Goal: Task Accomplishment & Management: Complete application form

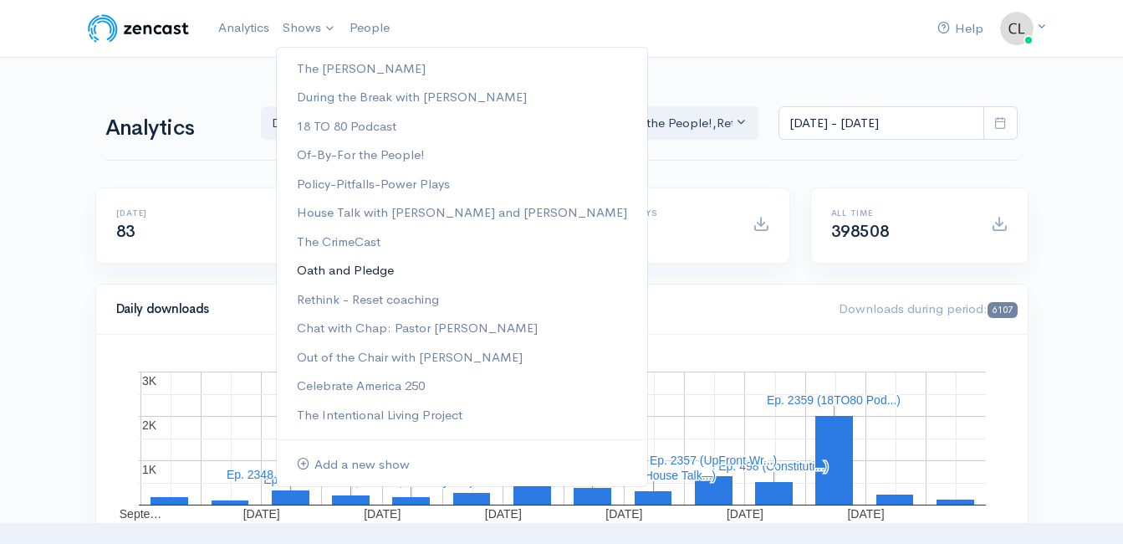
click at [345, 270] on link "Oath and Pledge" at bounding box center [462, 270] width 371 height 29
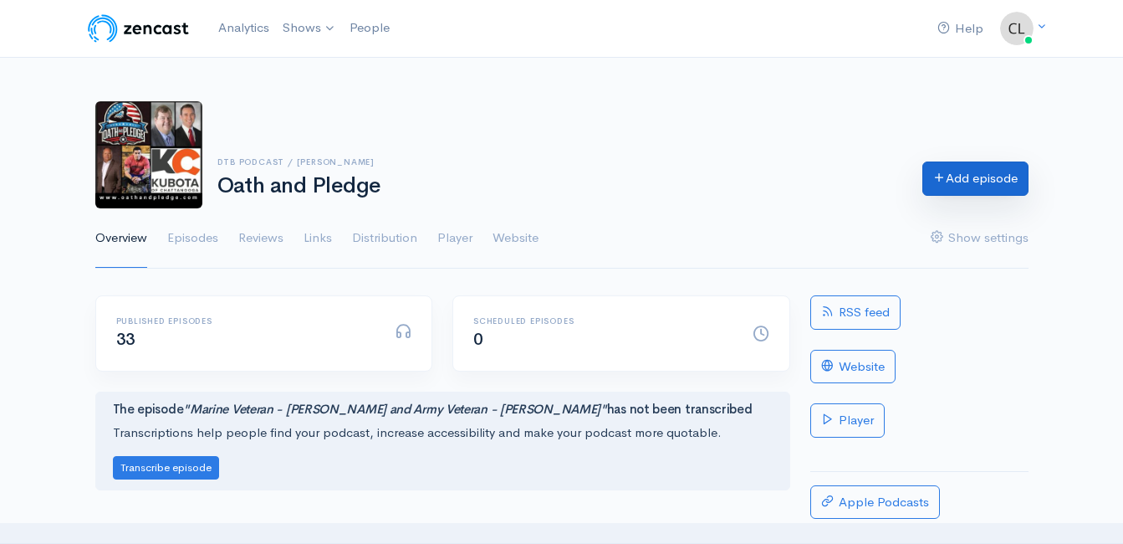
click at [954, 187] on link "Add episode" at bounding box center [976, 178] width 106 height 34
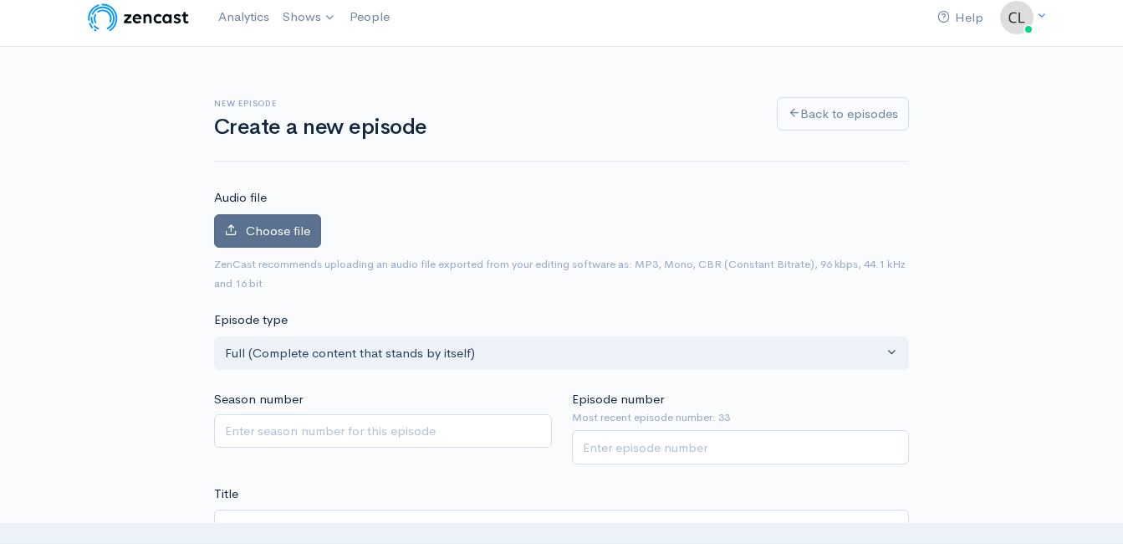
click at [280, 235] on span "Choose file" at bounding box center [278, 230] width 64 height 16
click at [0, 0] on input "Choose file" at bounding box center [0, 0] width 0 height 0
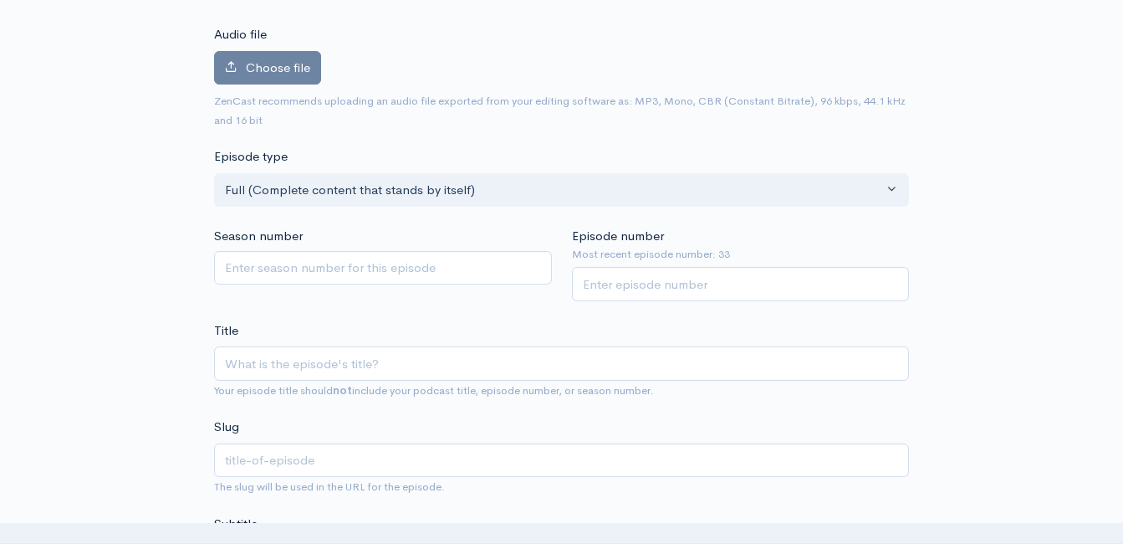
scroll to position [178, 0]
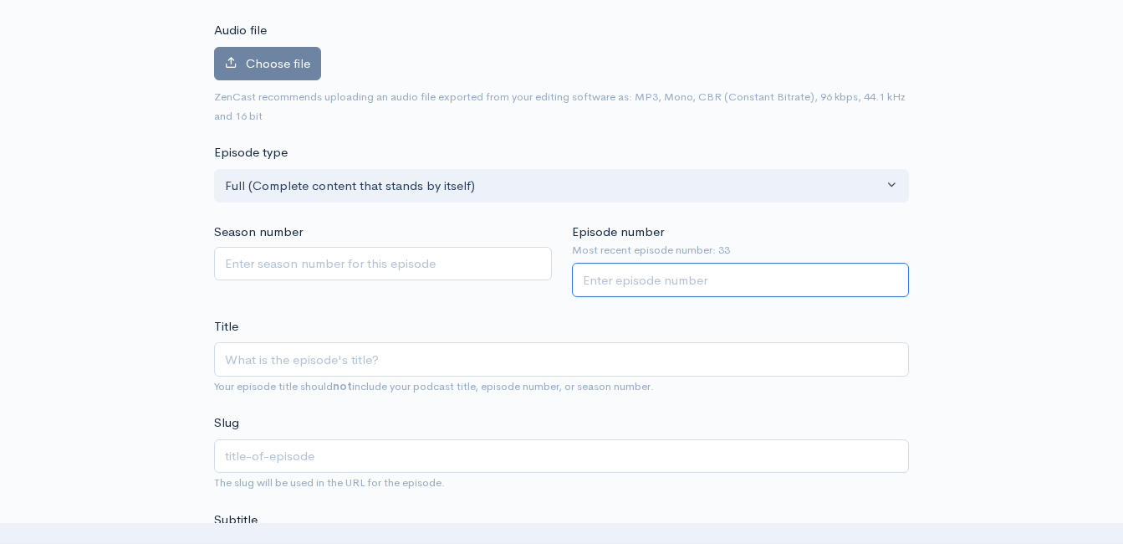
click at [786, 283] on input "Episode number" at bounding box center [741, 280] width 338 height 34
type input "34"
click at [464, 356] on input "Title" at bounding box center [561, 359] width 695 height 34
type input "A"
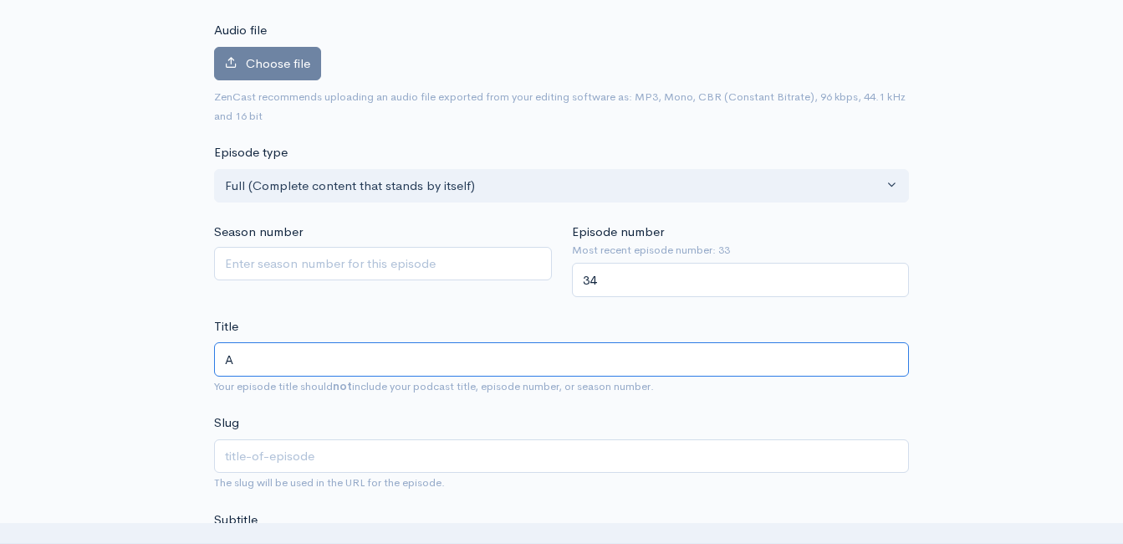
type input "a"
type input "Ar"
type input "ar"
type input "Arm"
type input "arm"
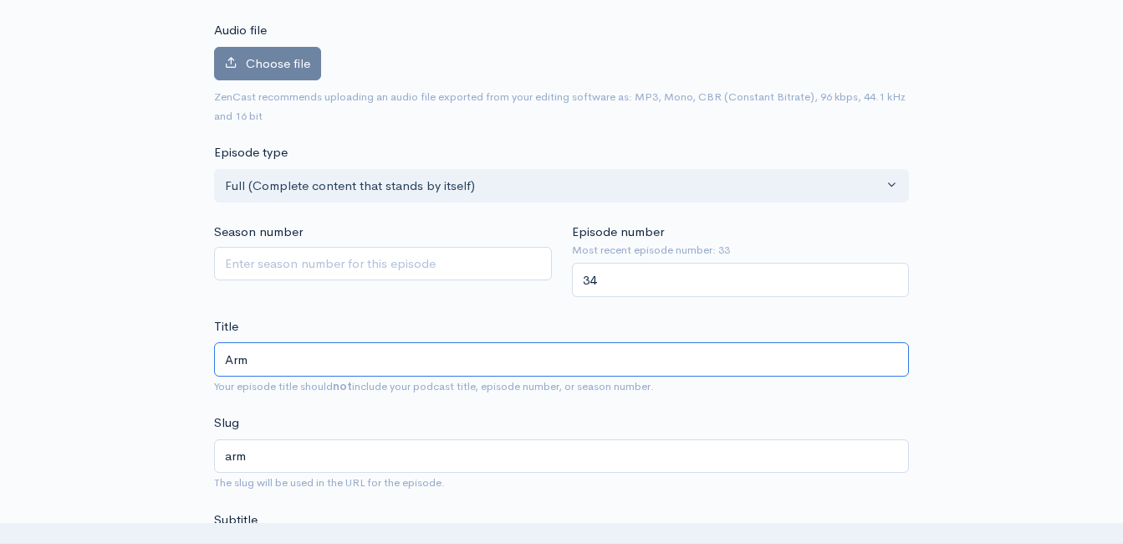
type input "Army"
type input "army"
type input "Army V"
type input "army-v"
type input "Army Ve"
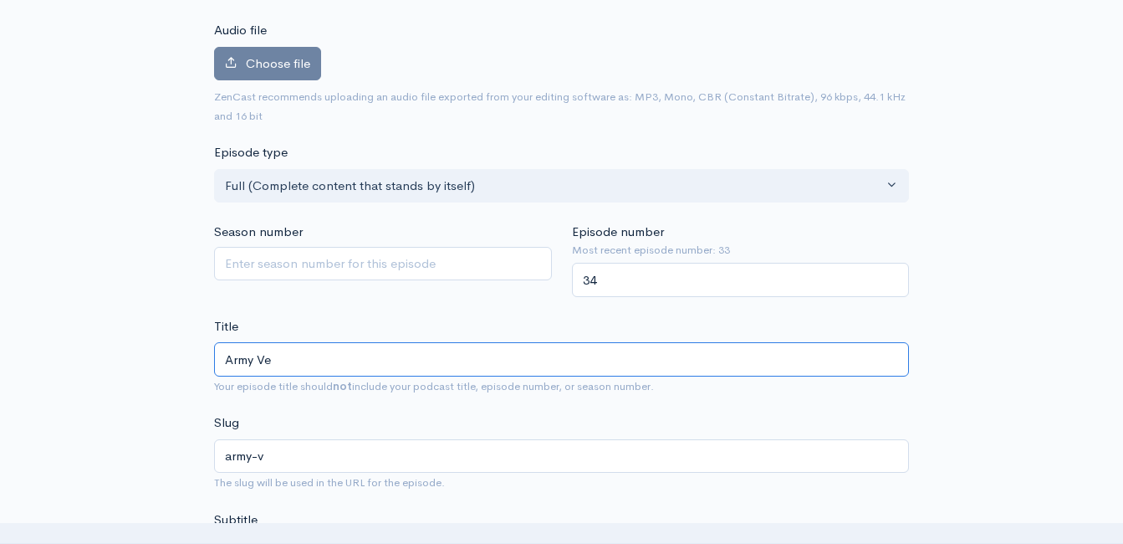
type input "army-ve"
type input "Army Vet"
type input "army-vet"
type input "Army Veter"
type input "army-veter"
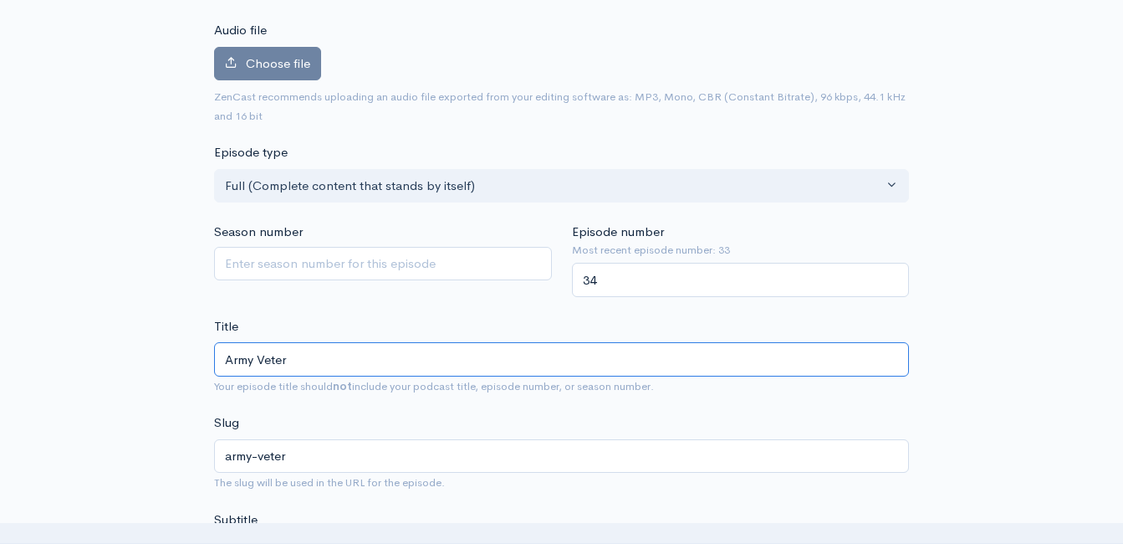
type input "Army Vetera"
type input "army-vetera"
type input "Army Veteran"
type input "army-veteran"
type input "Army Veterand"
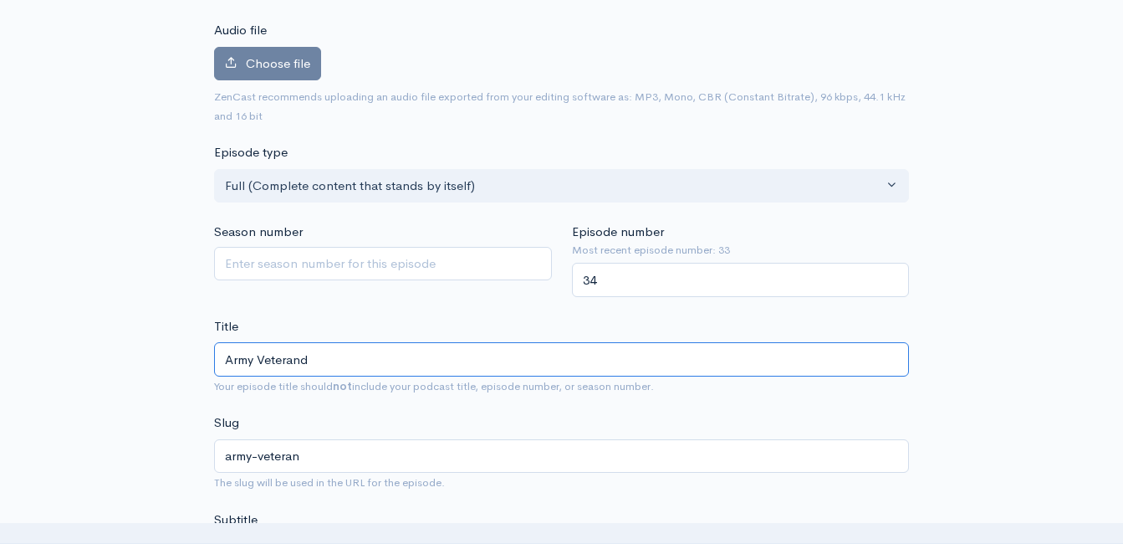
type input "army-veterand"
type input "Army Veteran"
type input "army-veteran"
type input "Army Veteran a"
type input "army-veteran-a"
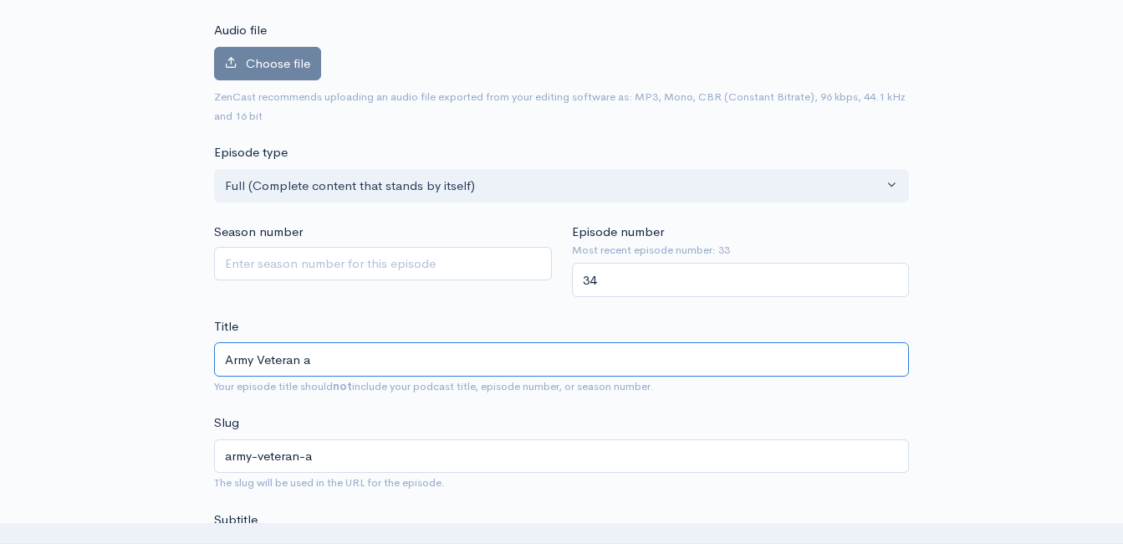
type input "Army Veteran an"
type input "army-veteran-an"
type input "Army Veteran and"
type input "army-veteran-and"
type input "Army Veteran an"
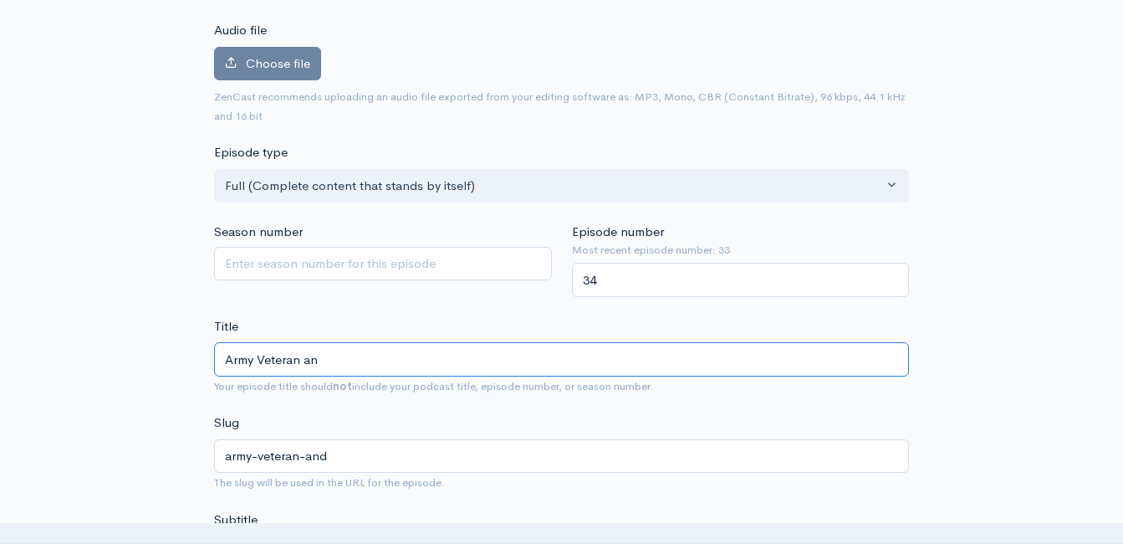
type input "army-veteran-an"
type input "Army Veteran a"
type input "army-veteran-a"
type input "Army Veteran"
type input "army-veteran"
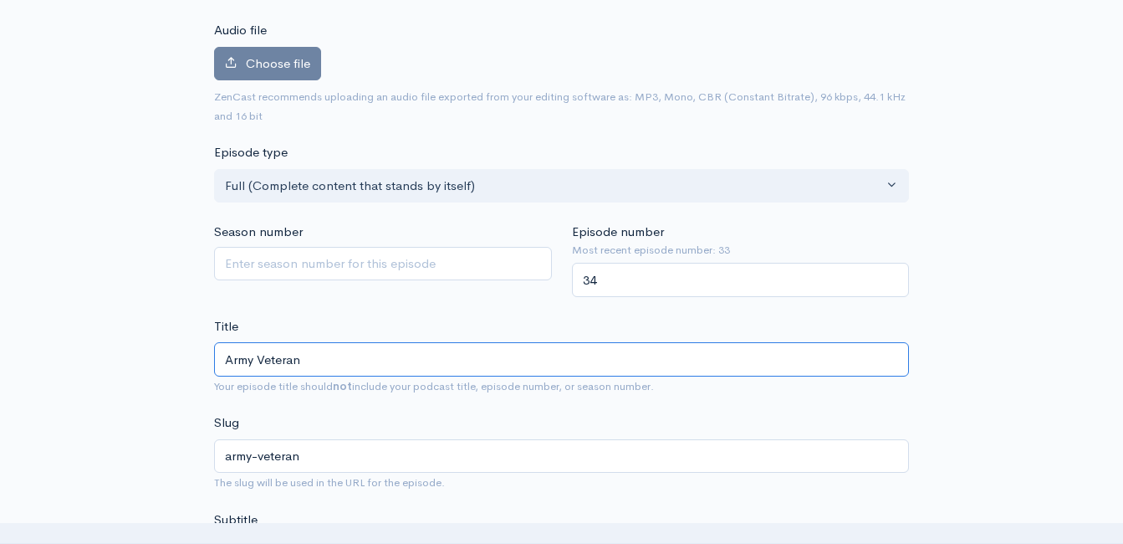
type input "Army Veteran J"
type input "army-veteran-j"
type input "Army Veteran Jo"
type input "army-veteran-jo"
type input "Army Veteran Jon"
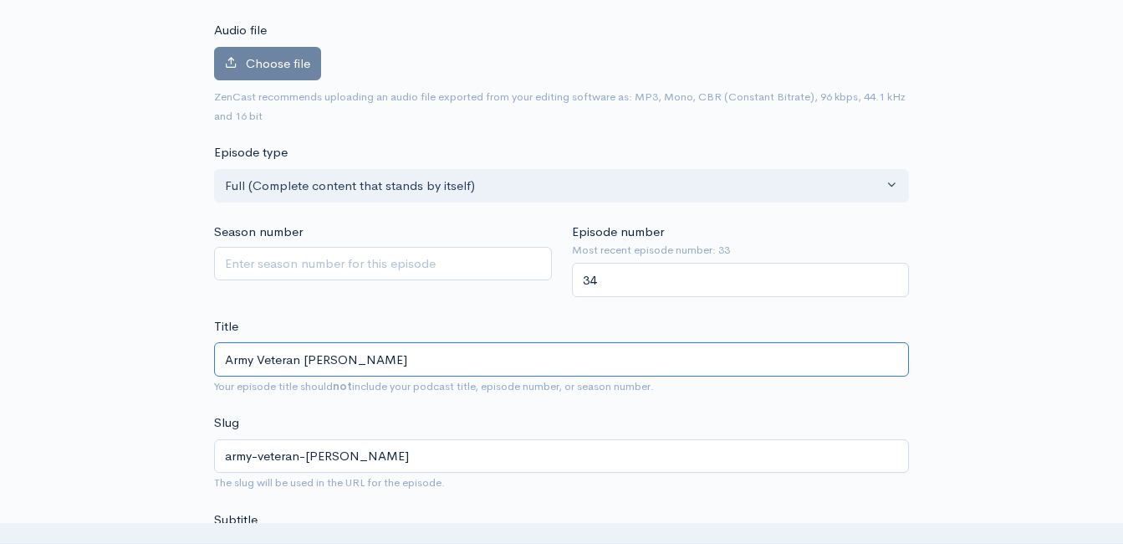
type input "army-veteran-jon"
type input "Army Veteran Jo"
type input "army-veteran-jo"
type input "Army Veteran Joh"
type input "army-veteran-joh"
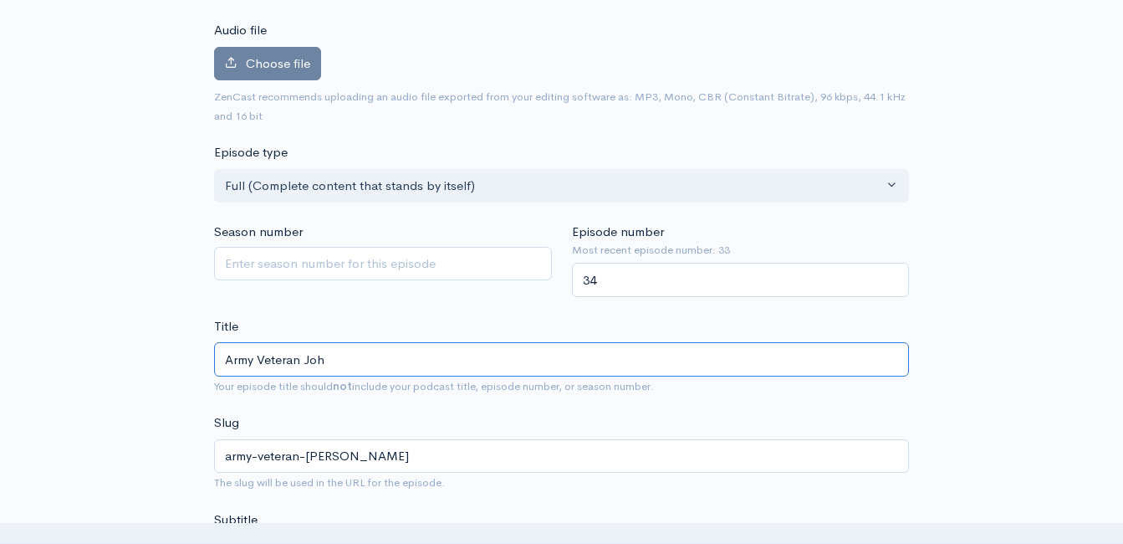
type input "Army Veteran John"
type input "army-veteran-john"
type input "Army Veteran John B"
type input "army-veteran-john-b"
type input "Army Veteran John Ba"
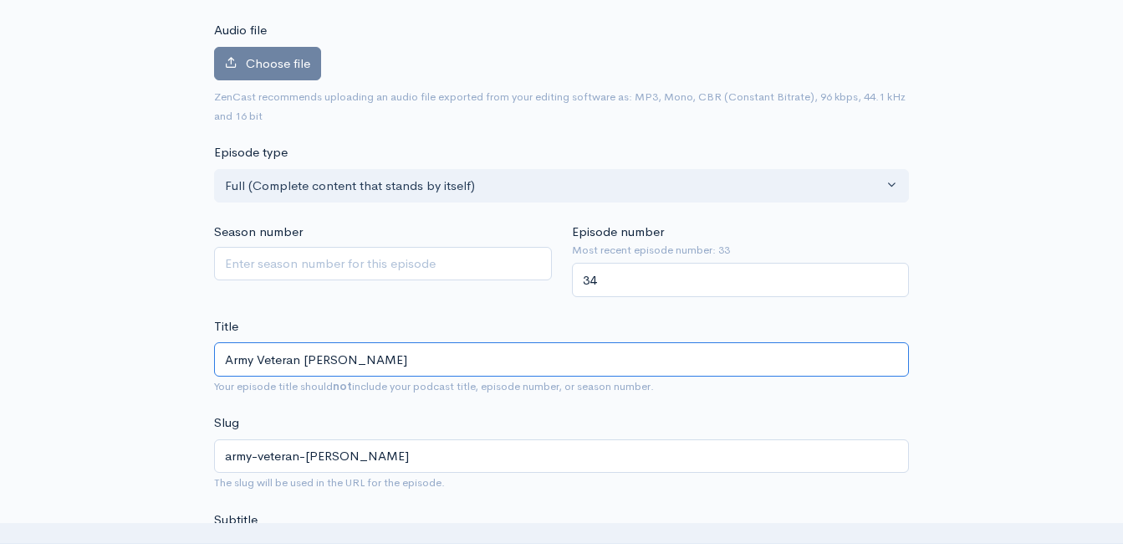
type input "army-veteran-john-ba"
type input "Army Veteran John Bal"
type input "army-veteran-john-bal"
type input "Army Veteran John Ball"
type input "army-veteran-john-ball"
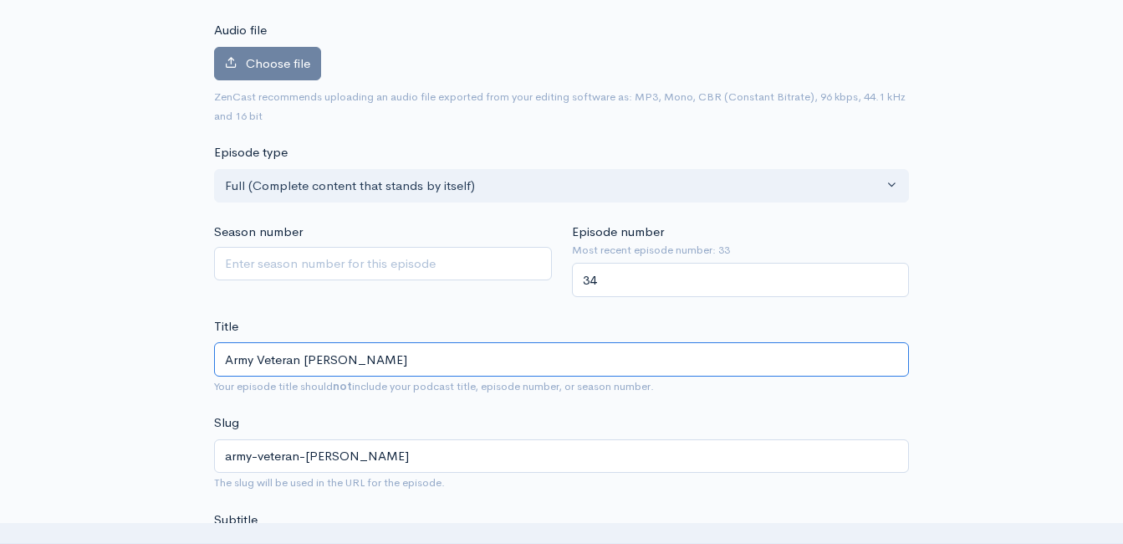
type input "Army Veteran John Balli"
type input "army-veteran-john-balli"
type input "Army Veteran John Ballin"
type input "army-veteran-john-ballin"
type input "Army Veteran John Balling"
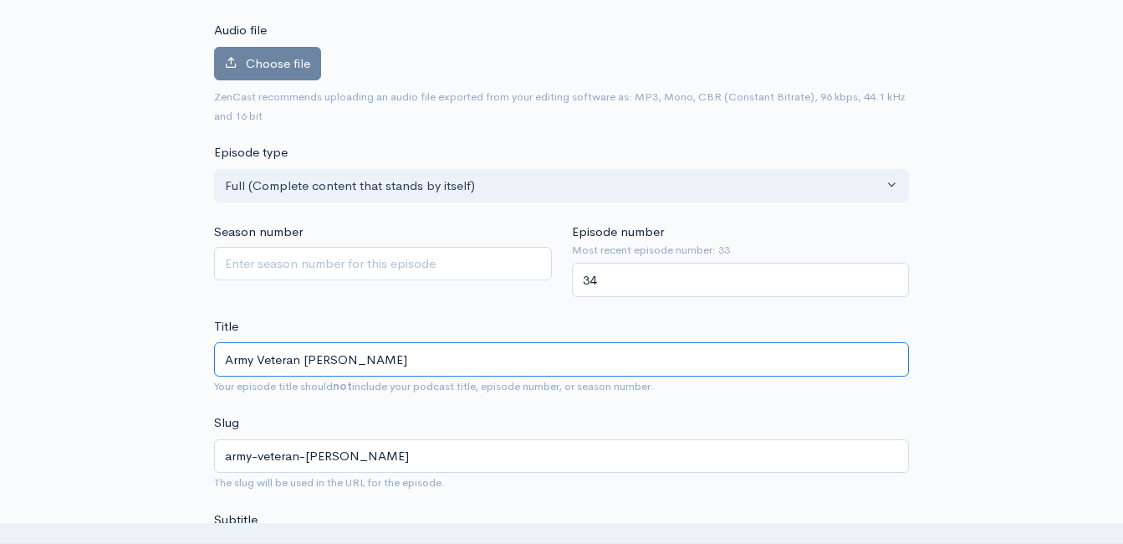
type input "army-veteran-john-balling"
type input "Army Veteran John Ballinge"
type input "army-veteran-john-ballinge"
type input "Army Veteran John Ballinger"
type input "army-veteran-john-ballinger"
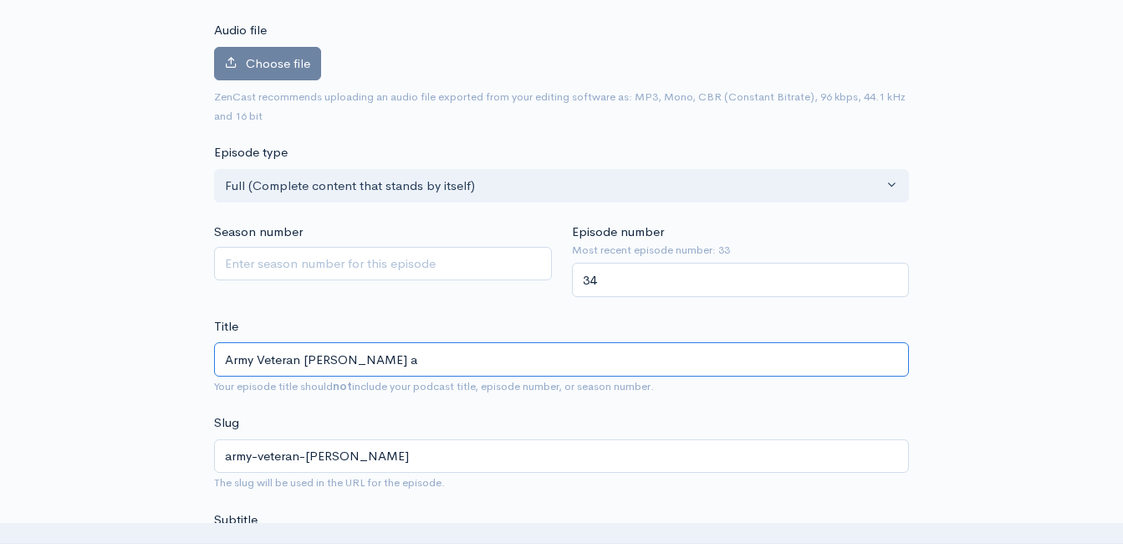
type input "Army Veteran John Ballinger an"
type input "army-veteran-john-ballinger-an"
type input "Army Veteran John Ballinger and"
type input "army-veteran-john-ballinger-and"
type input "Army Veteran John Ballinger and H"
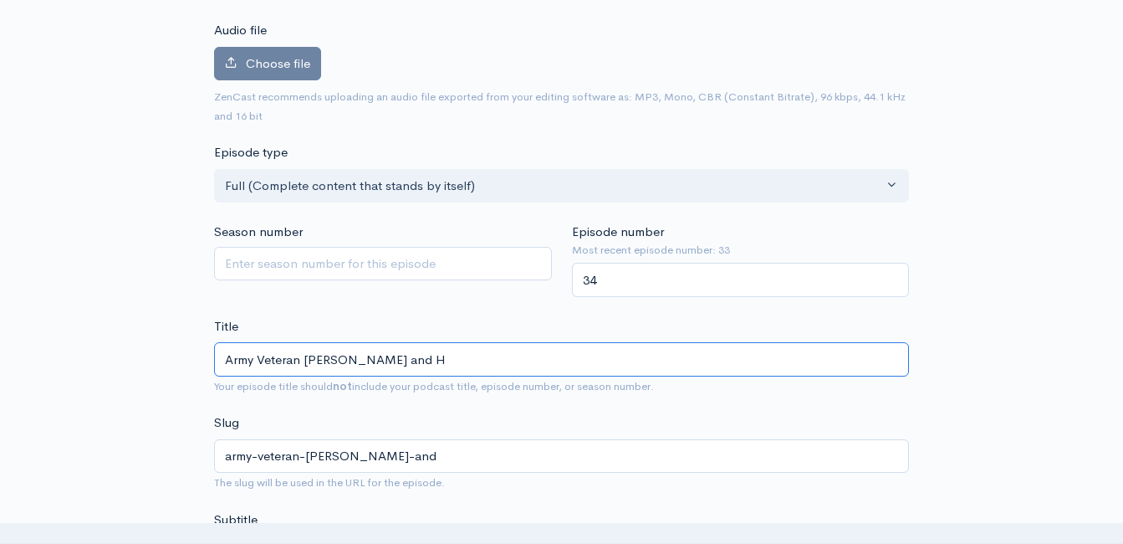
type input "army-veteran-john-ballinger-and-h"
type input "Army Veteran John Ballinger and Ho"
type input "army-veteran-john-ballinger-and-ho"
type input "Army Veteran John Ballinger and Hos"
type input "army-veteran-john-ballinger-and-hos"
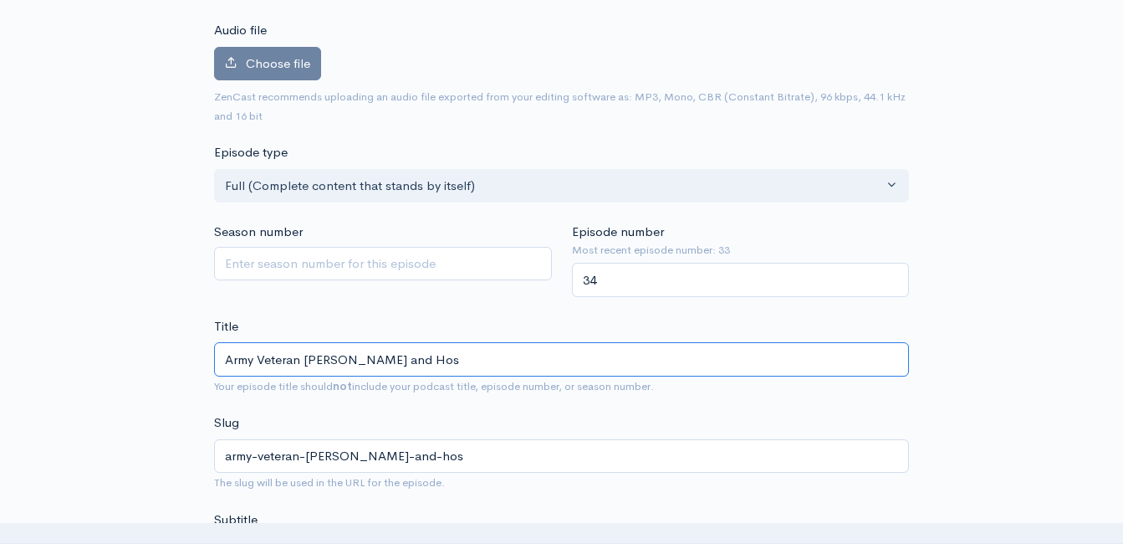
type input "Army Veteran John Ballinger and Host"
type input "army-veteran-john-ballinger-and-host"
type input "Army Veteran John Ballinger and Host C"
type input "army-veteran-john-ballinger-and-host-c"
type input "Army Veteran John Ballinger and Host Cli"
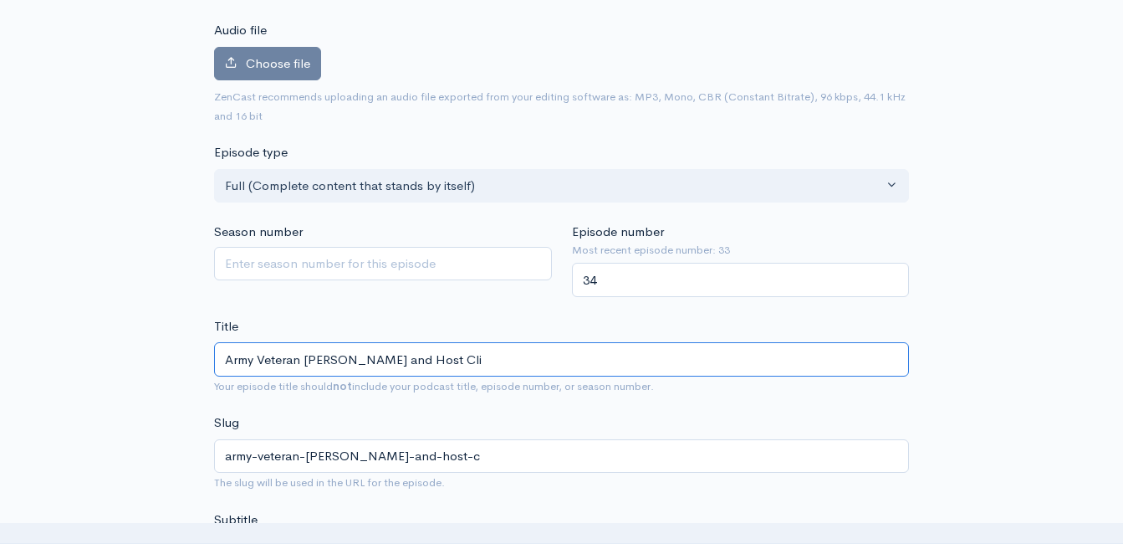
type input "army-veteran-john-ballinger-and-host-cli"
type input "Army Veteran John Ballinger and Host Clin"
type input "army-veteran-john-ballinger-and-host-clin"
type input "Army Veteran John Ballinger and Host Clint"
type input "army-veteran-john-ballinger-and-host-clint"
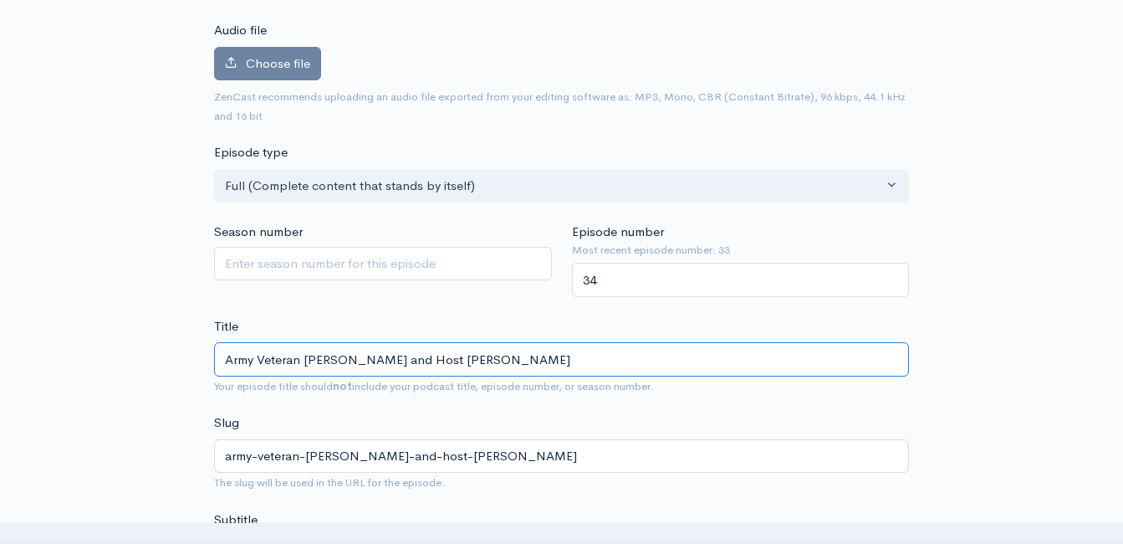
type input "Army Veteran John Ballinger and Host Clint P"
type input "army-veteran-john-ballinger-and-host-clint-p"
type input "Army Veteran John Ballinger and Host Clint Po"
type input "army-veteran-john-ballinger-and-host-clint-po"
type input "Army Veteran John Ballinger and Host Clint Powe"
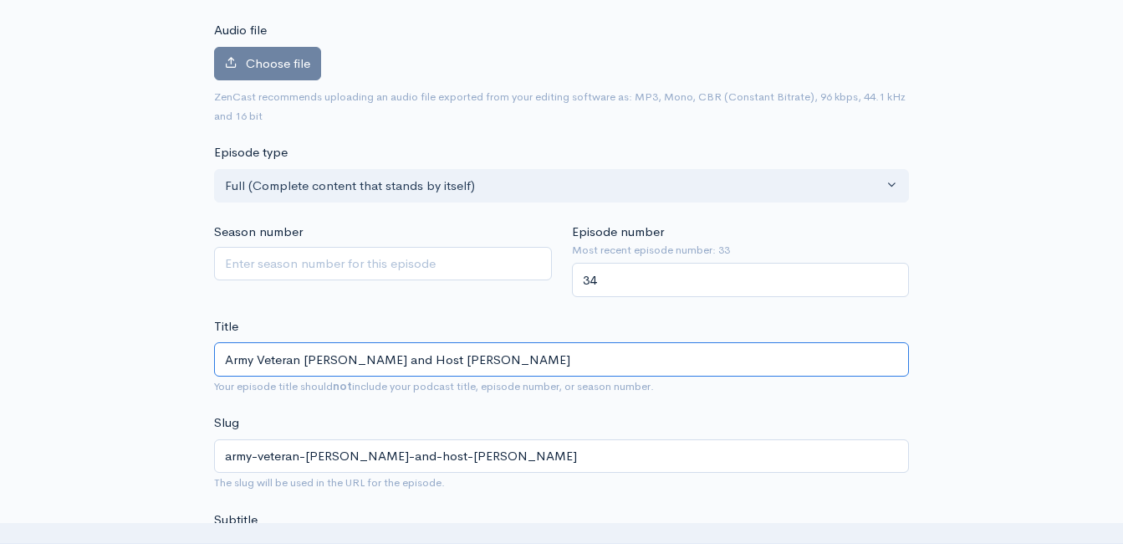
type input "army-veteran-john-ballinger-and-host-clint-powe"
type input "Army Veteran John Ballinger and Host Clint Powel"
type input "army-veteran-john-ballinger-and-host-clint-powel"
type input "Army Veteran John Ballinger and Host Clint Powell"
type input "army-veteran-john-ballinger-and-host-clint-powell"
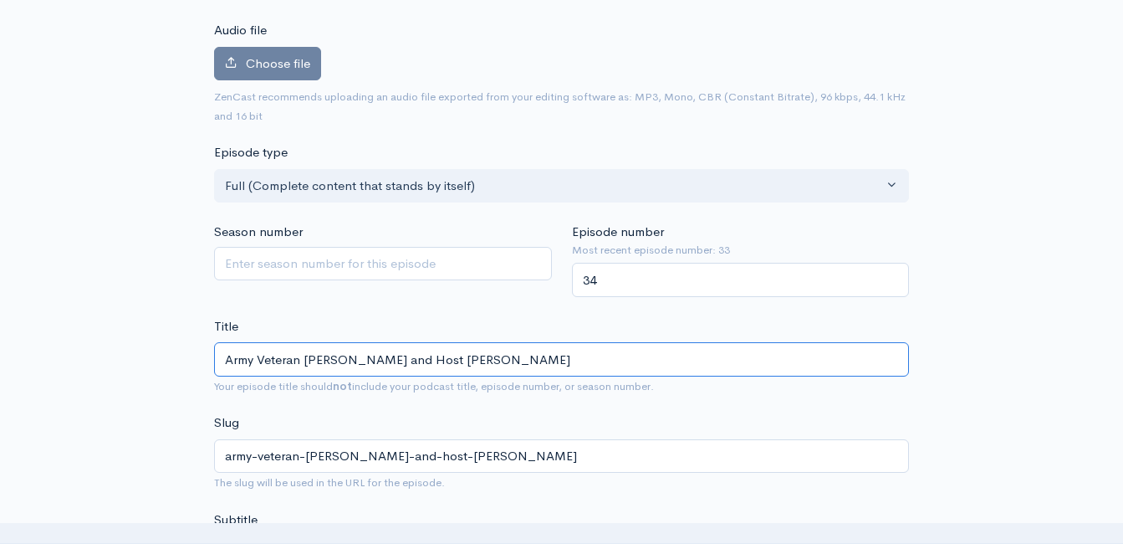
type input "Army Veteran John Ballinger and Host Clint Powell T"
type input "army-veteran-john-ballinger-and-host-clint-powell-t"
type input "Army Veteran John Ballinger and Host Clint Powell Ta"
type input "army-veteran-john-ballinger-and-host-clint-powell-ta"
type input "Army Veteran John Ballinger and Host Clint Powell Tal"
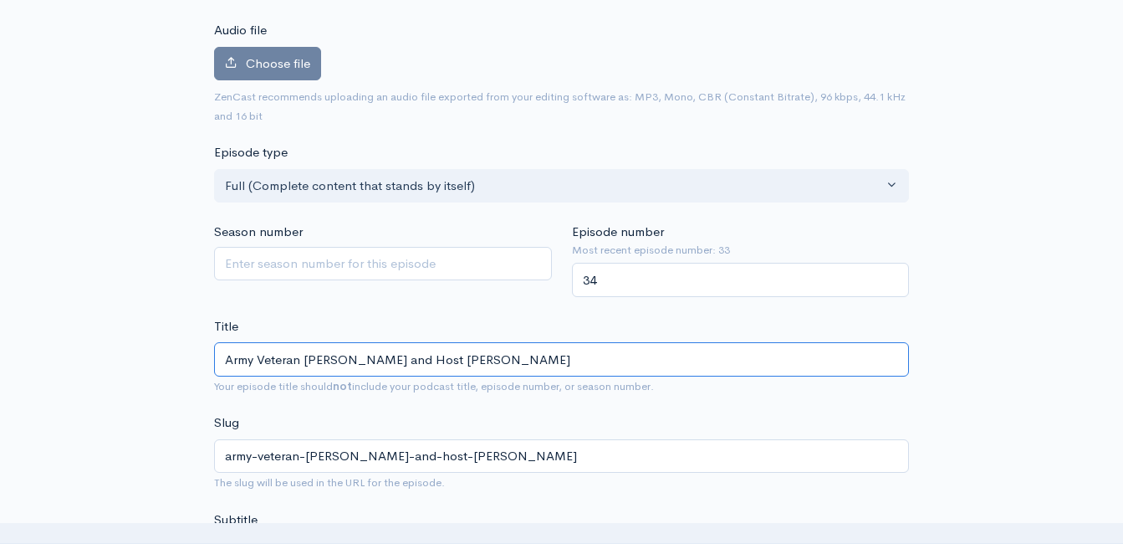
type input "army-veteran-john-ballinger-and-host-clint-powell-tal"
type input "Army Veteran John Ballinger and Host Clint Powell Talk"
type input "army-veteran-john-ballinger-and-host-clint-powell-talk"
type input "Army Veteran John Ballinger and Host Clint Powell Talk a"
type input "army-veteran-john-ballinger-and-host-clint-powell-talk-a"
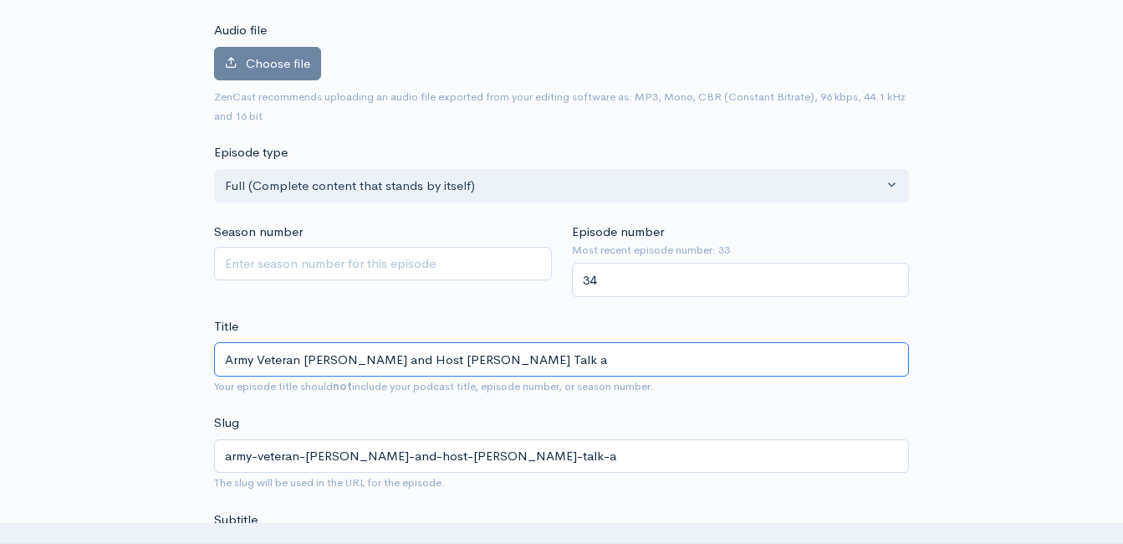
type input "Army Veteran John Ballinger and Host Clint Powell Talk ab"
type input "army-veteran-john-ballinger-and-host-clint-powell-talk-ab"
type input "Army Veteran John Ballinger and Host Clint Powell Talk abo"
type input "army-veteran-john-ballinger-and-host-clint-powell-talk-abo"
type input "Army Veteran John Ballinger and Host Clint Powell Talk abou"
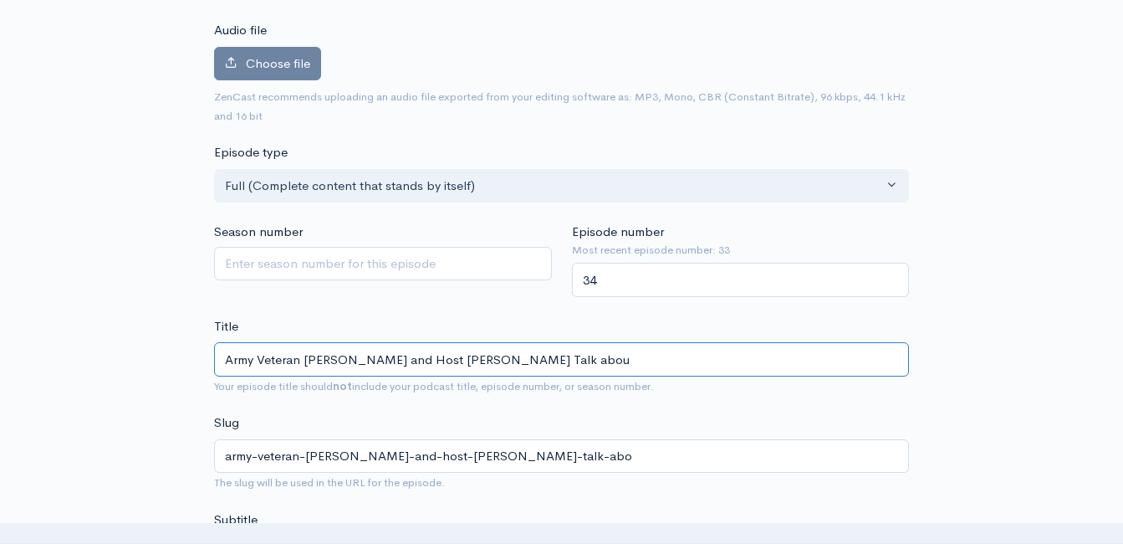
type input "army-veteran-john-ballinger-and-host-clint-powell-talk-abou"
type input "Army Veteran John Ballinger and Host Clint Powell Talk about"
type input "army-veteran-john-ballinger-and-host-clint-powell-talk-about"
type input "A"
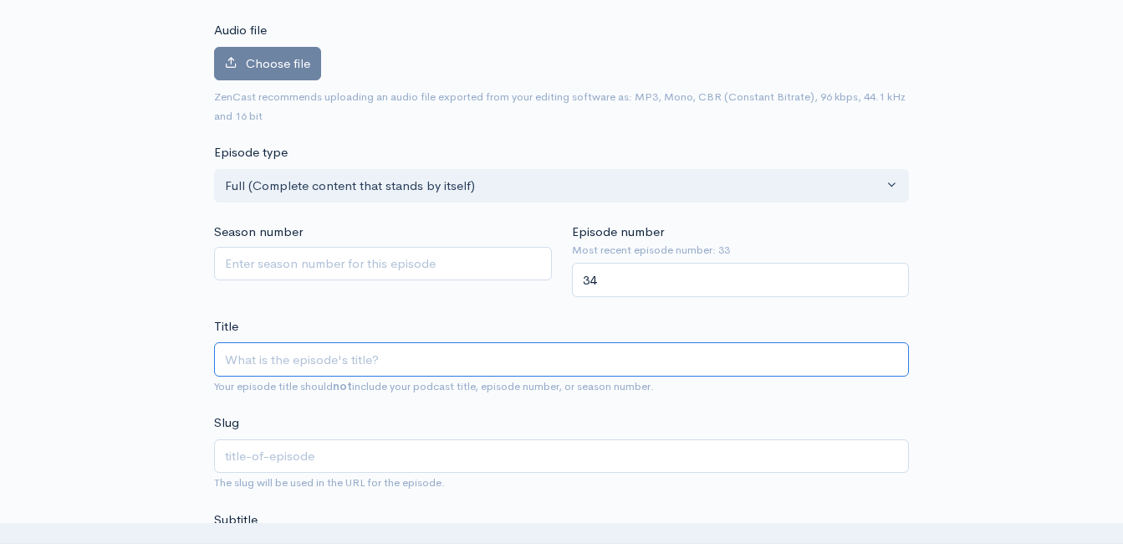
type input "h"
type input "he"
type input "h"
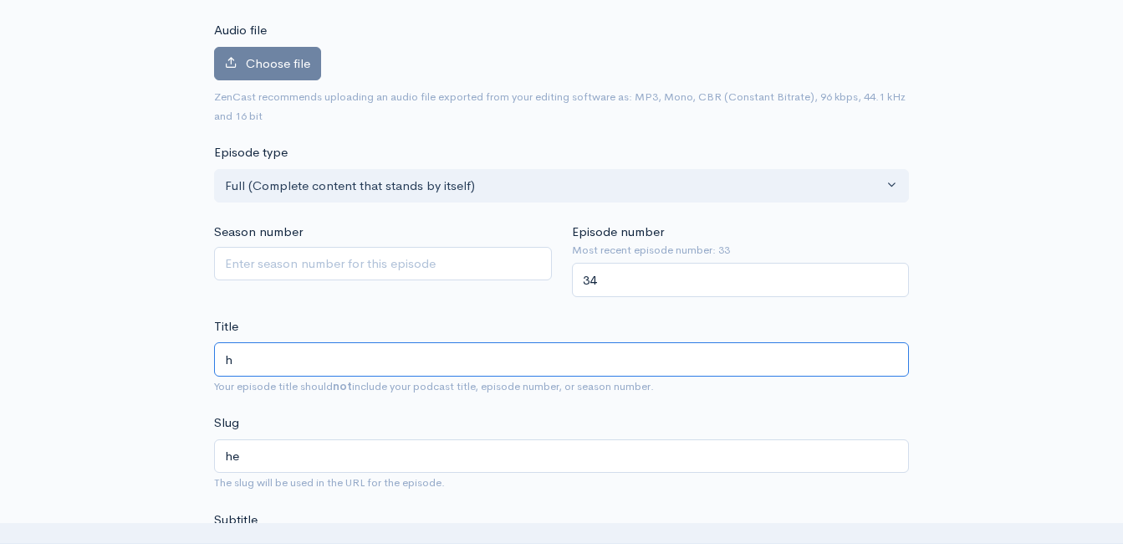
type input "h"
type input "H"
type input "h"
type input "He"
type input "he"
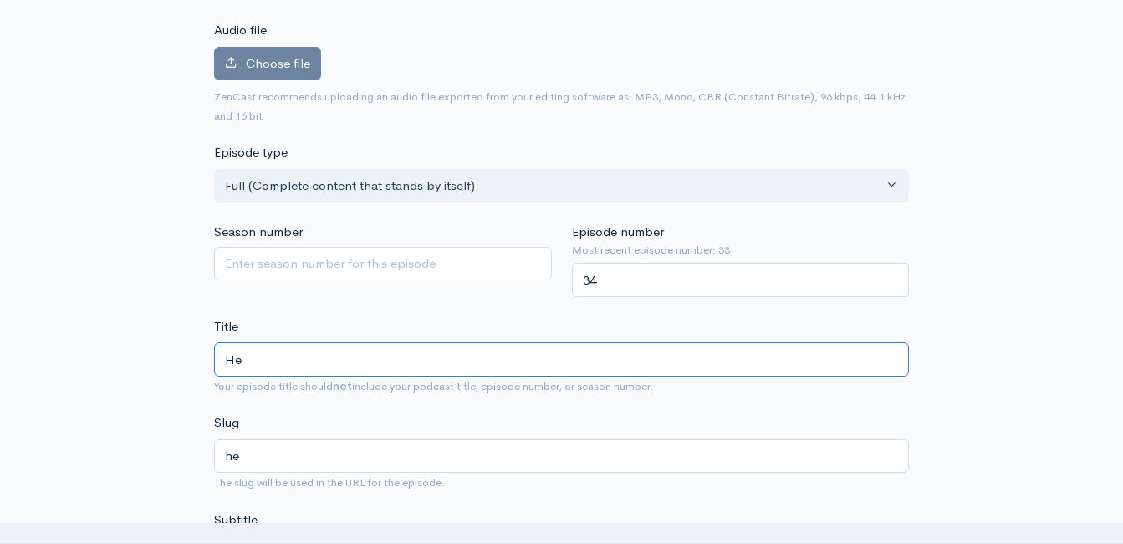
type input "Heg"
type input "heg"
type input "Hegs"
type input "hegs"
type input "Hegst"
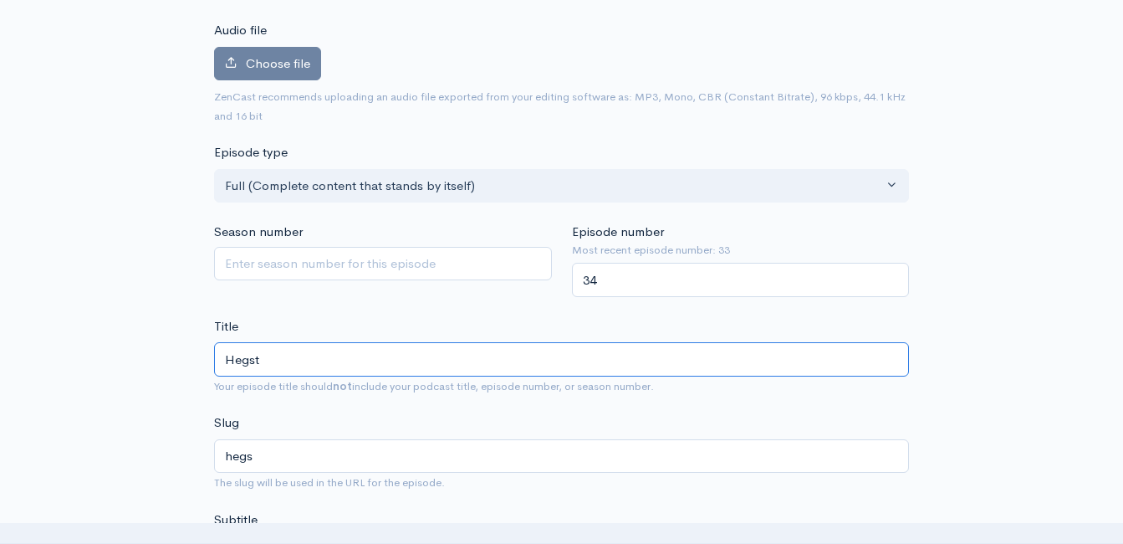
type input "hegst"
type input "Hegste"
type input "hegste"
type input "Hegst"
type input "hegst"
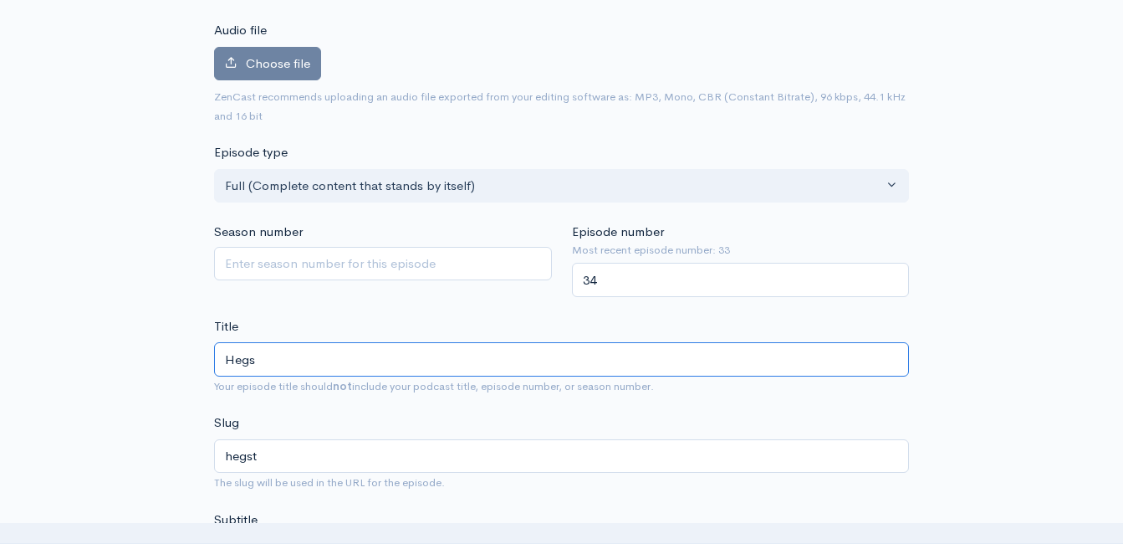
type input "Hegse"
type input "hegse"
type input "Hegset"
type input "hegset"
type input "Hegseth"
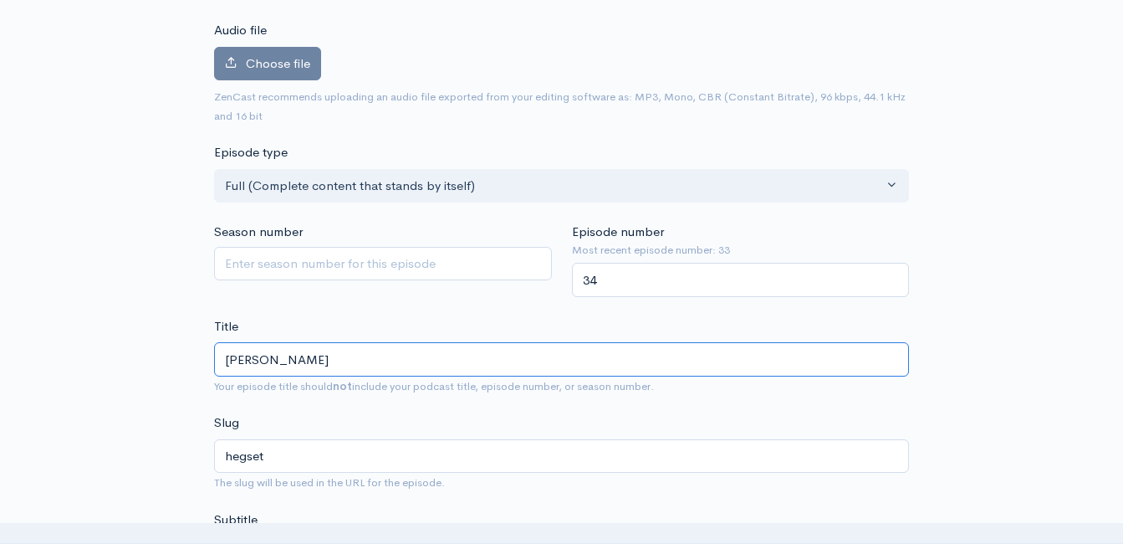
type input "hegseth"
type input "Hegseth m"
type input "hegseth-m"
type input "Hegseth me"
type input "hegseth-me"
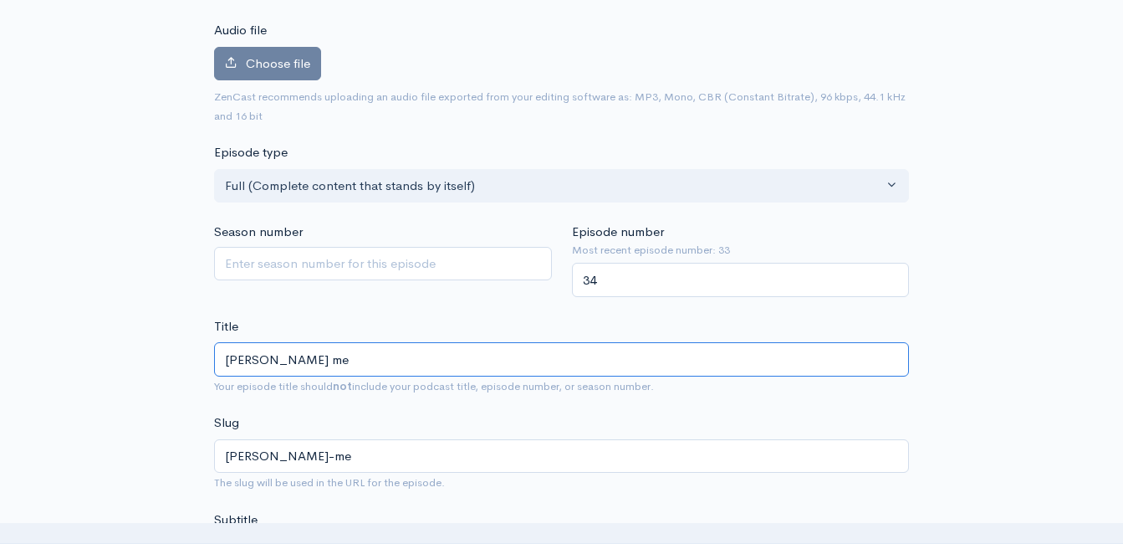
type input "Hegseth met"
type input "hegseth-met"
type input "Hegseth me"
type input "hegseth-me"
type input "Hegseth m"
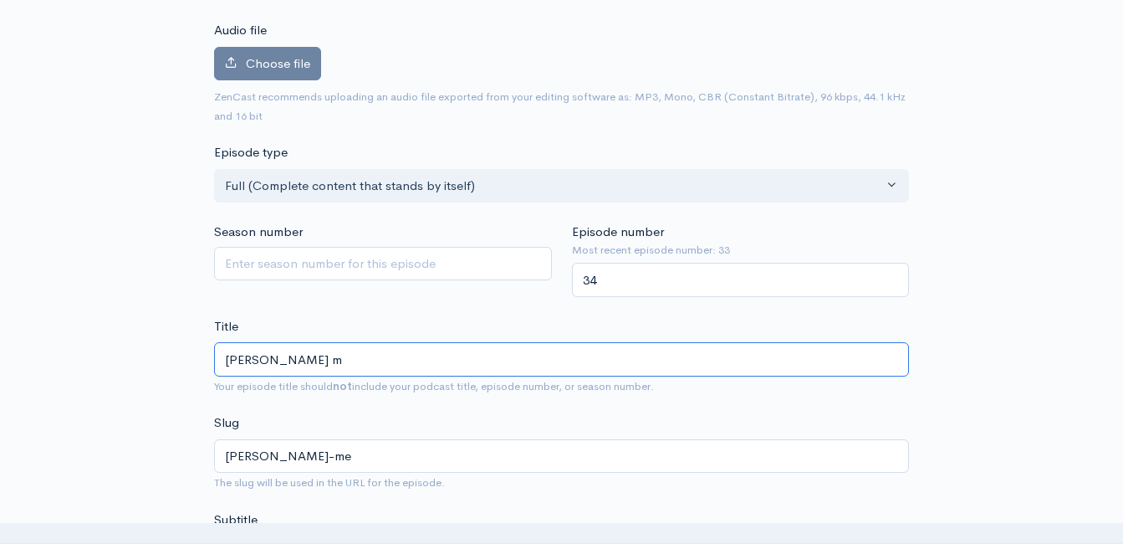
type input "hegseth-m"
type input "Hegseth"
type input "hegseth"
type input "Hegseth M"
type input "hegseth-m"
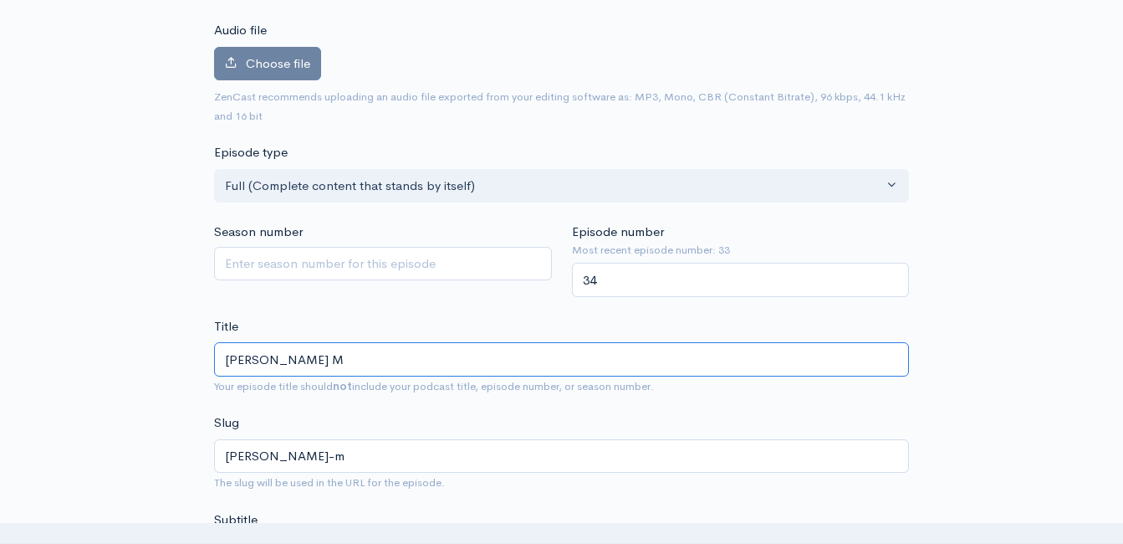
type input "Hegseth Me"
type input "hegseth-me"
type input "Hegseth Mee"
type input "hegseth-mee"
type input "Hegseth Meet"
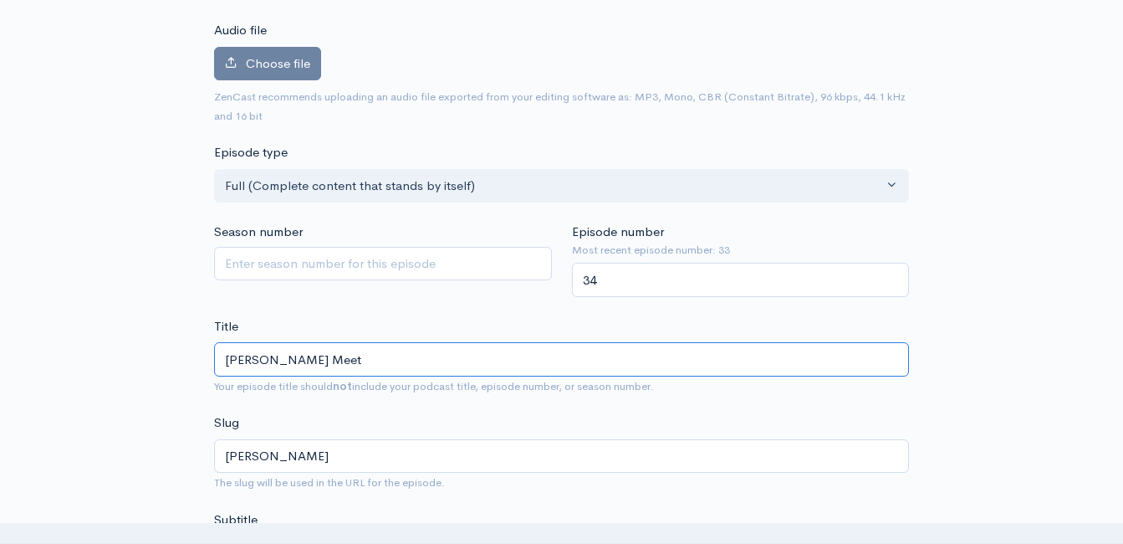
type input "hegseth-meet"
type input "Hegseth Meets"
type input "hegseth-meets"
type input "Hegseth Meets w"
type input "hegseth-meets-w"
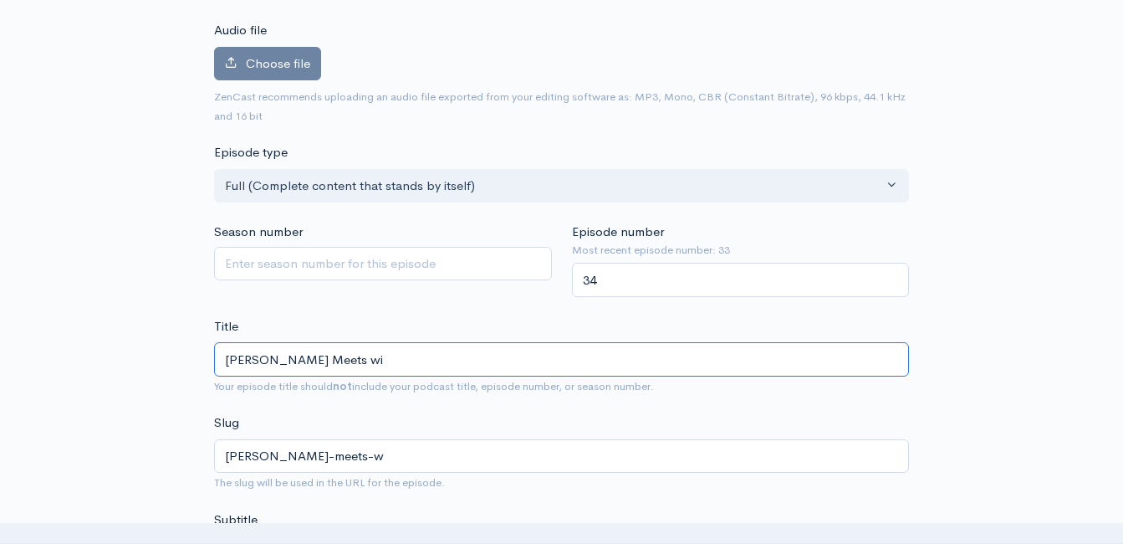
type input "Hegseth Meets wit"
type input "hegseth-meets-wi"
type input "Hegseth Meets with"
type input "hegseth-meets-with"
type input "Hegseth Meets with M"
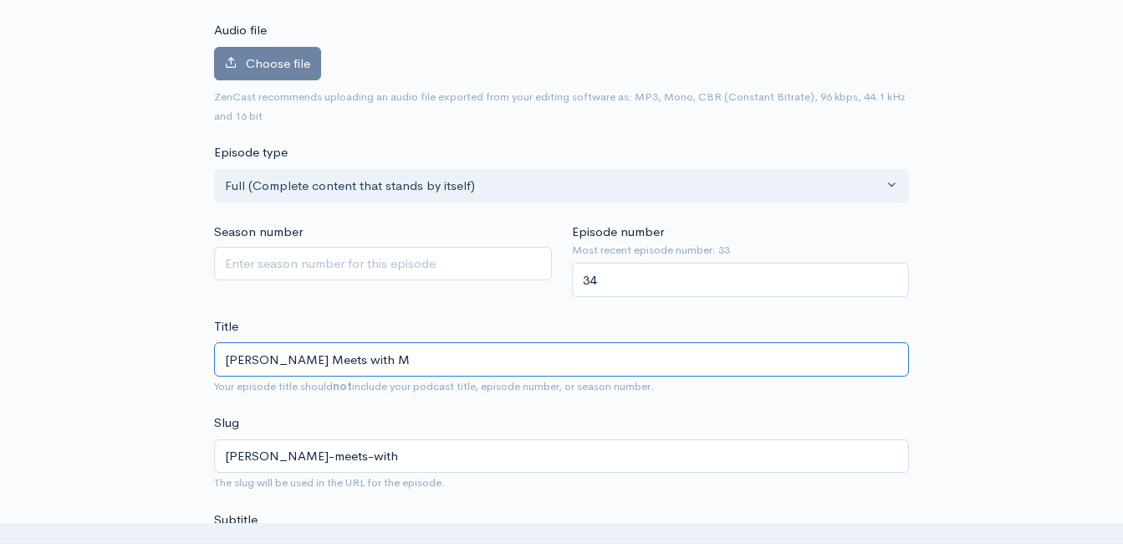
type input "hegseth-meets-with-m"
type input "Hegseth Meets with Mi"
type input "hegseth-meets-with-mi"
type input "Hegseth Meets with Mil"
type input "hegseth-meets-with-mil"
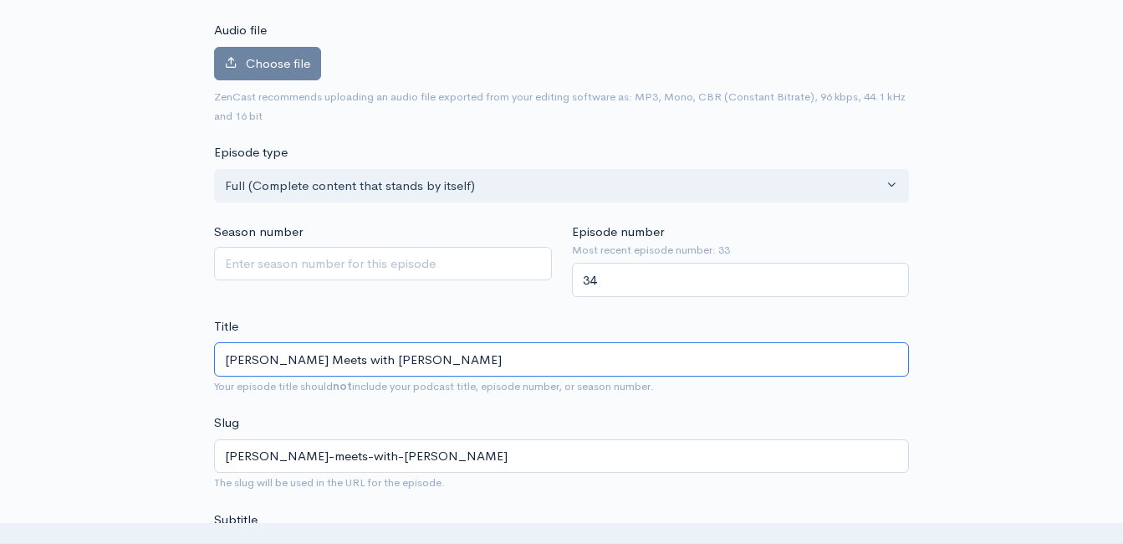
type input "Hegseth Meets with Mili"
type input "hegseth-meets-with-mili"
type input "Hegseth Meets with Milit"
type input "hegseth-meets-with-milit"
type input "Hegseth Meets with Milita"
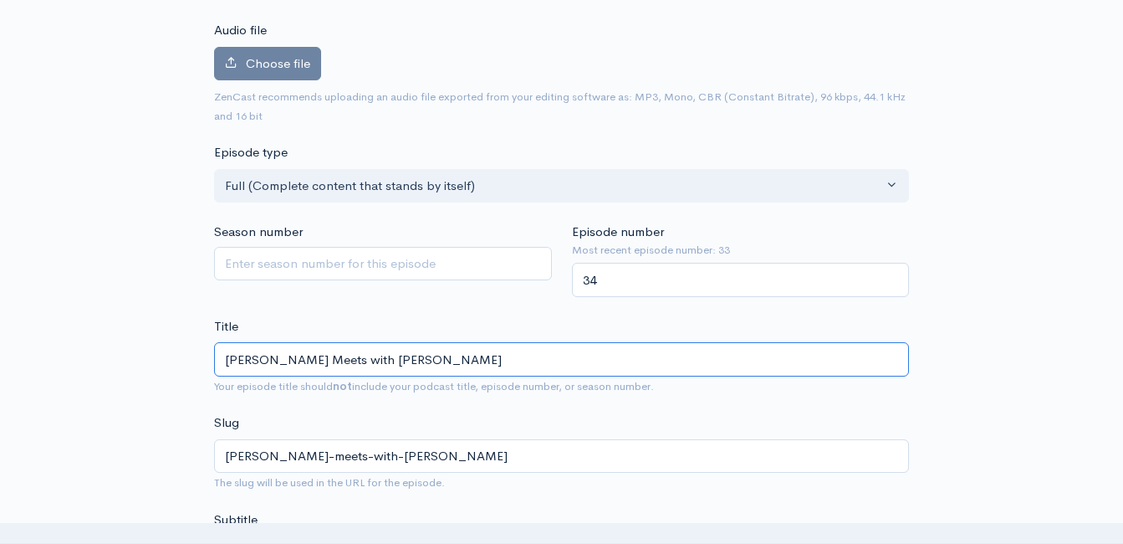
type input "hegseth-meets-with-milita"
type input "Hegseth Meets with Militar"
type input "hegseth-meets-with-militar"
type input "Hegseth Meets with Military"
type input "hegseth-meets-with-military"
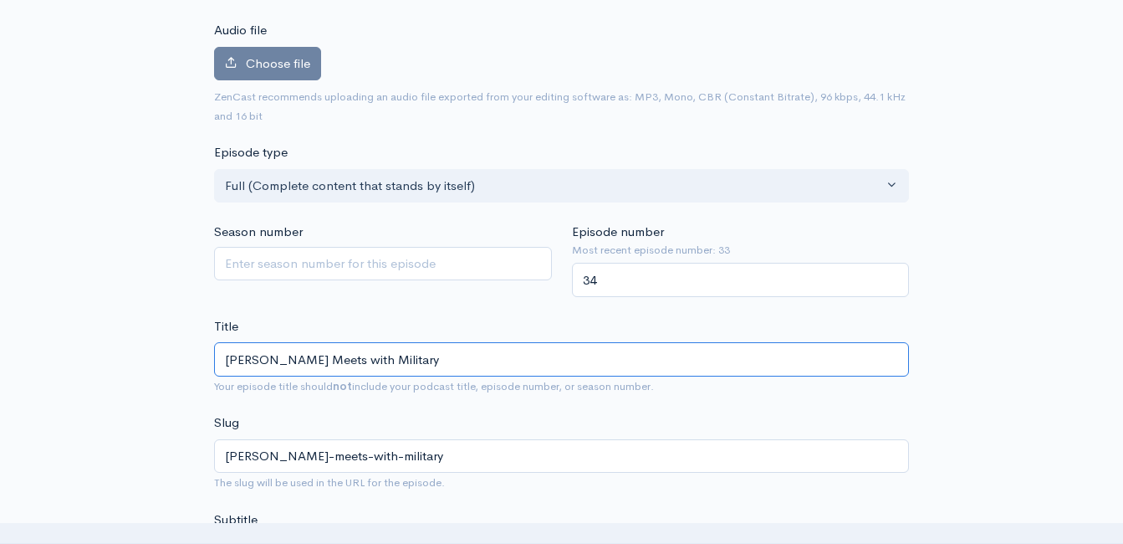
type input "Hegseth Meets with Military L"
type input "hegseth-meets-with-military-l"
type input "Hegseth Meets with Military Le"
type input "hegseth-meets-with-military-le"
type input "Hegseth Meets with Military Lea"
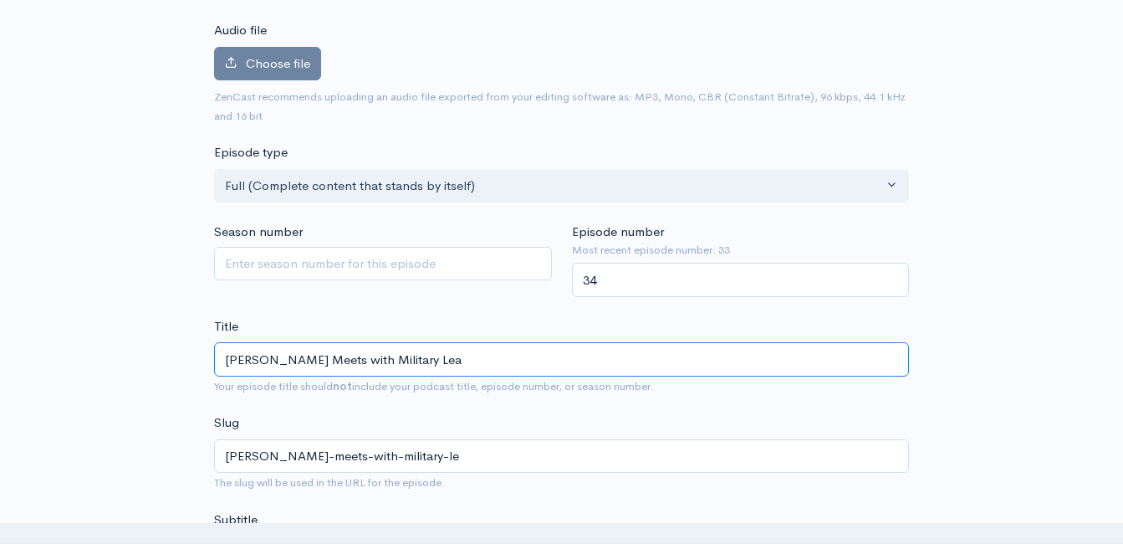
type input "hegseth-meets-with-military-lea"
type input "Hegseth Meets with Military Lead"
type input "hegseth-meets-with-military-lead"
type input "Hegseth Meets with Military Leader"
type input "hegseth-meets-with-military-leader"
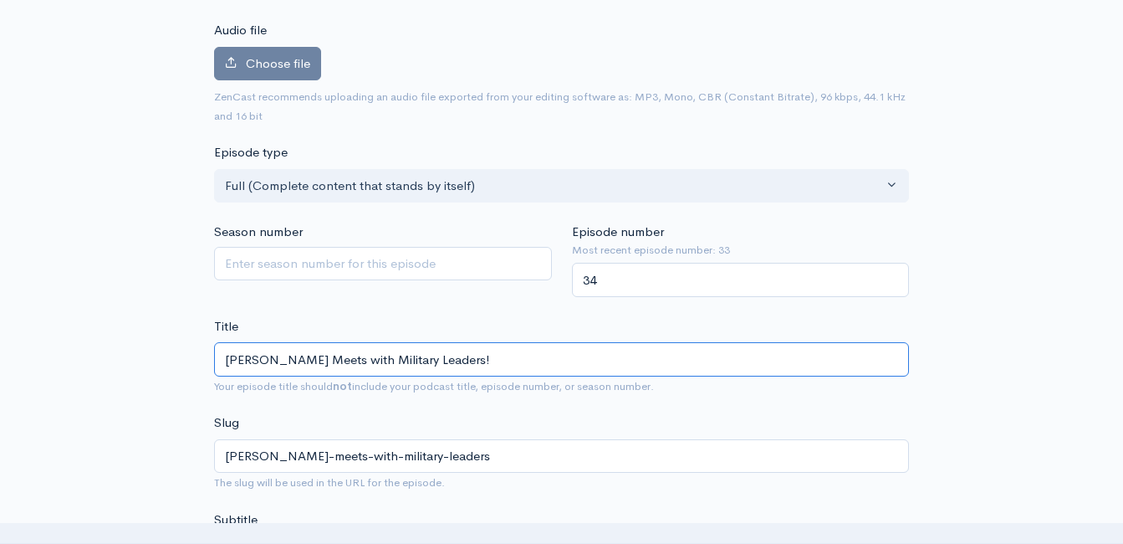
click at [383, 360] on input "[PERSON_NAME] Meets with Military Leaders!" at bounding box center [561, 359] width 695 height 34
click at [382, 359] on input "[PERSON_NAME] Meets with Military Leaders!" at bounding box center [561, 359] width 695 height 34
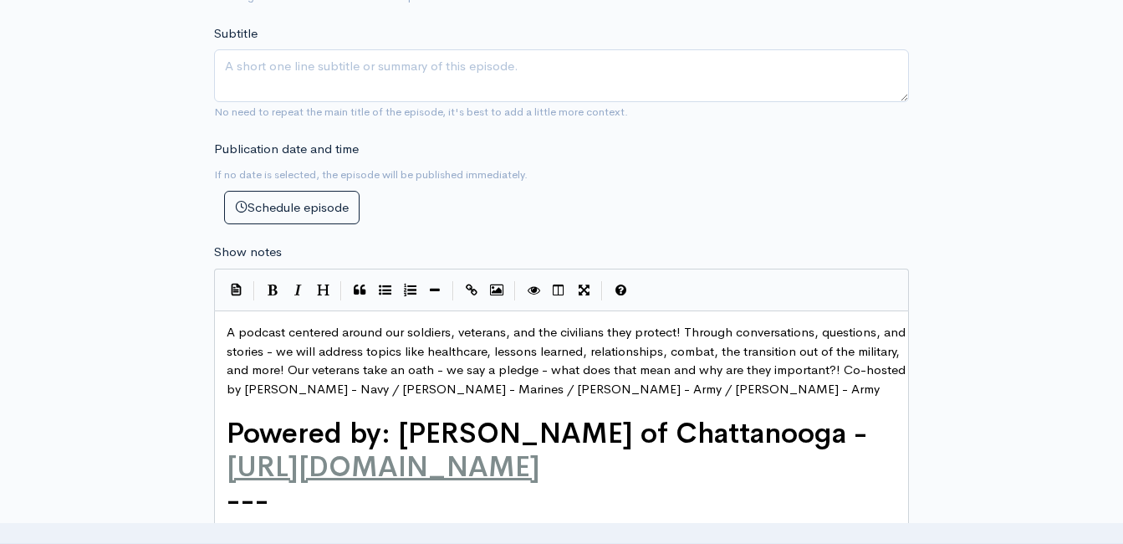
scroll to position [680, 0]
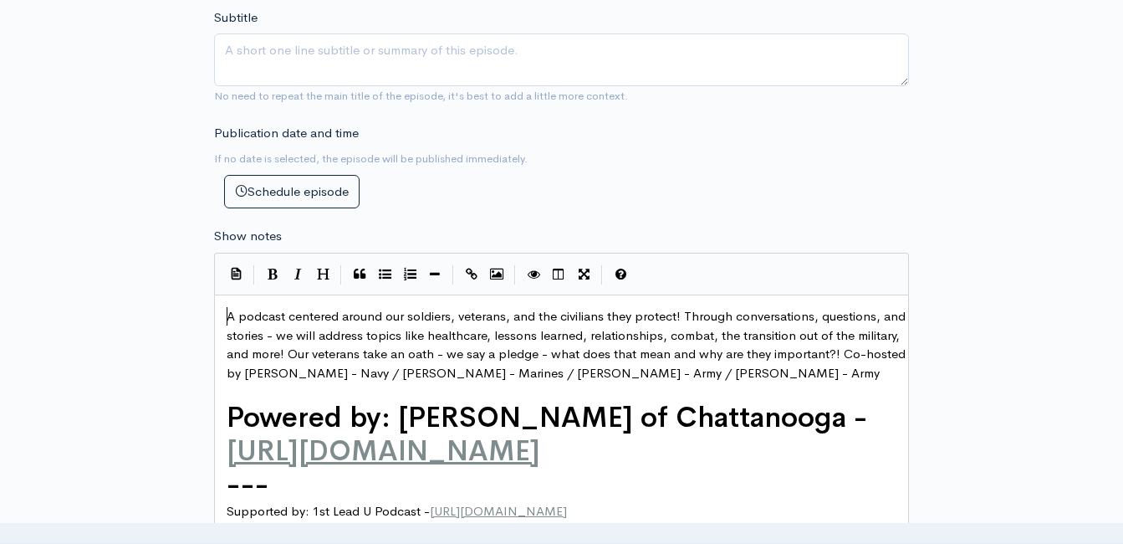
click at [224, 315] on pre "A podcast centered around our soldiers, veterans, and the civilians they protec…" at bounding box center [567, 344] width 689 height 75
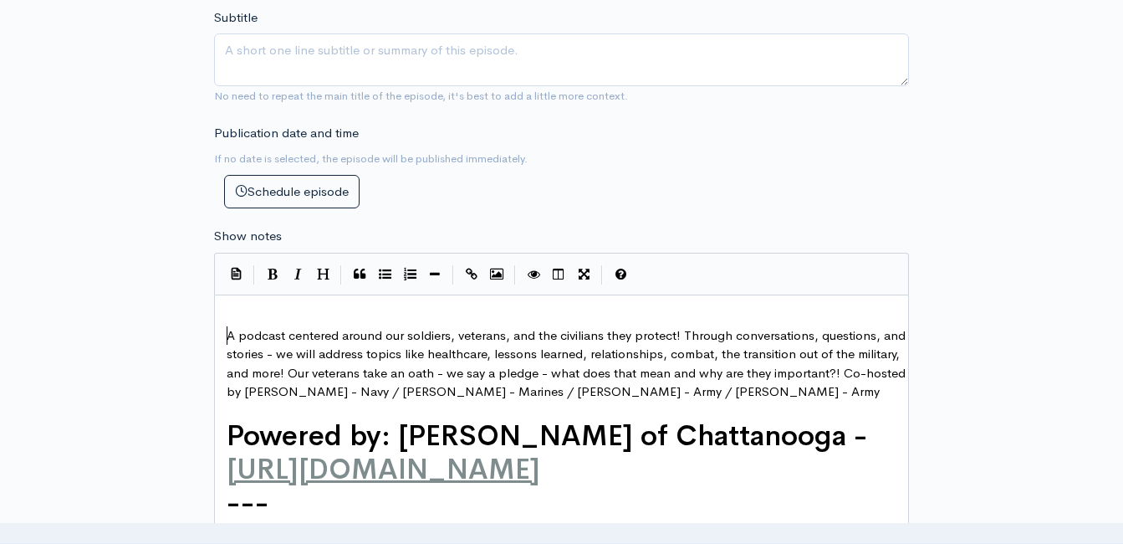
click at [267, 310] on pre "​" at bounding box center [567, 316] width 689 height 19
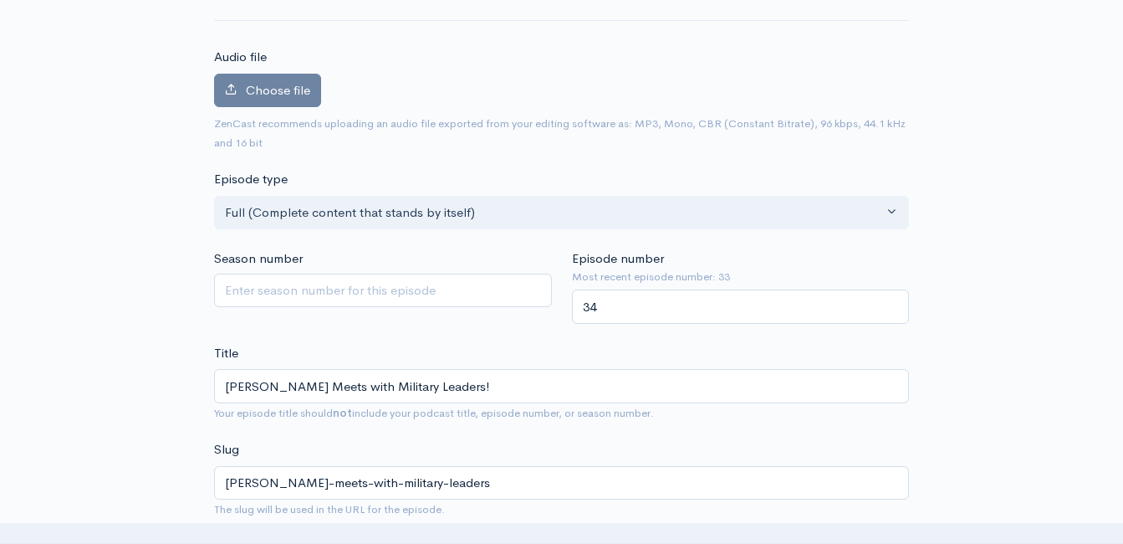
scroll to position [95, 0]
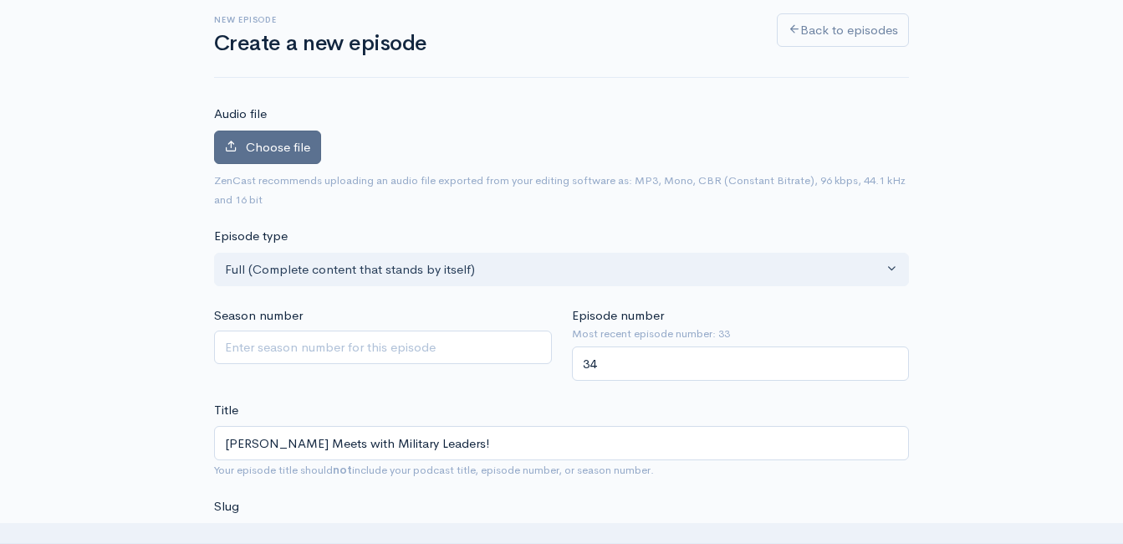
click at [280, 139] on span "Choose file" at bounding box center [278, 147] width 64 height 16
click at [0, 0] on input "Choose file" at bounding box center [0, 0] width 0 height 0
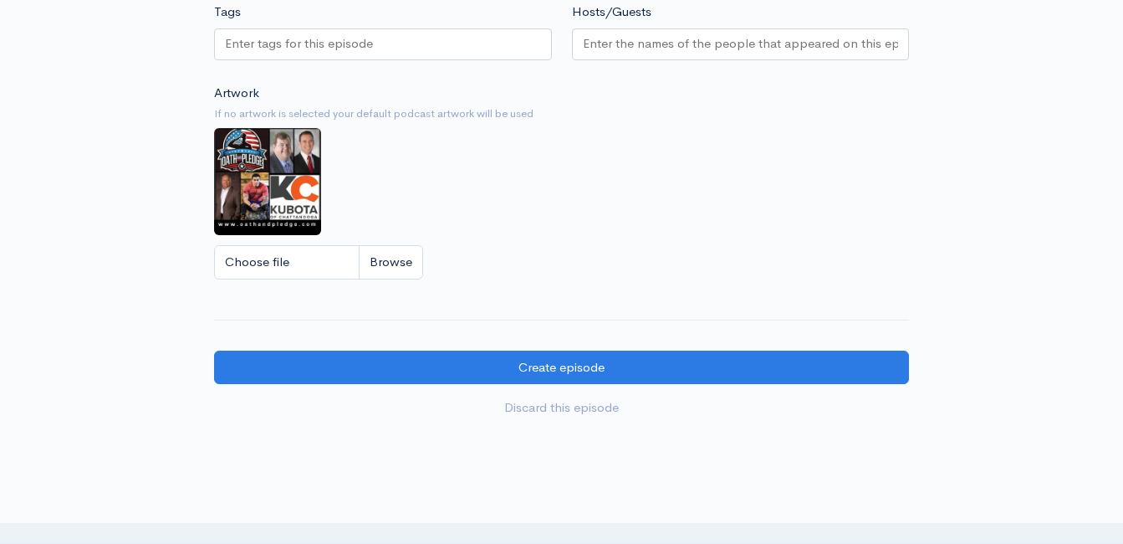
scroll to position [1654, 0]
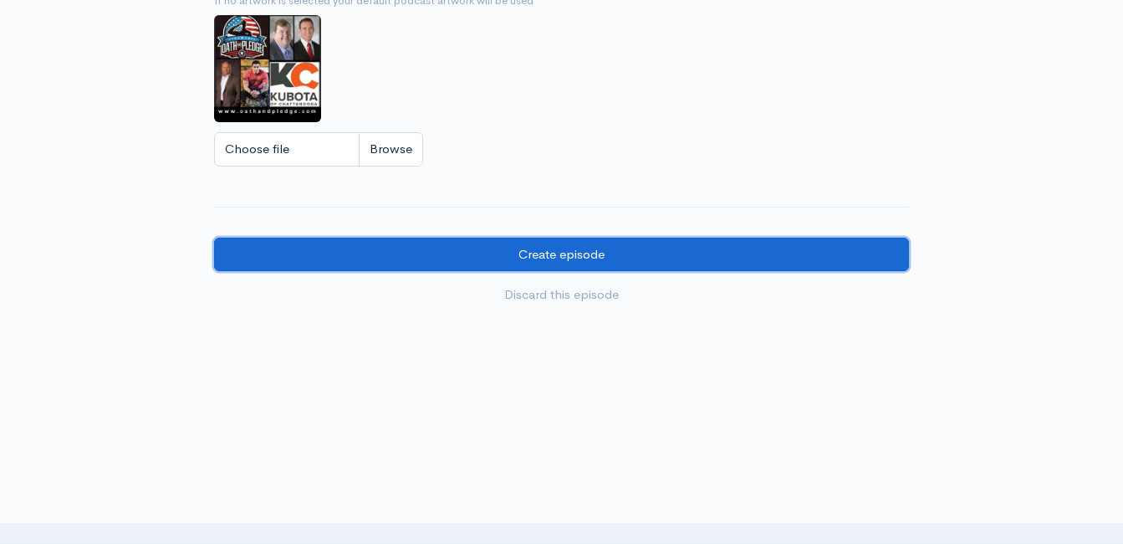
click at [617, 258] on input "Create episode" at bounding box center [561, 255] width 695 height 34
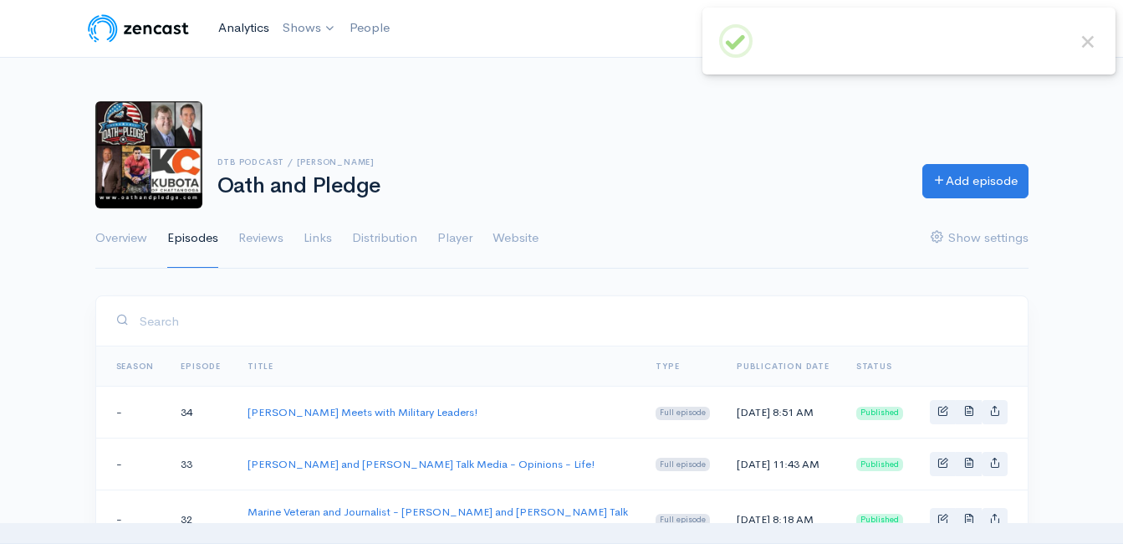
click at [256, 25] on link "Analytics" at bounding box center [244, 28] width 64 height 36
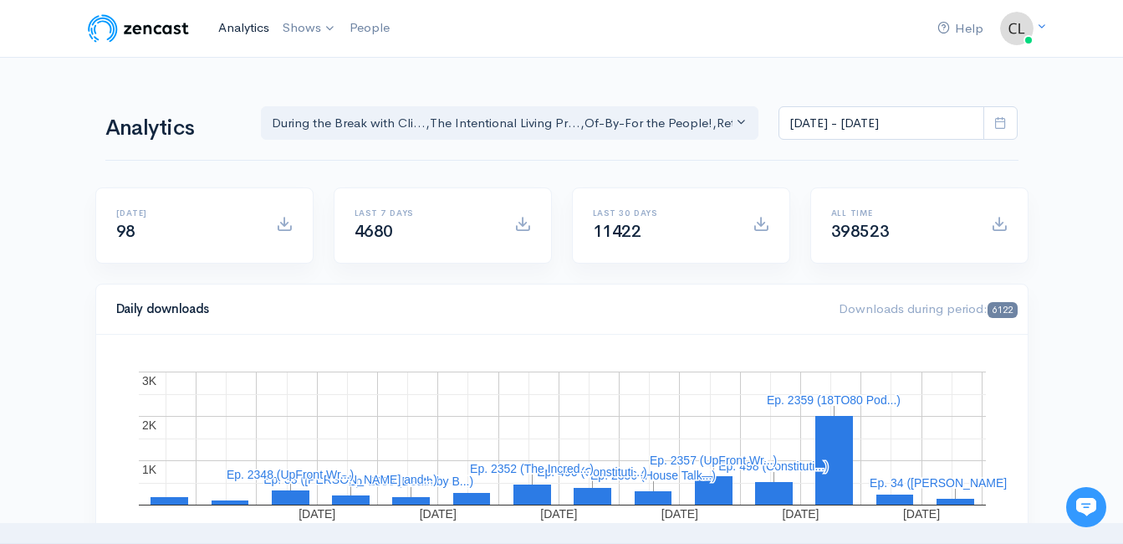
click at [232, 32] on link "Analytics" at bounding box center [244, 28] width 64 height 36
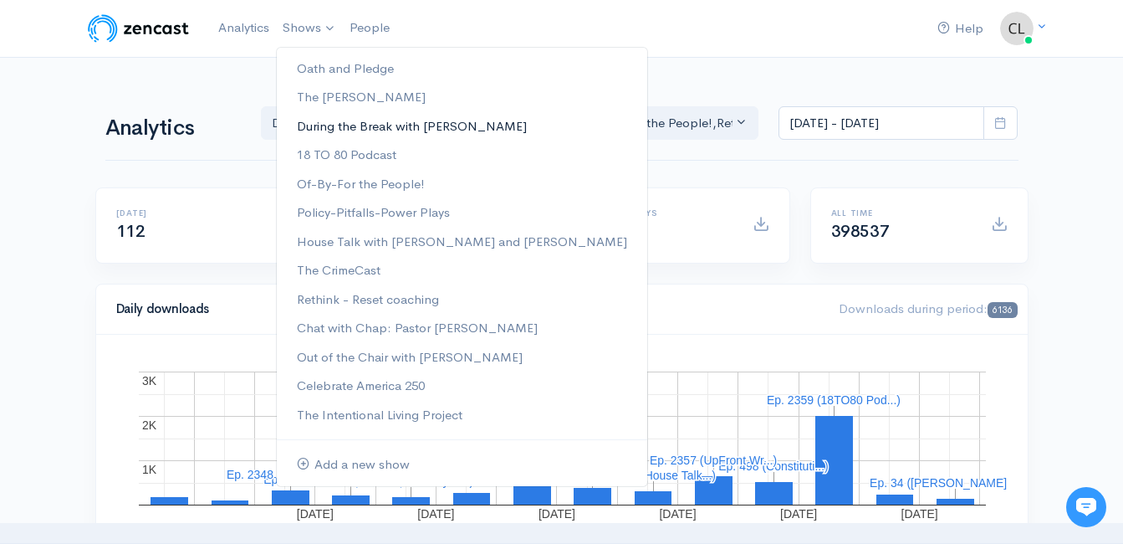
click at [351, 129] on link "During the Break with [PERSON_NAME]" at bounding box center [462, 126] width 371 height 29
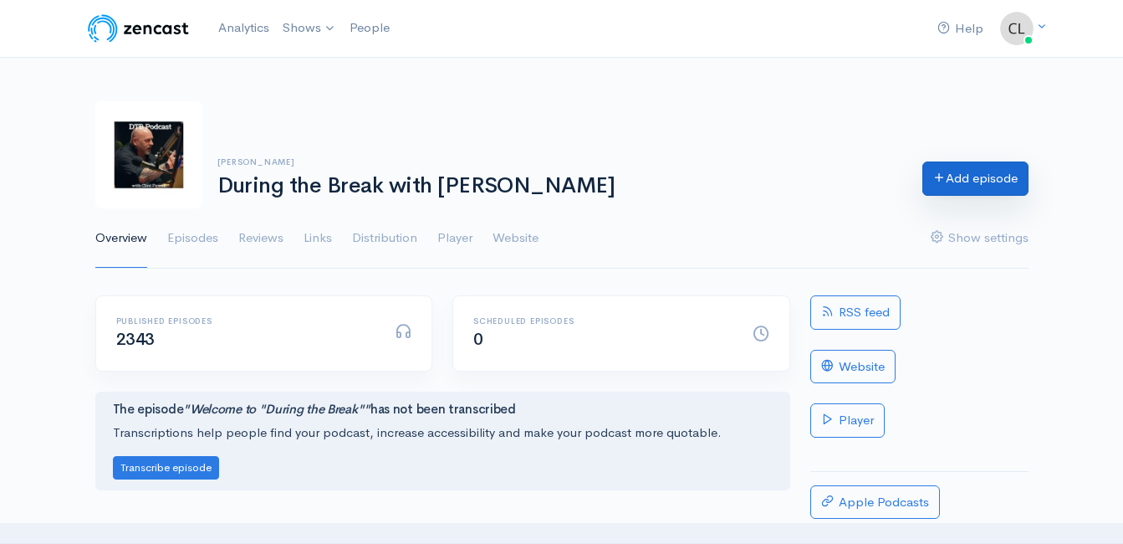
click at [959, 192] on link "Add episode" at bounding box center [976, 178] width 106 height 34
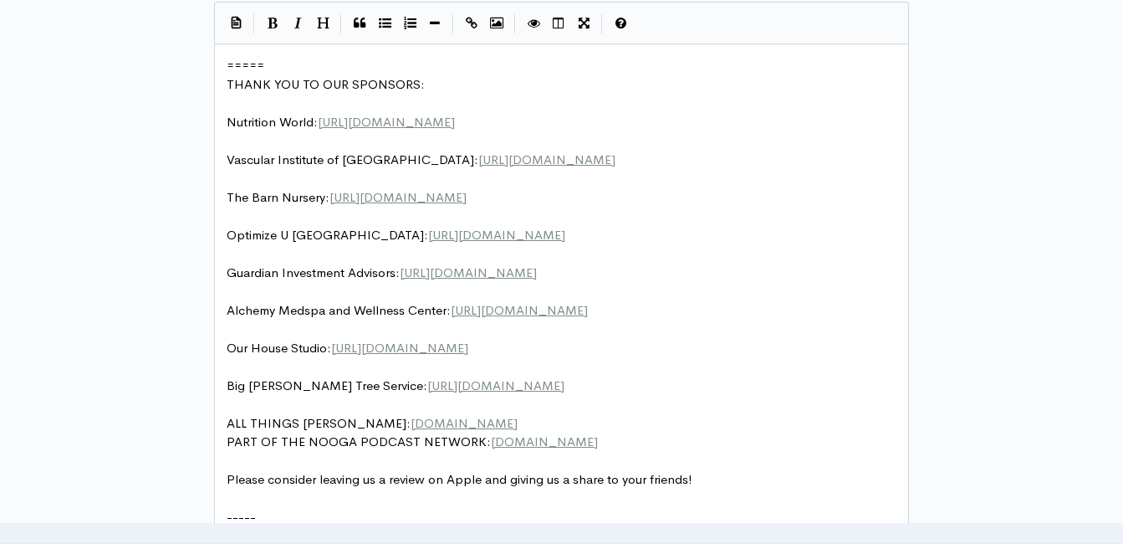
scroll to position [7, 0]
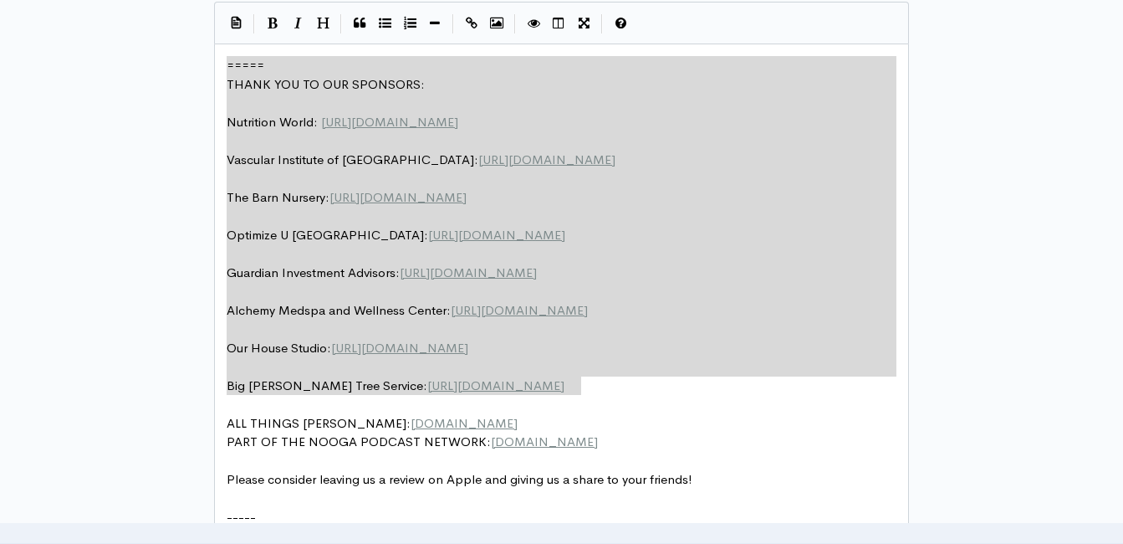
drag, startPoint x: 558, startPoint y: 354, endPoint x: 328, endPoint y: 96, distance: 345.4
type textarea "​===== THANK YOU TO OUR SPONSORS: Nutrition World: https://nutritionw.com/ Vasc…"
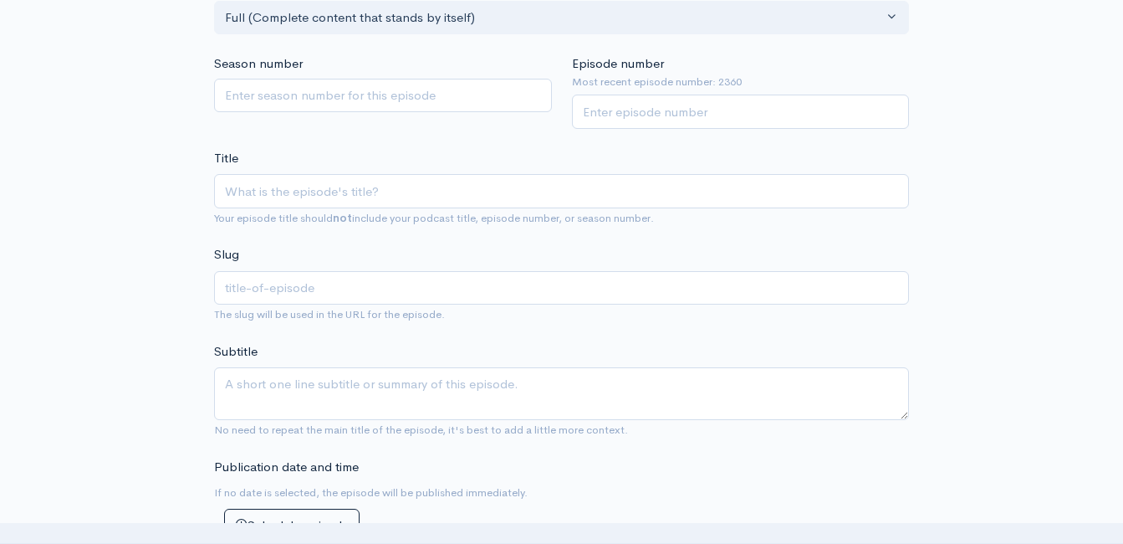
scroll to position [345, 0]
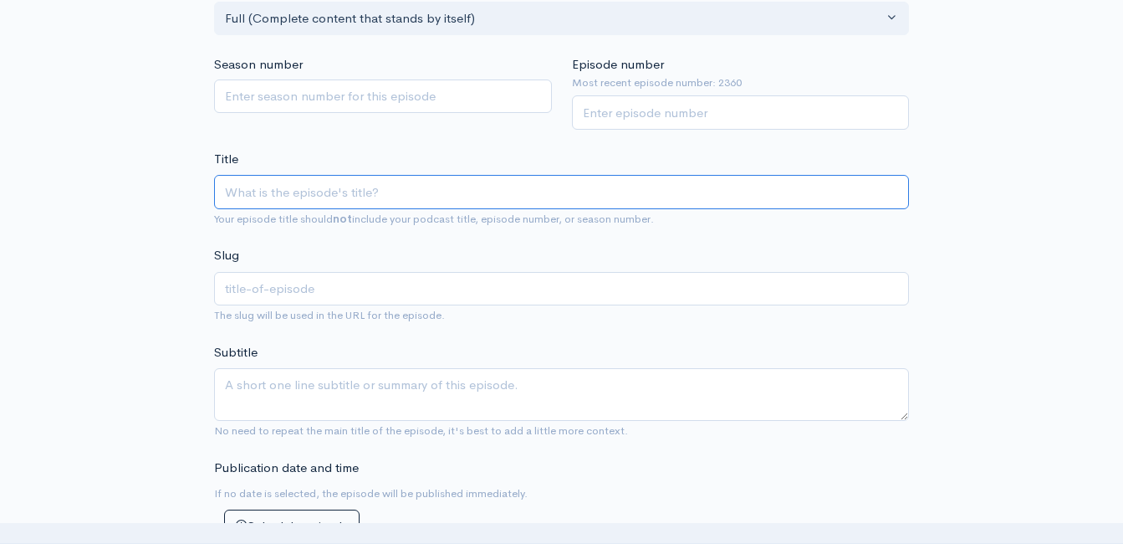
click at [376, 192] on input "Title" at bounding box center [561, 192] width 695 height 34
paste input "Weekend Windup with Jeff Styles! Headlines and Opinions! 9/26/25 (Powered by Gu…"
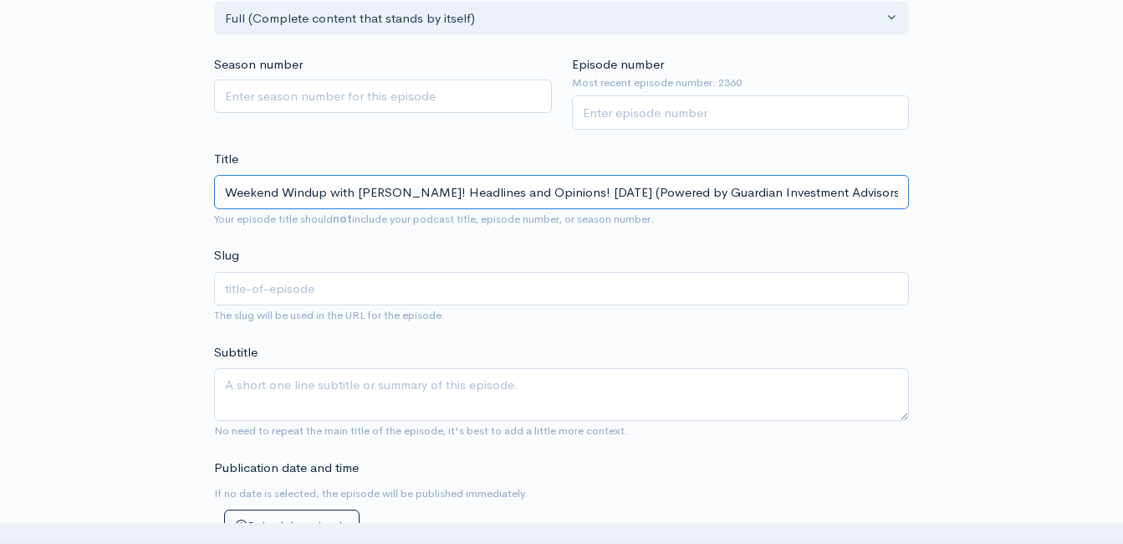
scroll to position [0, 38]
click at [556, 197] on input "Weekend Windup with Jeff Styles! Headlines and Opinions! 9/26/25 (Powered by Gu…" at bounding box center [561, 192] width 695 height 34
type input "Weekend Windup with Jeff Styles! Headlines and Opinions! 9/2/25 (Powered by Gua…"
type input "weekend-windup-with-jeff-styles-headlines-and-opinions-9225-powered-by-guardian…"
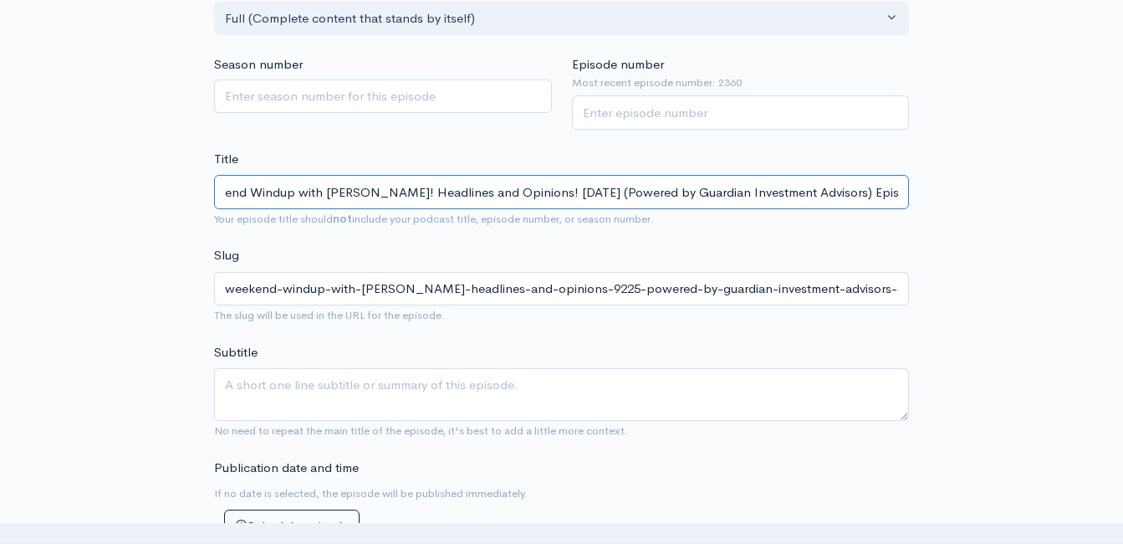
type input "Weekend Windup with Jeff Styles! Headlines and Opinions! 9//25 (Powered by Guar…"
type input "weekend-windup-with-jeff-styles-headlines-and-opinions-925-powered-by-guardian-…"
type input "Weekend Windup with Jeff Styles! Headlines and Opinions! /25 (Powered by Guardi…"
type input "weekend-windup-with-jeff-styles-headlines-and-opinions-25-powered-by-guardian-i…"
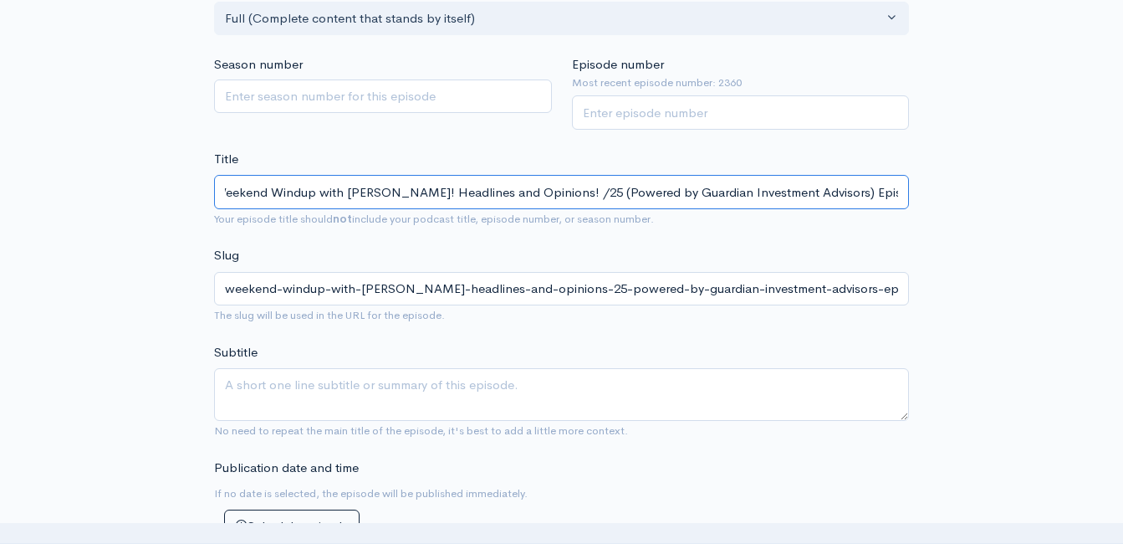
type input "Weekend Windup with Jeff Styles! Headlines and Opinions! 1/25 (Powered by Guard…"
type input "weekend-windup-with-jeff-styles-headlines-and-opinions-125-powered-by-guardian-…"
type input "Weekend Windup with Jeff Styles! Headlines and Opinions! 10/25 (Powered by Guar…"
type input "weekend-windup-with-jeff-styles-headlines-and-opinions-1025-powered-by-guardian…"
type input "Weekend Windup with [PERSON_NAME]! Headlines and Opinions! [DATE] (Powered by G…"
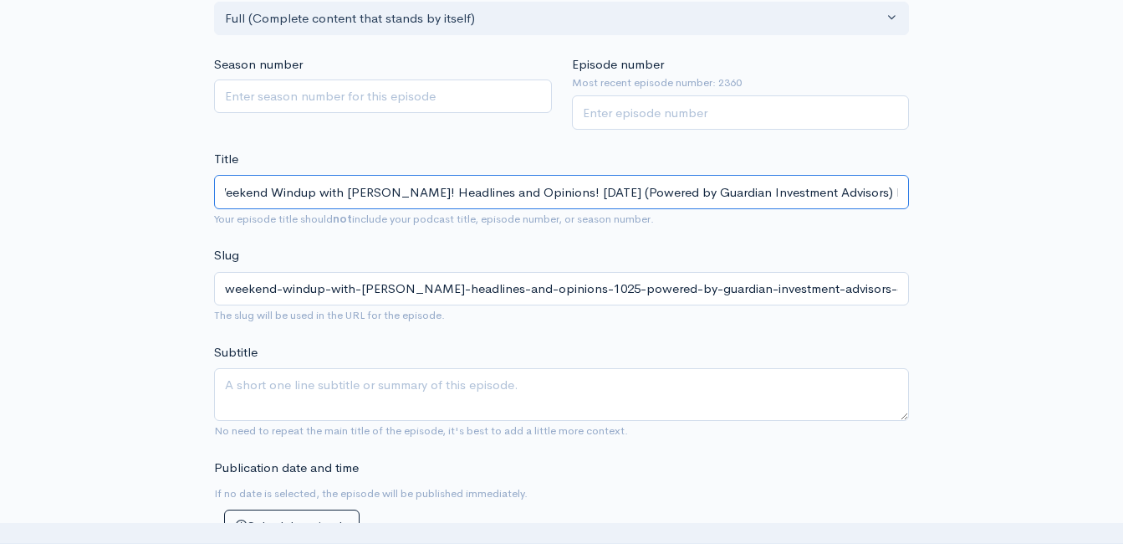
type input "weekend-windup-with-jeff-styles-headlines-and-opinions-10325-powered-by-guardia…"
type input "Weekend Windup with [PERSON_NAME]! Headlines and Opinions! [DATE] (Powered by G…"
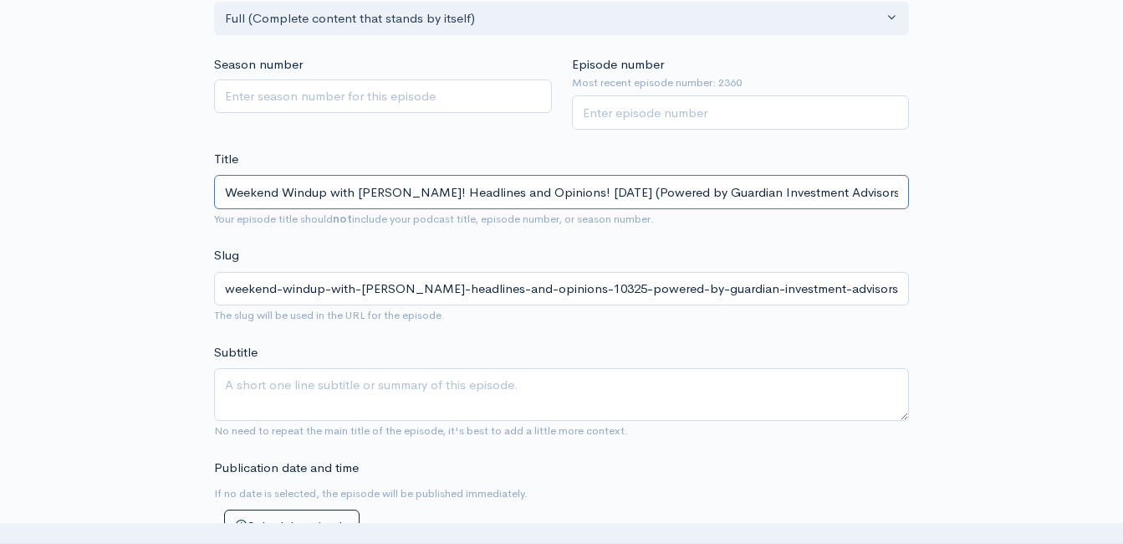
click at [742, 193] on input "Weekend Windup with [PERSON_NAME]! Headlines and Opinions! [DATE] (Powered by G…" at bounding box center [561, 192] width 695 height 34
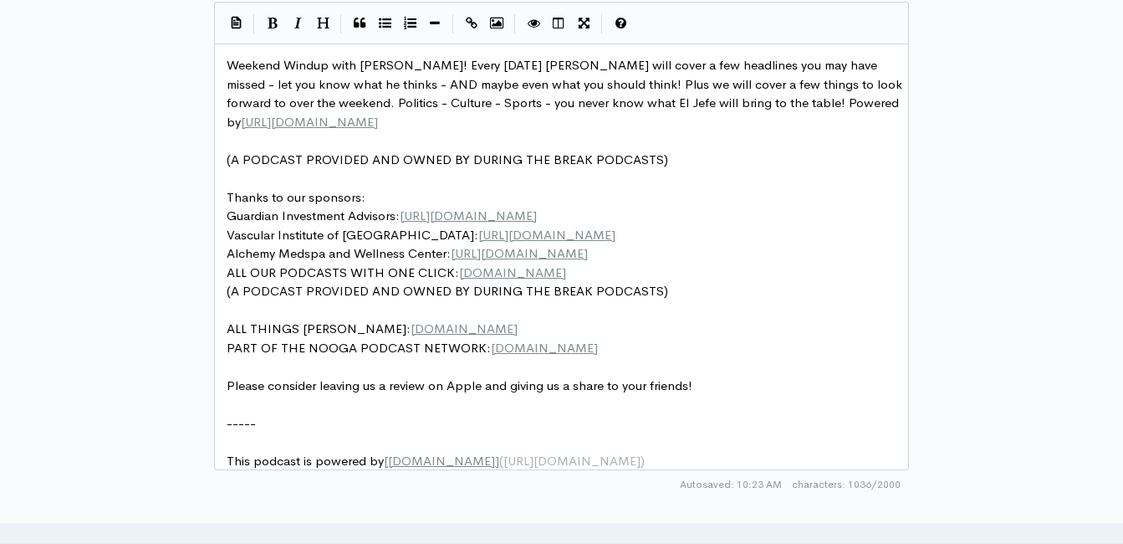
scroll to position [2, 0]
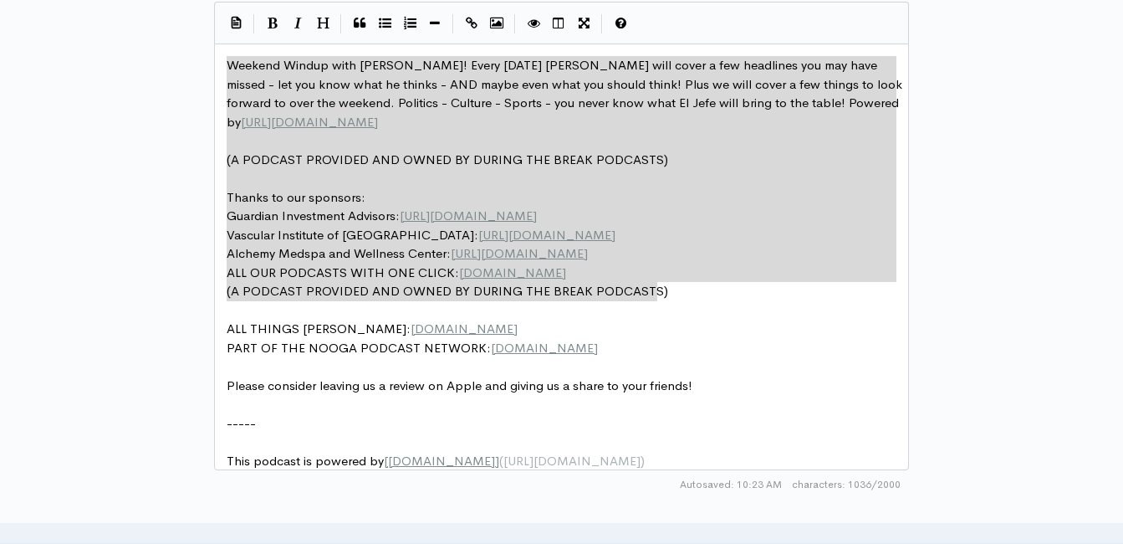
drag, startPoint x: 672, startPoint y: 287, endPoint x: 221, endPoint y: 64, distance: 503.9
type textarea "Weekend Windup with Jeff Styles! Every Friday Jeff will cover a few headlines y…"
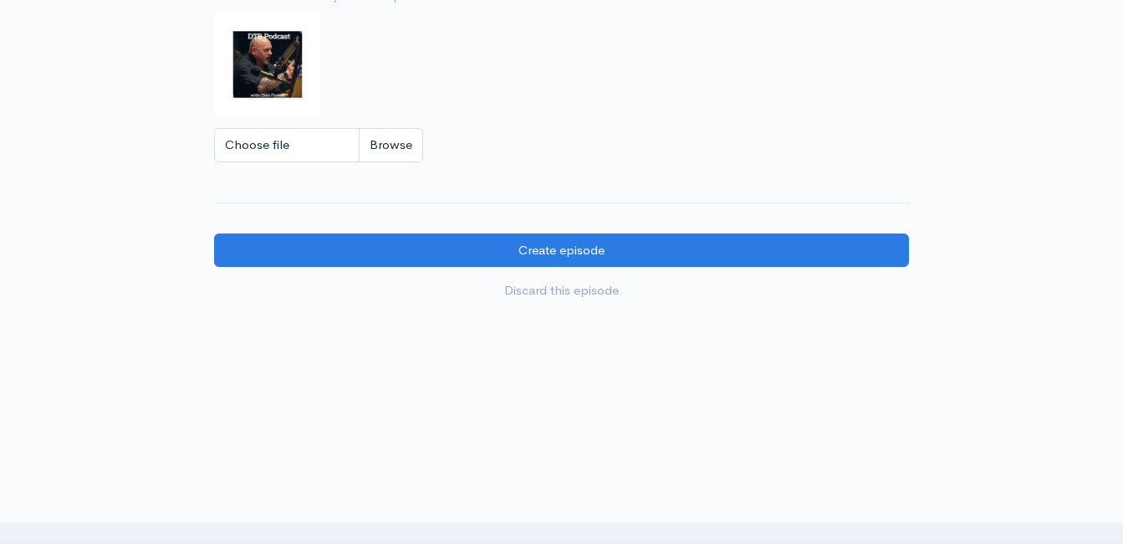
scroll to position [1648, 0]
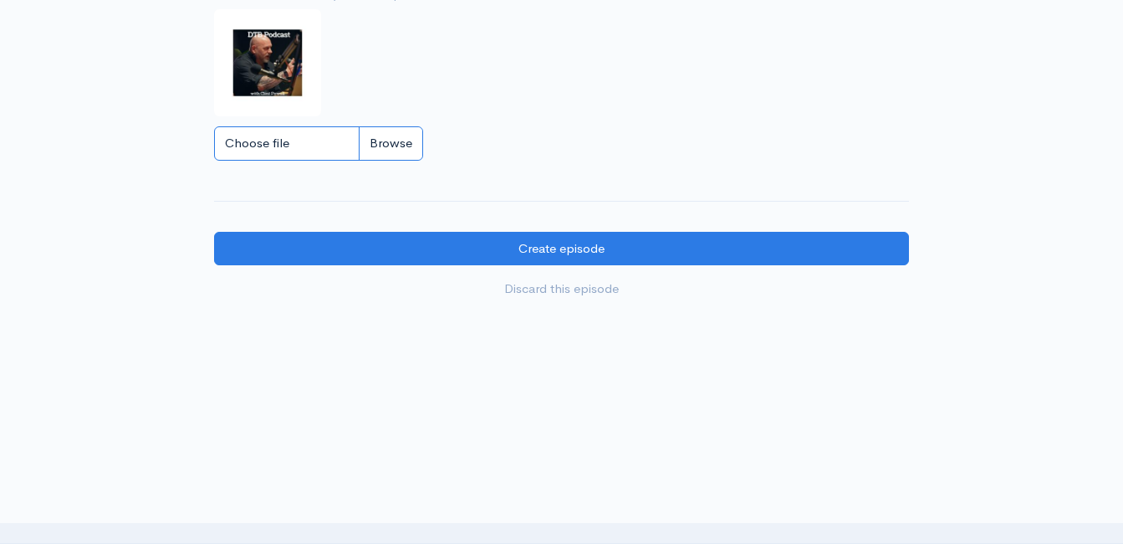
click at [374, 132] on input "Choose file" at bounding box center [318, 143] width 209 height 34
click at [395, 137] on input "Choose file" at bounding box center [318, 143] width 209 height 34
type input "C:\fakepath\450591796_1013938890741267_212763636491488363_n.jpg"
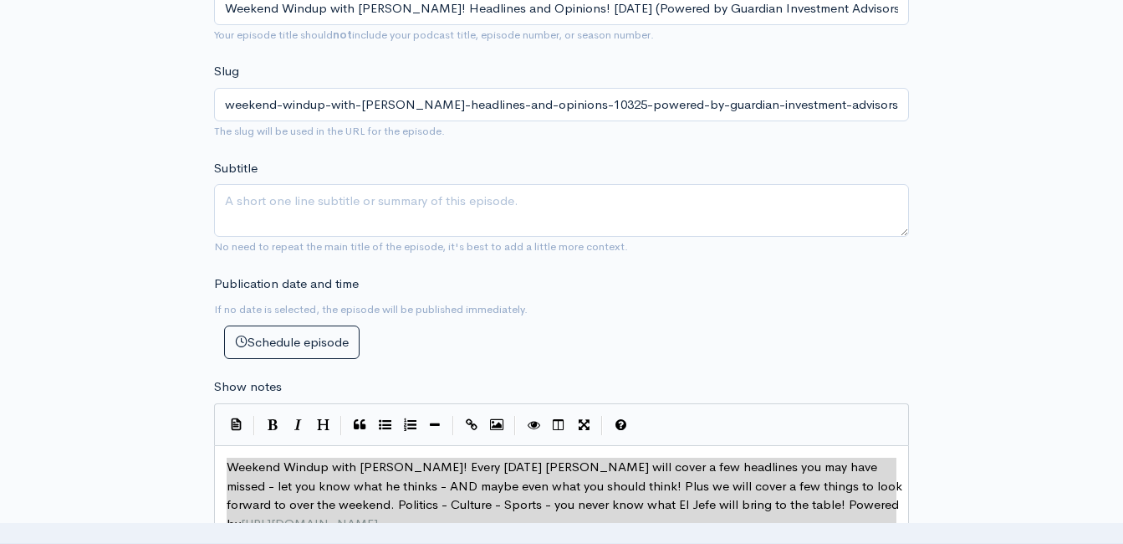
scroll to position [393, 0]
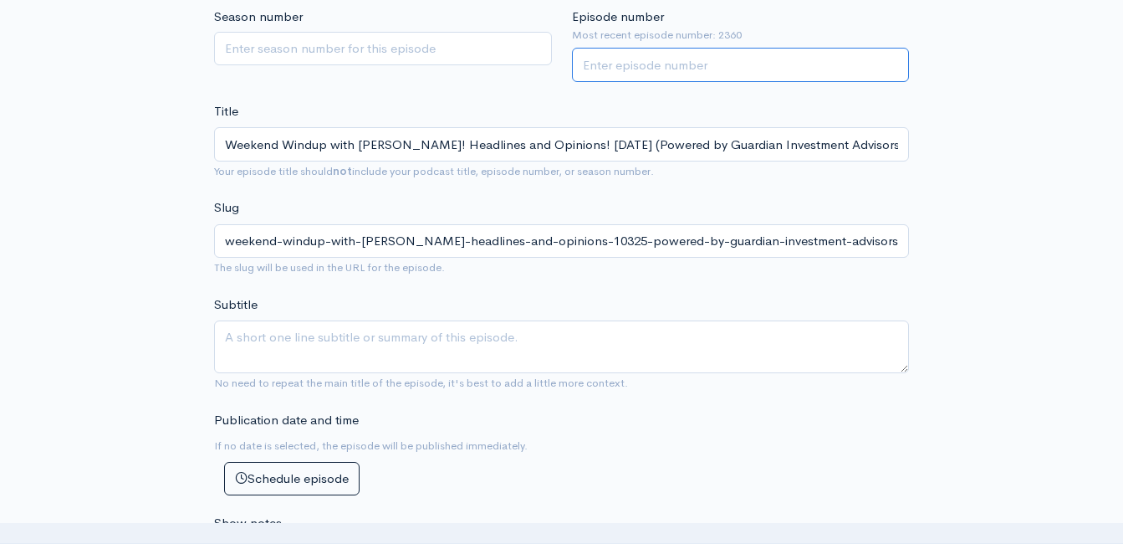
click at [632, 60] on input "Episode number" at bounding box center [741, 65] width 338 height 34
type input "2361"
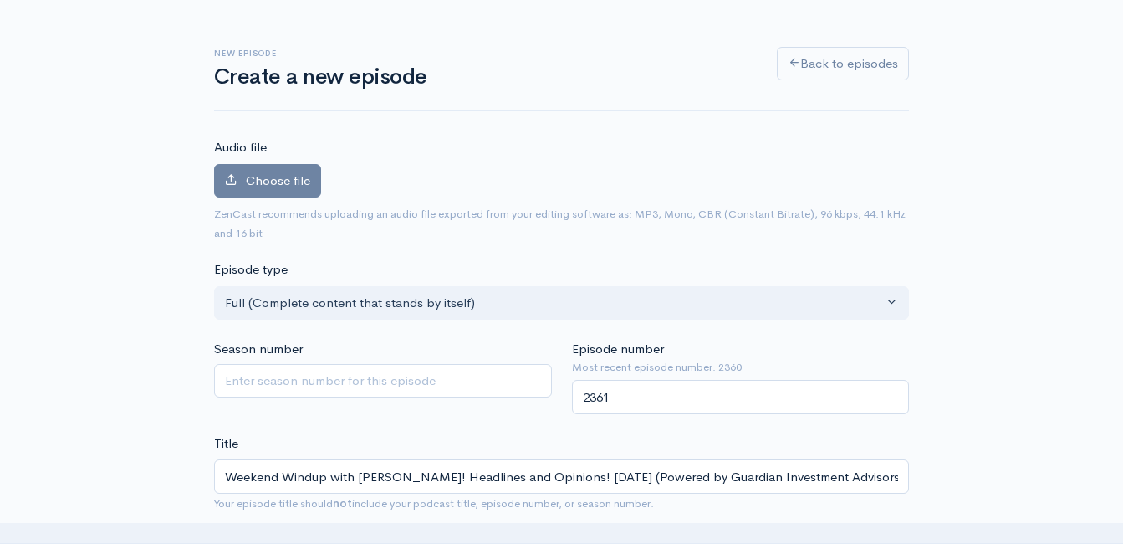
scroll to position [59, 0]
click at [258, 192] on label "Choose file" at bounding box center [267, 183] width 107 height 34
click at [0, 0] on input "Choose file" at bounding box center [0, 0] width 0 height 0
click at [255, 178] on span "Choose file" at bounding box center [278, 183] width 64 height 16
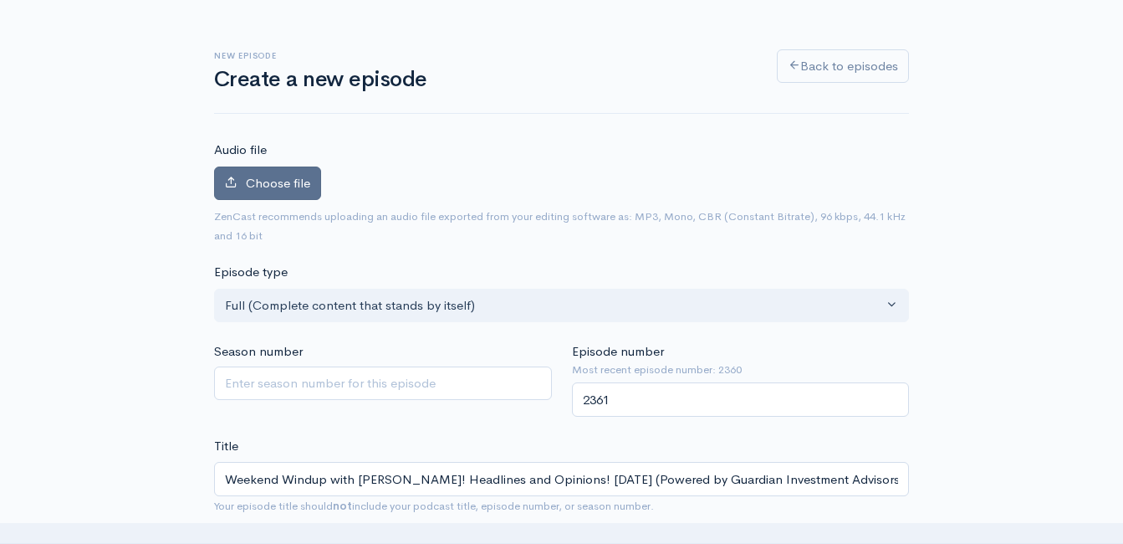
click at [0, 0] on input "Choose file" at bounding box center [0, 0] width 0 height 0
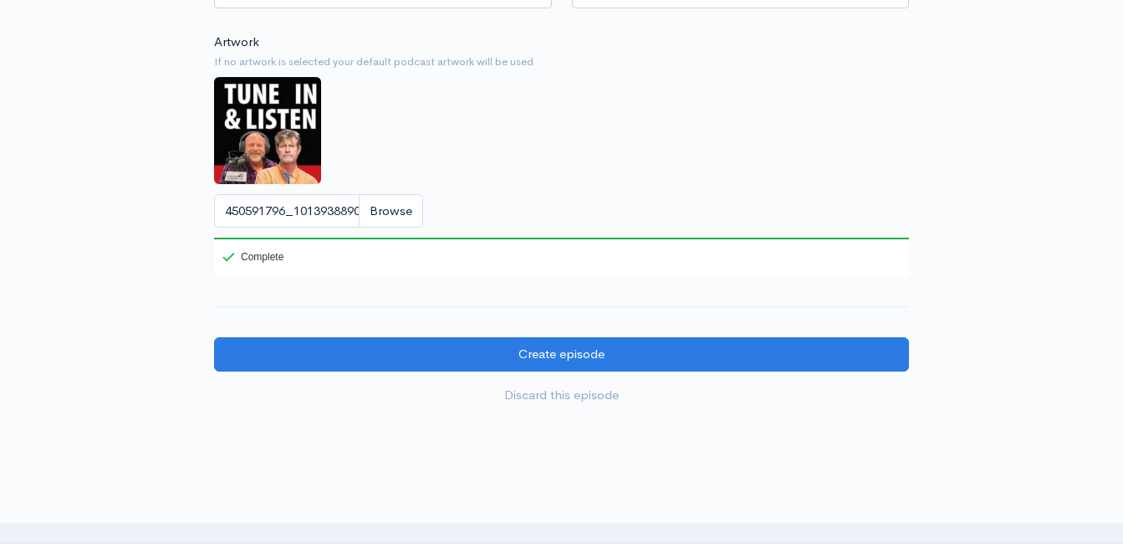
scroll to position [1686, 0]
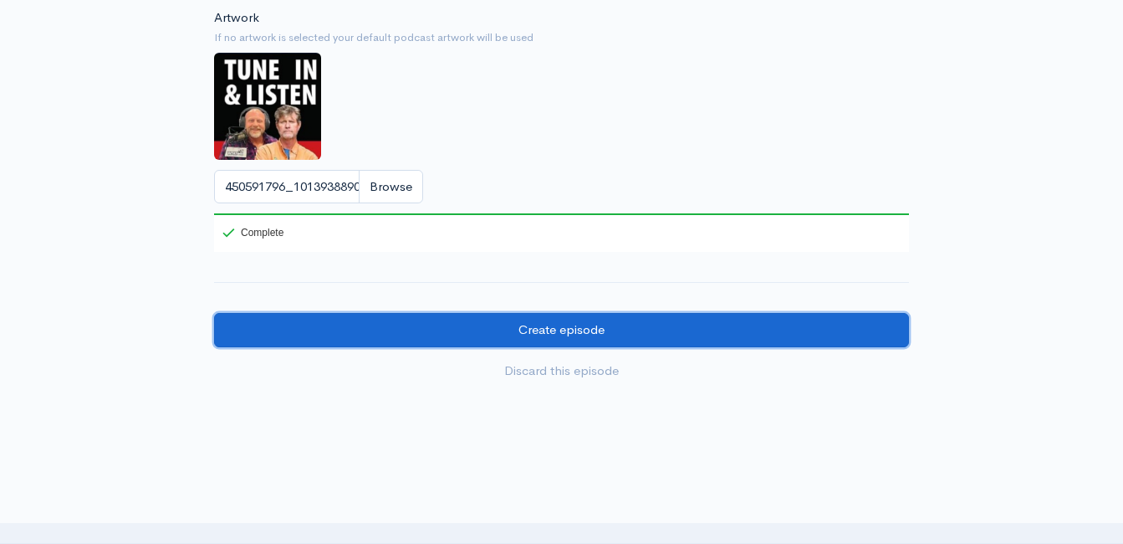
click at [372, 340] on input "Create episode" at bounding box center [561, 330] width 695 height 34
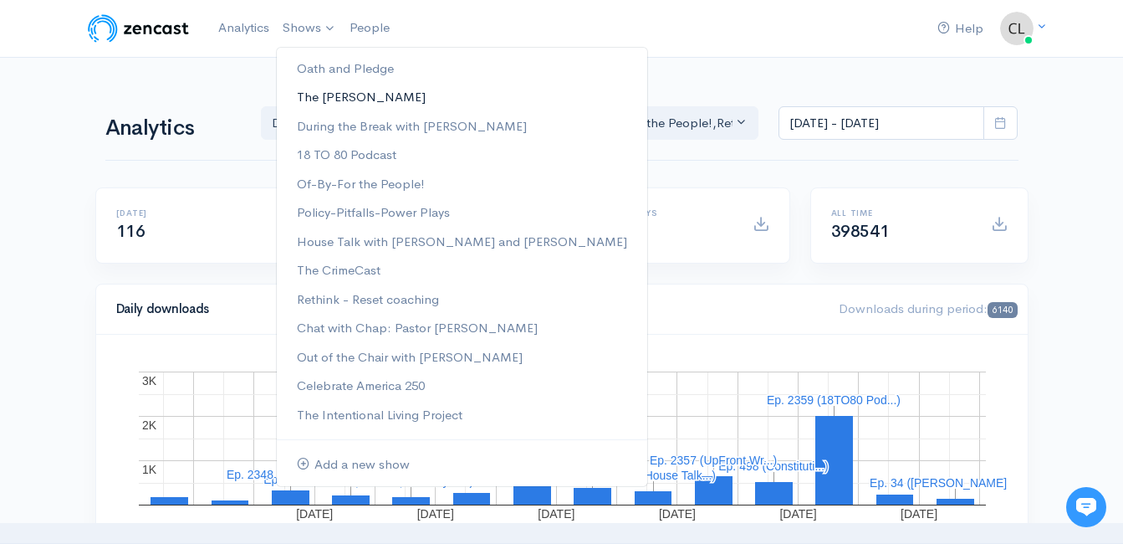
click at [330, 95] on link "The [PERSON_NAME]" at bounding box center [462, 97] width 371 height 29
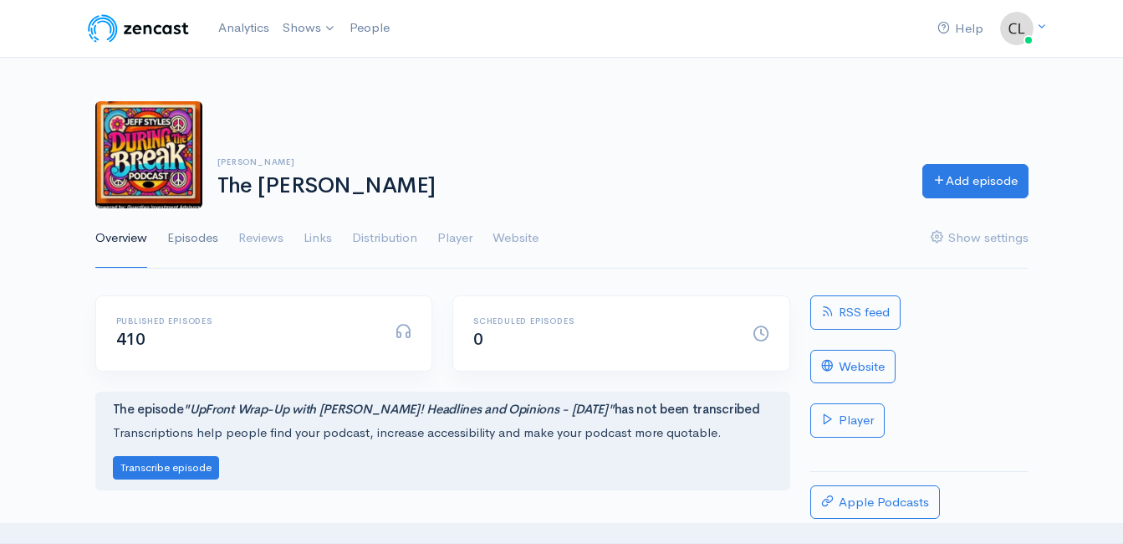
click at [202, 226] on link "Episodes" at bounding box center [192, 238] width 51 height 60
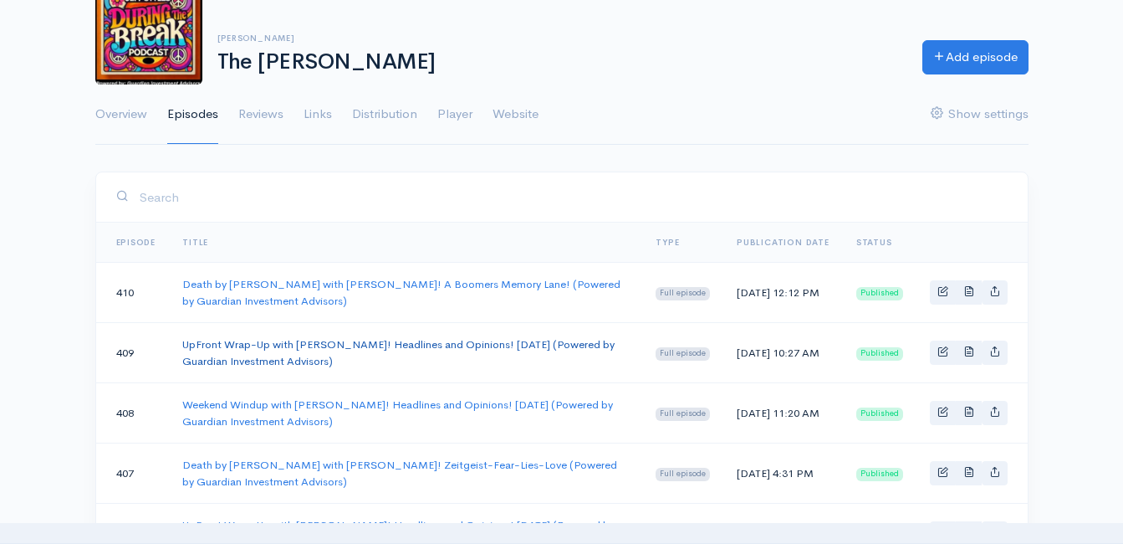
scroll to position [167, 0]
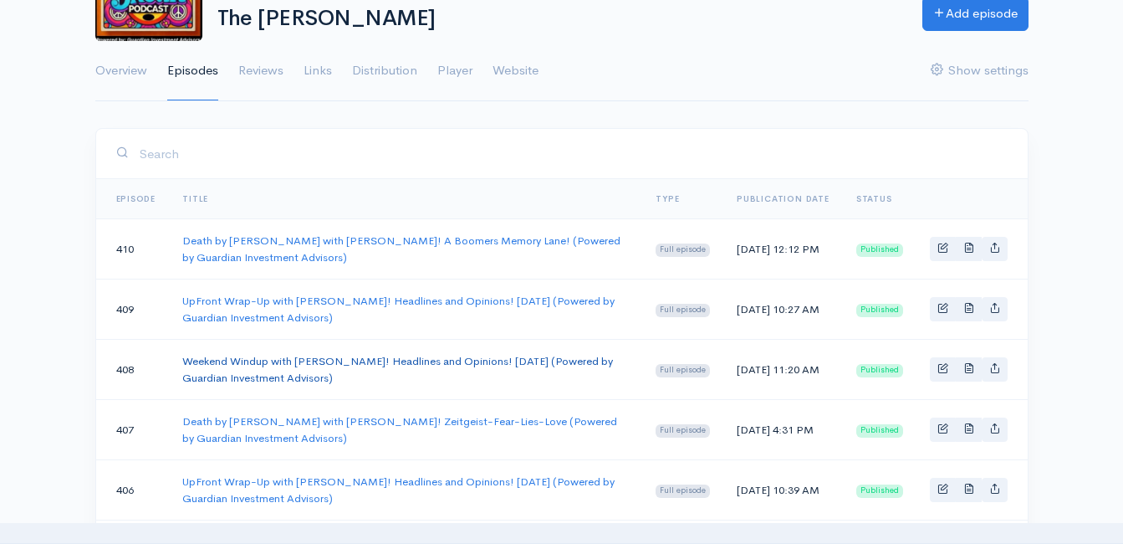
click at [371, 361] on link "Weekend Windup with [PERSON_NAME]! Headlines and Opinions! [DATE] (Powered by G…" at bounding box center [397, 369] width 431 height 31
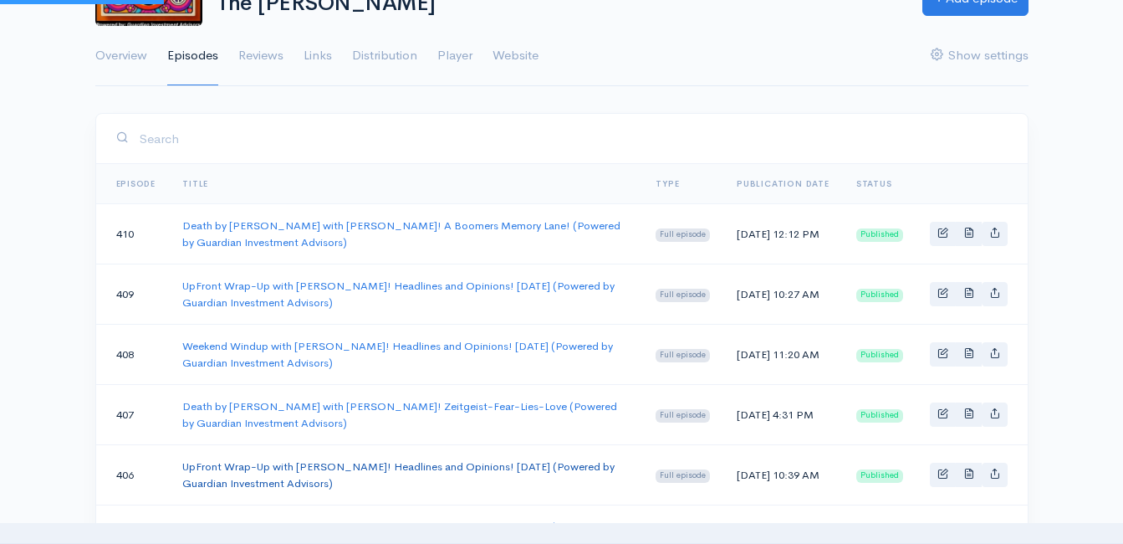
scroll to position [167, 0]
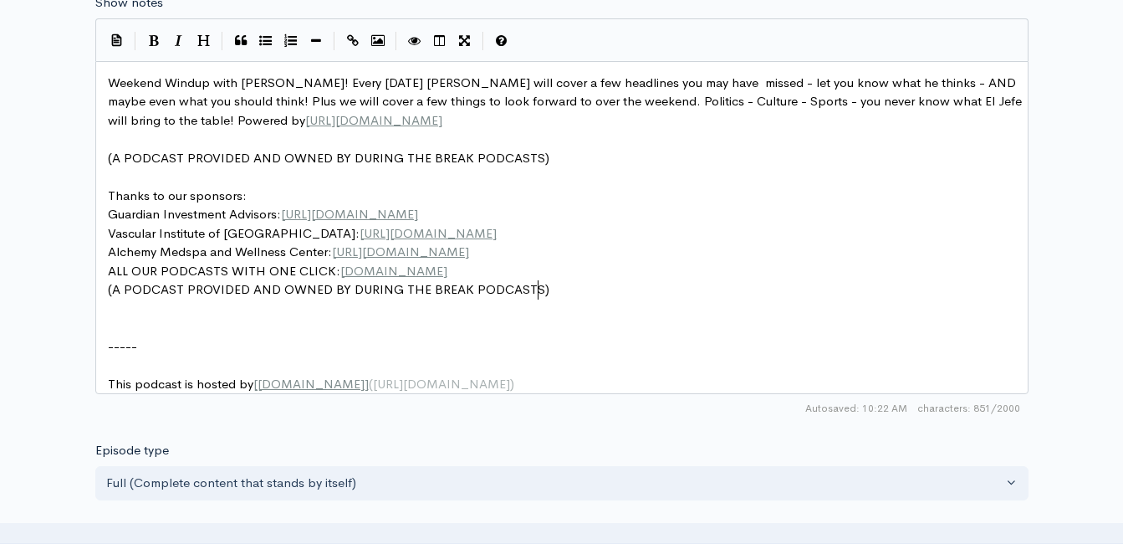
scroll to position [6, 0]
click at [570, 283] on pre "(A PODCAST PROVIDED AND OWNED BY DURING THE BREAK PODCASTS)" at bounding box center [569, 289] width 928 height 19
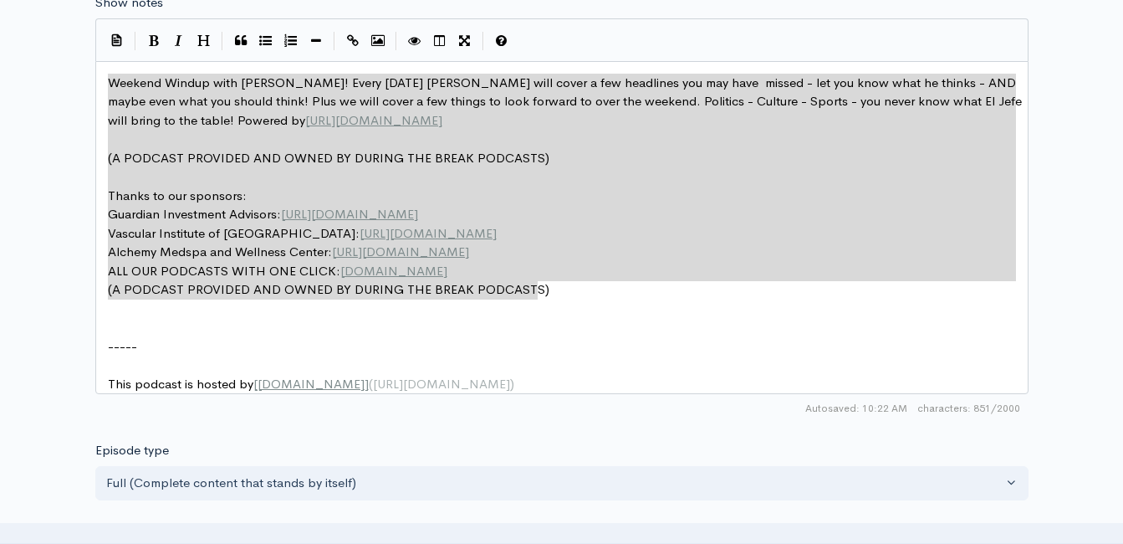
drag, startPoint x: 561, startPoint y: 289, endPoint x: 107, endPoint y: 89, distance: 496.6
type textarea "Weekend Windup with [PERSON_NAME]! Every [DATE] [PERSON_NAME] will cover a few …"
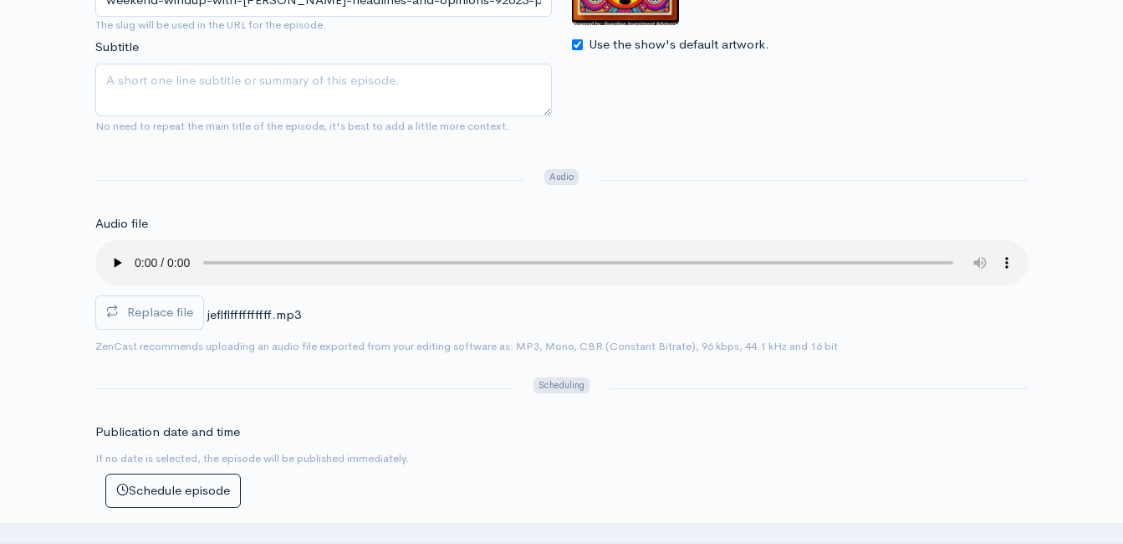
scroll to position [418, 0]
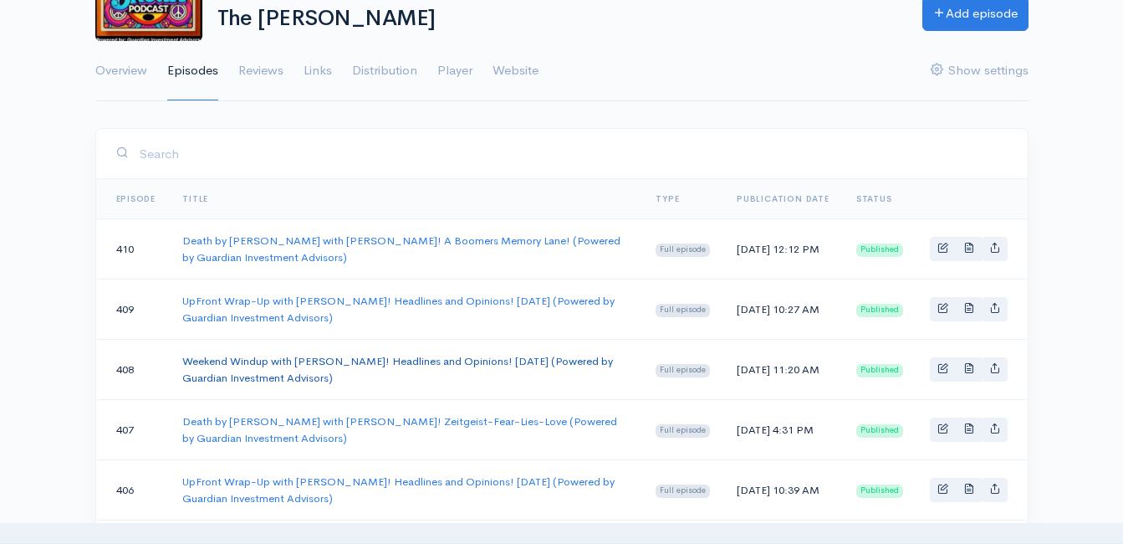
click at [283, 363] on link "Weekend Windup with [PERSON_NAME]! Headlines and Opinions! [DATE] (Powered by G…" at bounding box center [397, 369] width 431 height 31
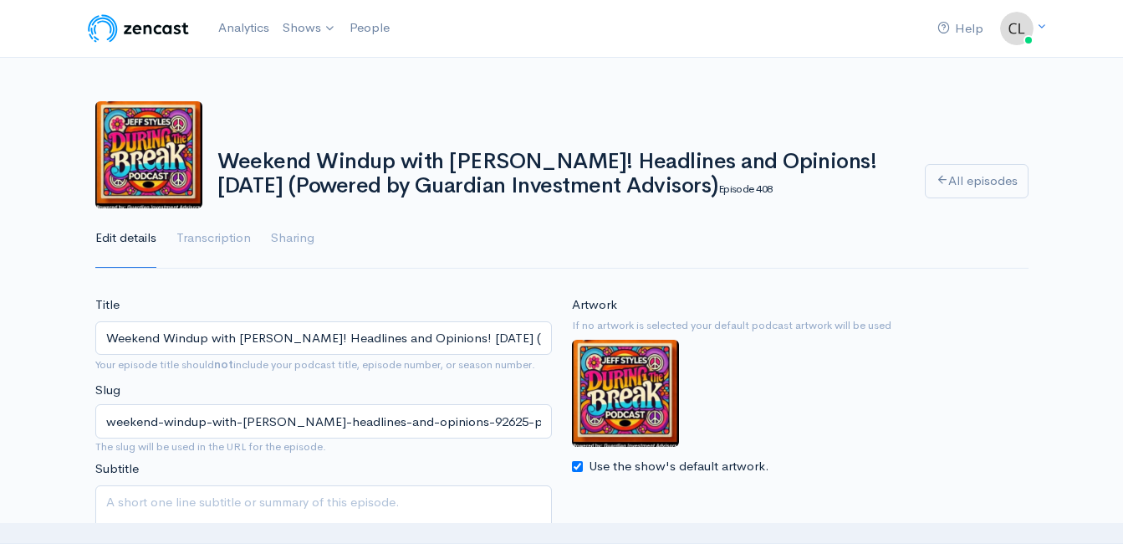
click at [459, 166] on h1 "Weekend Windup with [PERSON_NAME]! Headlines and Opinions! [DATE] (Powered by G…" at bounding box center [561, 174] width 688 height 48
click at [457, 163] on h1 "Weekend Windup with [PERSON_NAME]! Headlines and Opinions! [DATE] (Powered by G…" at bounding box center [561, 174] width 688 height 48
click at [455, 161] on h1 "Weekend Windup with [PERSON_NAME]! Headlines and Opinions! [DATE] (Powered by G…" at bounding box center [561, 174] width 688 height 48
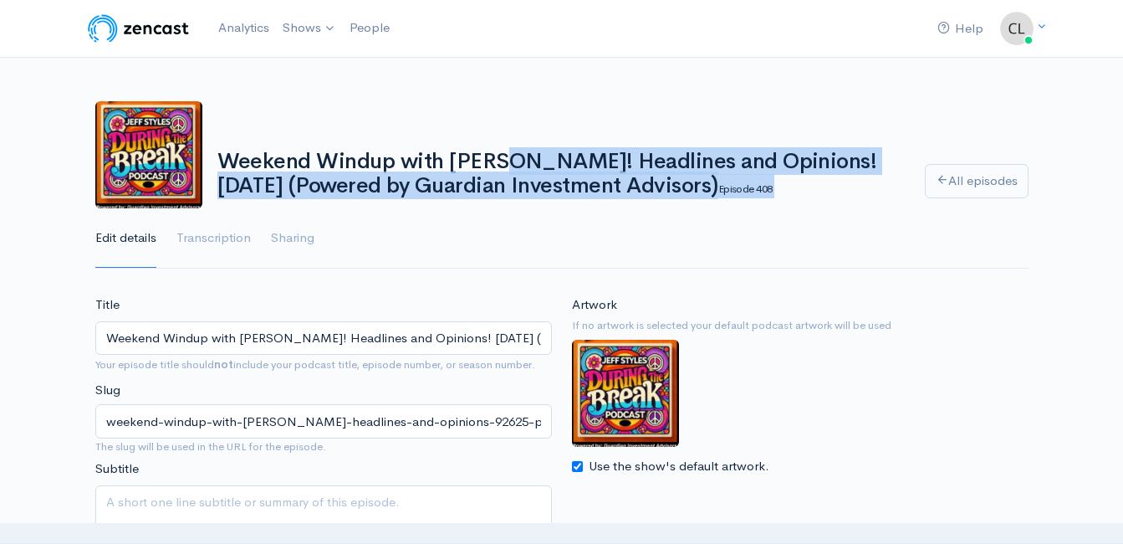
click at [455, 161] on h1 "Weekend Windup with [PERSON_NAME]! Headlines and Opinions! [DATE] (Powered by G…" at bounding box center [561, 174] width 688 height 48
copy div "Weekend Windup with [PERSON_NAME]! Headlines and Opinions! [DATE] (Powered by G…"
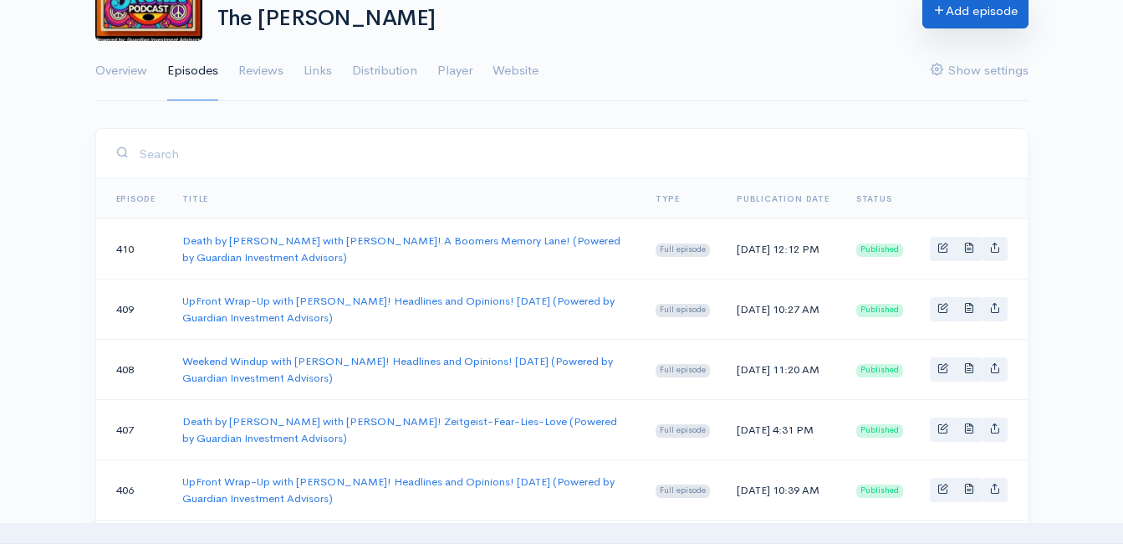
click at [982, 18] on link "Add episode" at bounding box center [976, 11] width 106 height 34
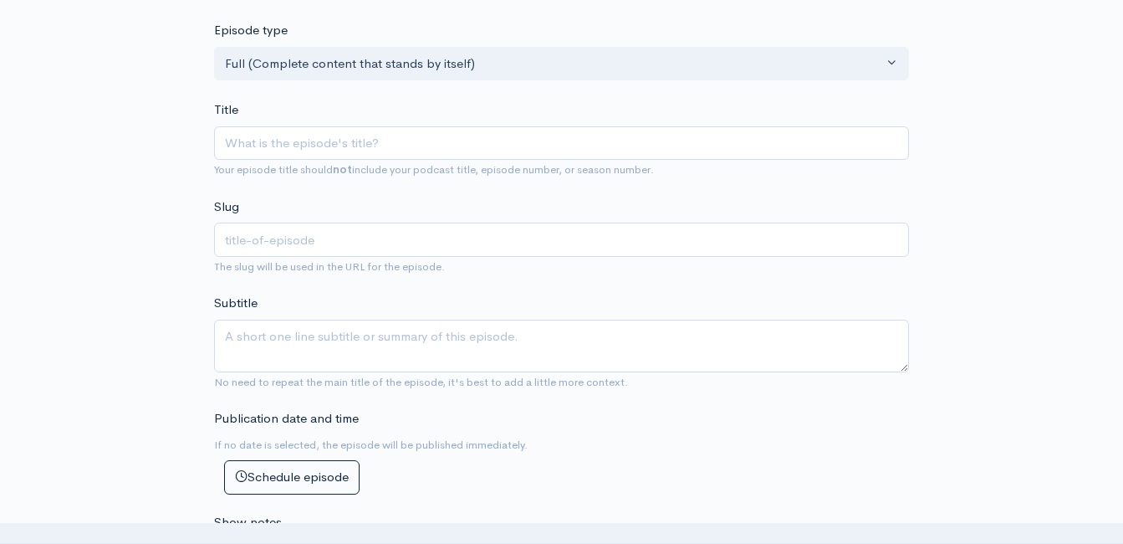
scroll to position [335, 0]
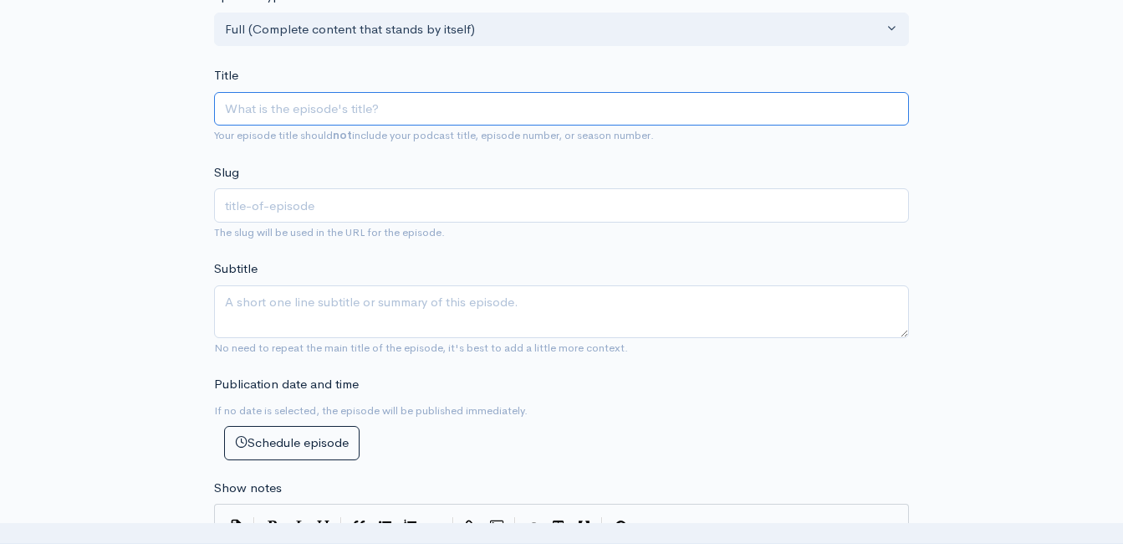
click at [469, 108] on input "Title" at bounding box center [561, 109] width 695 height 34
paste input "Weekend Windup with [PERSON_NAME]! Headlines and Opinions! [DATE] (Powered by G…"
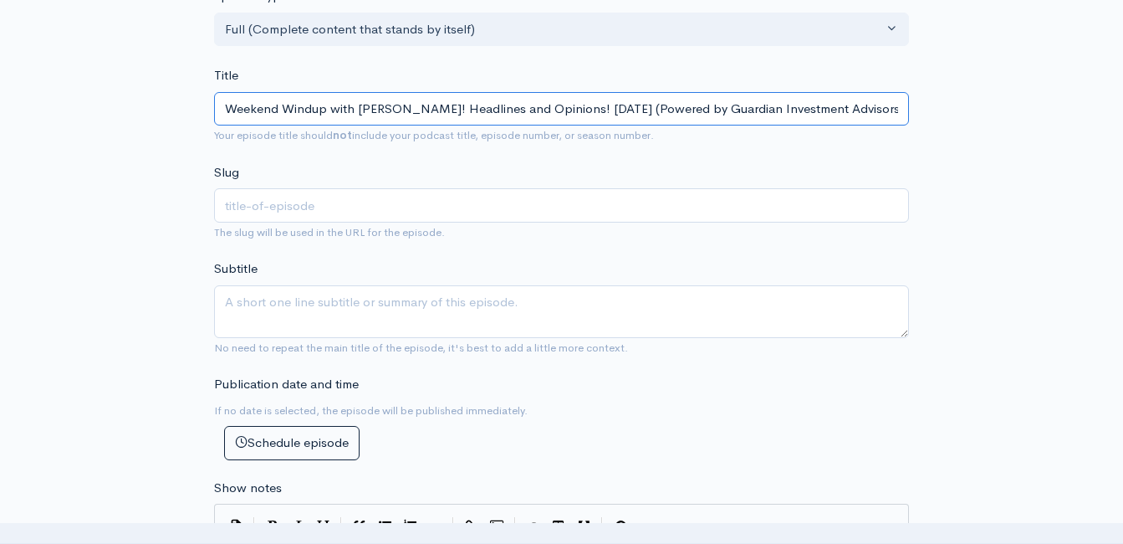
scroll to position [0, 38]
type input "Weekend Windup with [PERSON_NAME]! Headlines and Opinions! [DATE] (Powered by G…"
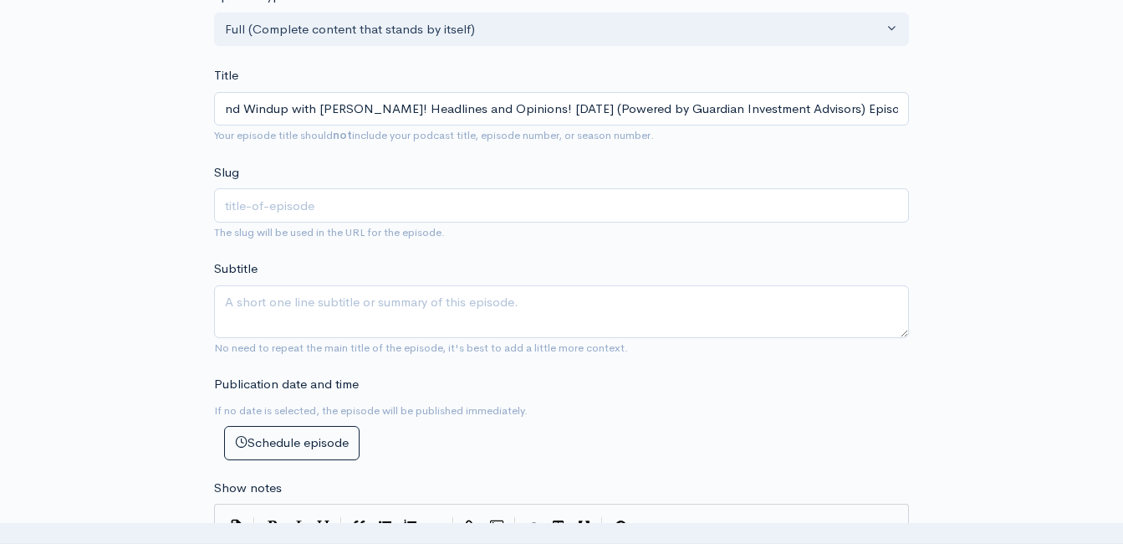
type input "weekend-windup-with-jeff-styles-headlines-and-opinions-10325-powered-by-guardia…"
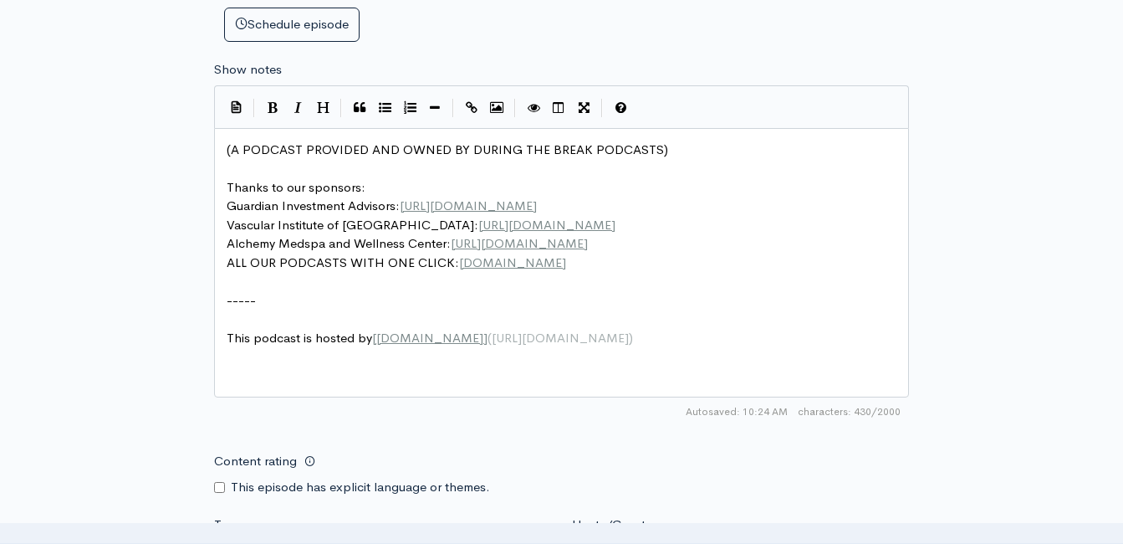
scroll to position [7, 0]
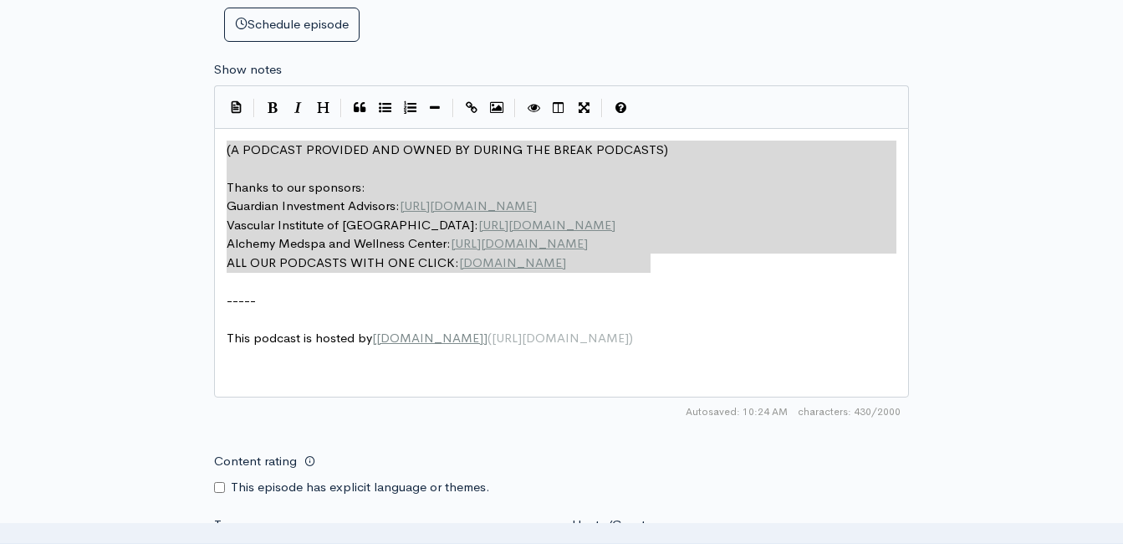
drag, startPoint x: 657, startPoint y: 267, endPoint x: 222, endPoint y: 161, distance: 446.7
type textarea "​(A PODCAST PROVIDED AND OWNED BY DURING THE BREAK PODCASTS) Thanks to our spon…"
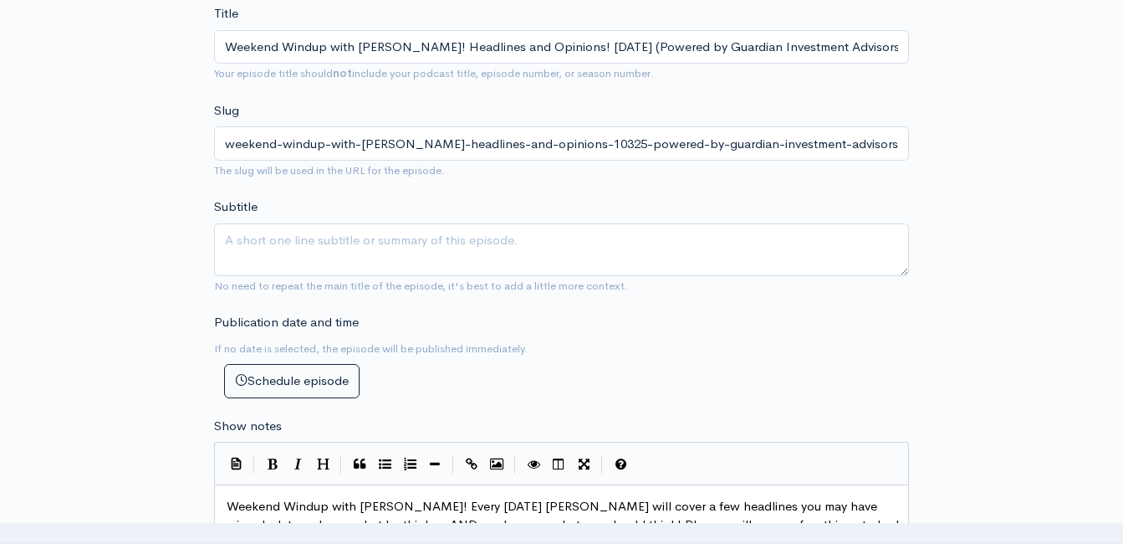
scroll to position [167, 0]
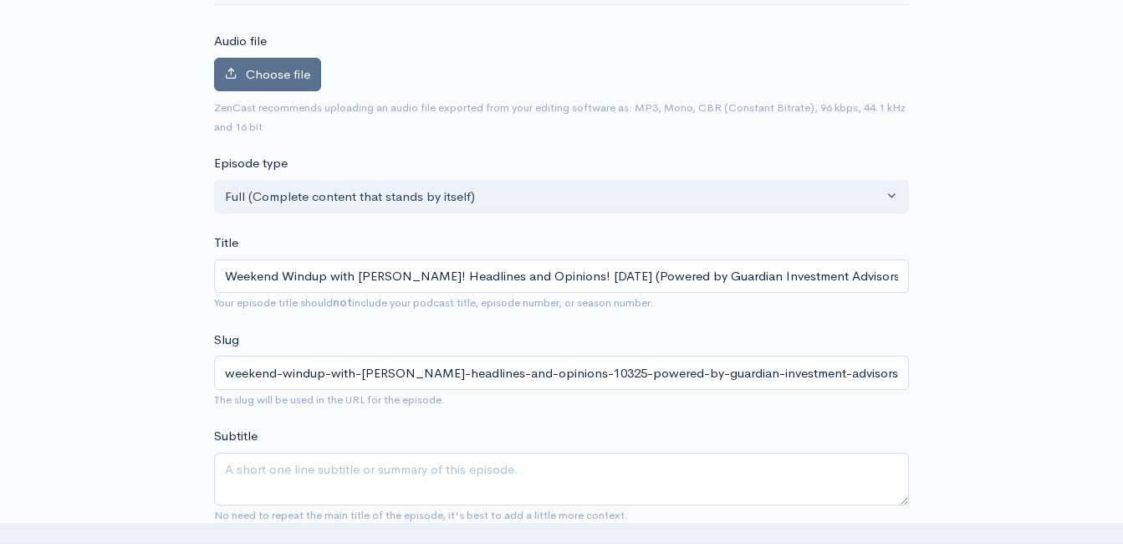
click at [301, 75] on span "Choose file" at bounding box center [278, 74] width 64 height 16
click at [0, 0] on input "Choose file" at bounding box center [0, 0] width 0 height 0
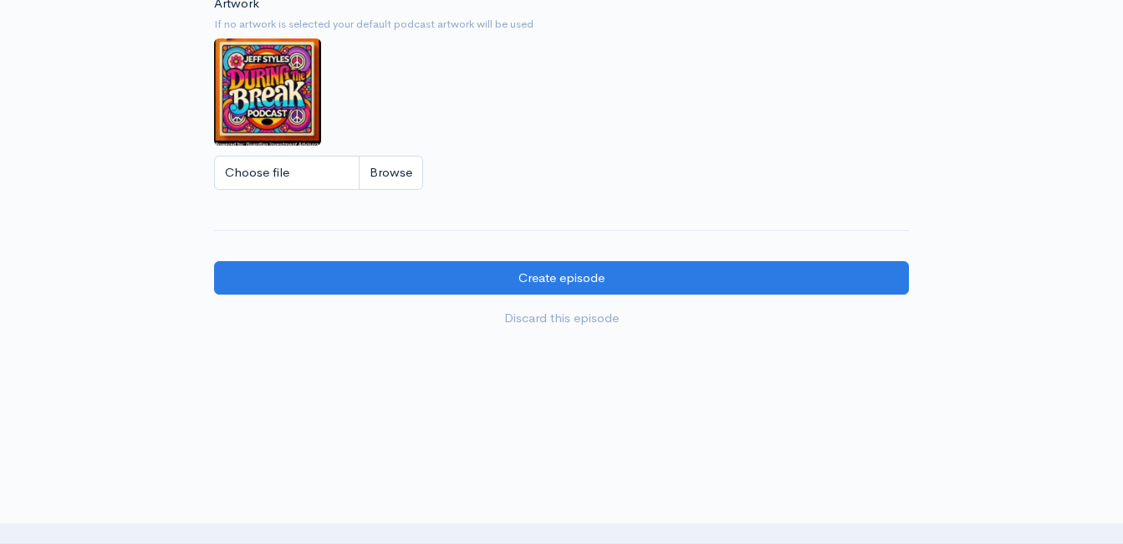
scroll to position [1554, 0]
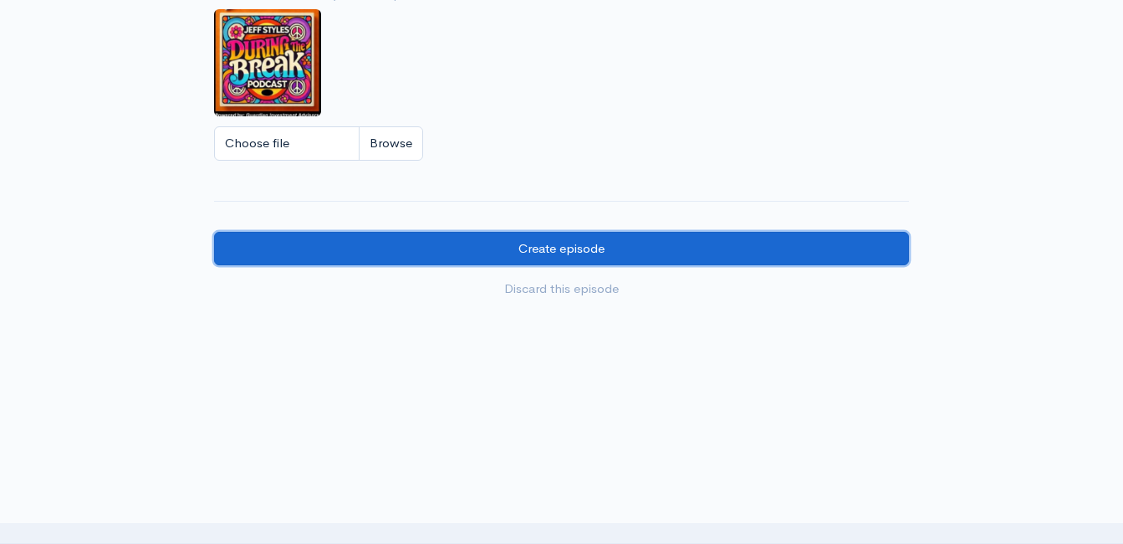
click at [539, 249] on input "Create episode" at bounding box center [561, 249] width 695 height 34
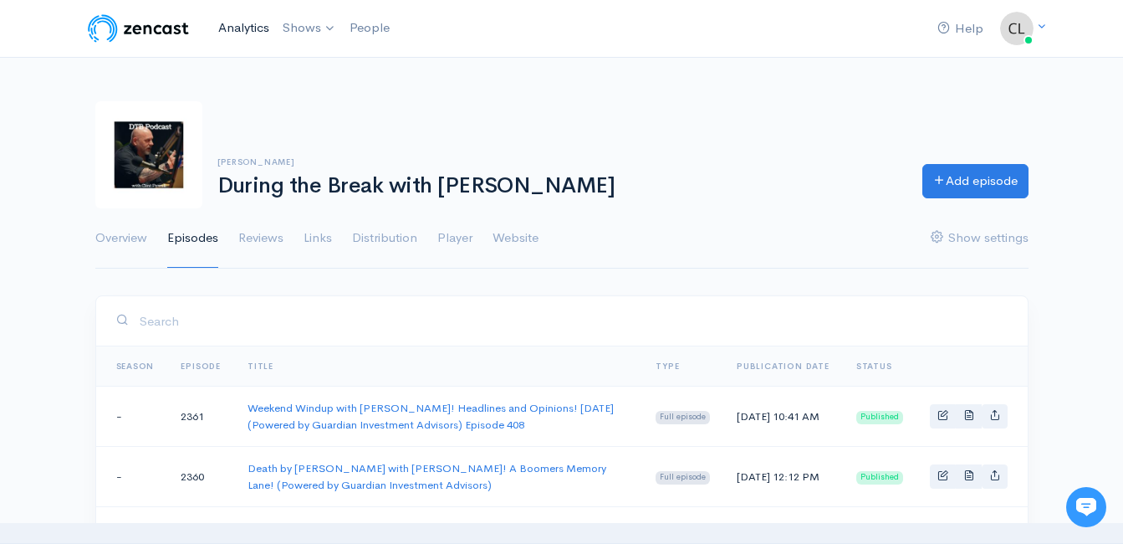
click at [249, 31] on link "Analytics" at bounding box center [244, 28] width 64 height 36
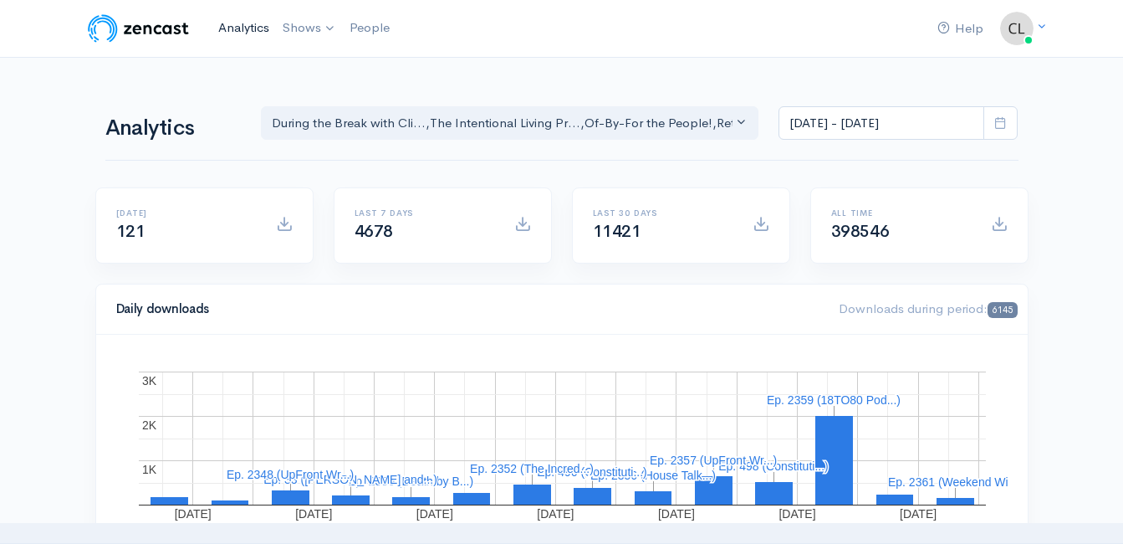
click at [245, 24] on link "Analytics" at bounding box center [244, 28] width 64 height 36
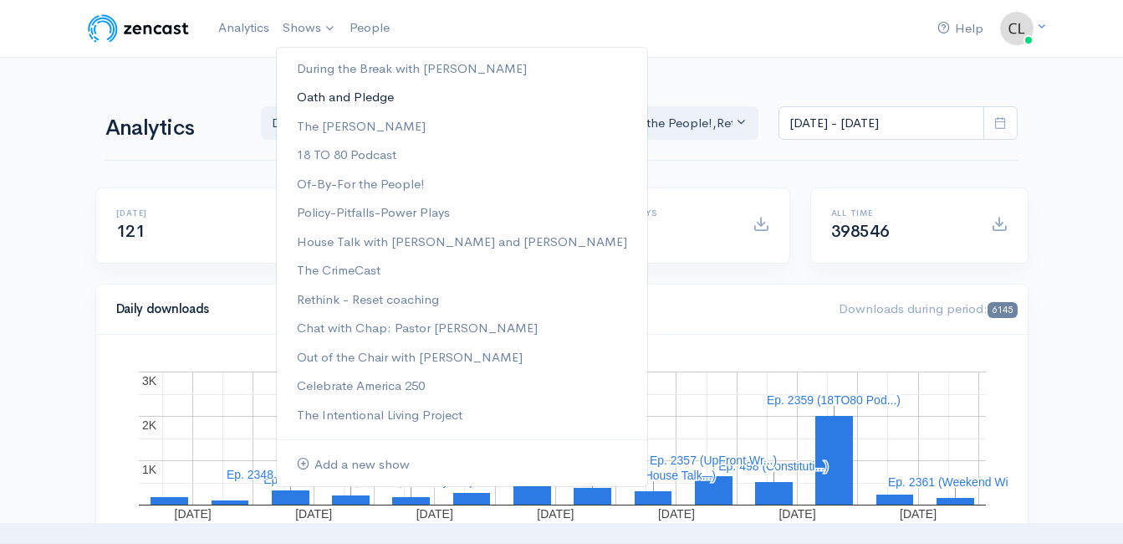
click at [349, 96] on link "Oath and Pledge" at bounding box center [462, 97] width 371 height 29
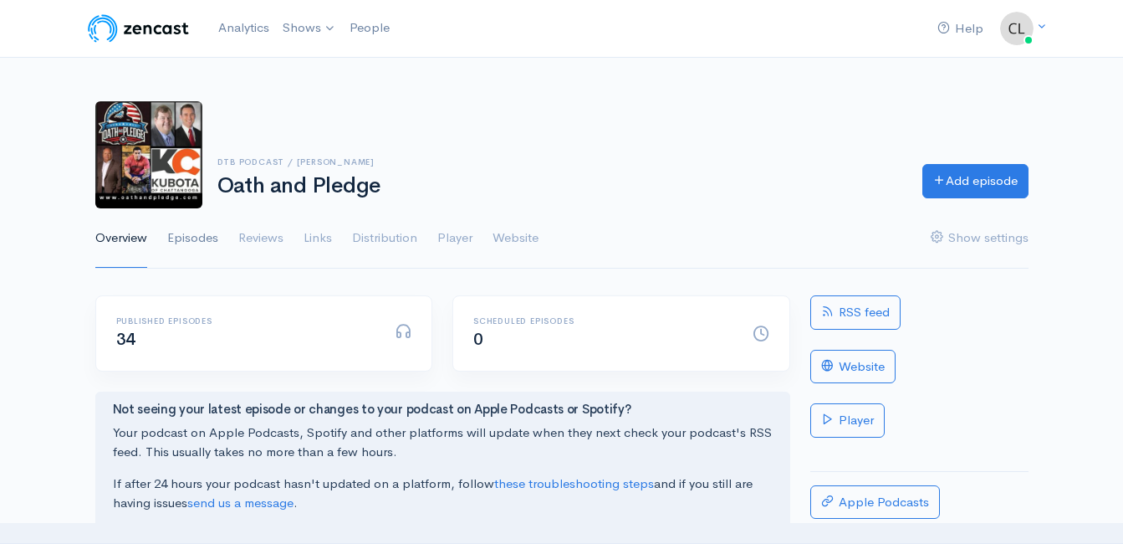
click at [194, 239] on link "Episodes" at bounding box center [192, 238] width 51 height 60
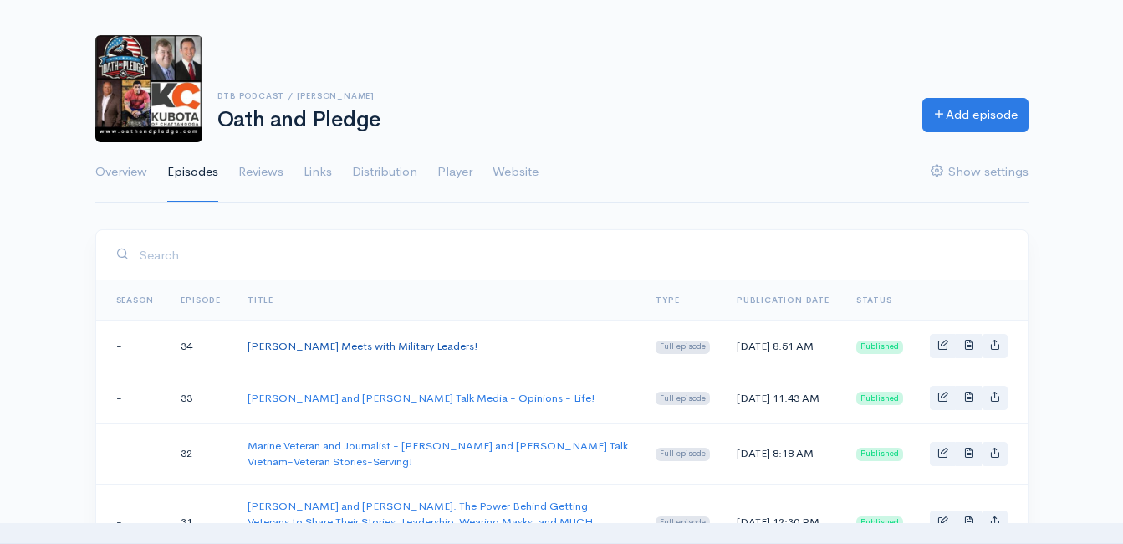
scroll to position [167, 0]
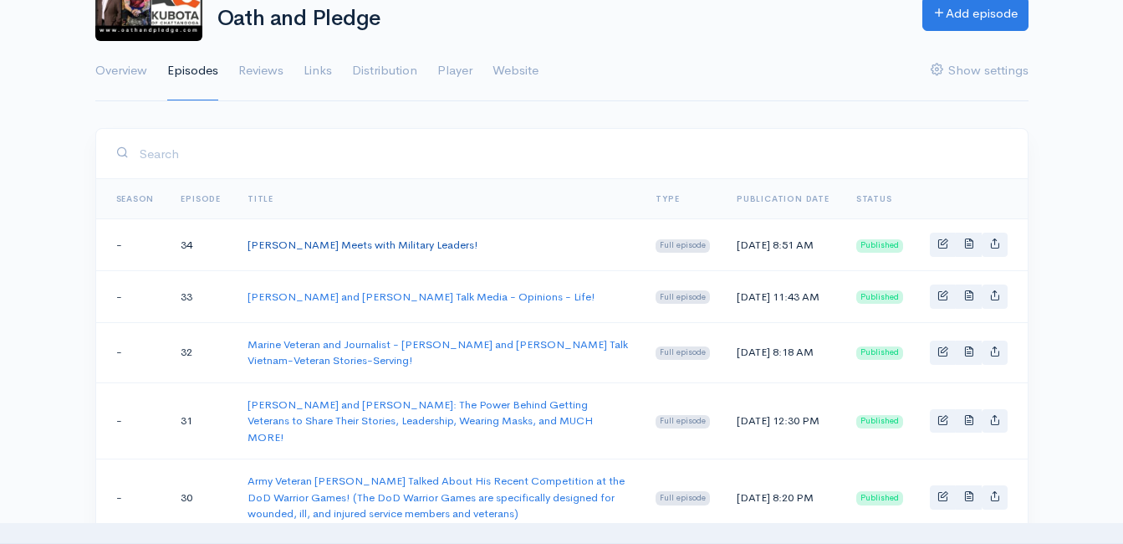
click at [325, 249] on link "[PERSON_NAME] Meets with Military Leaders!" at bounding box center [363, 245] width 231 height 14
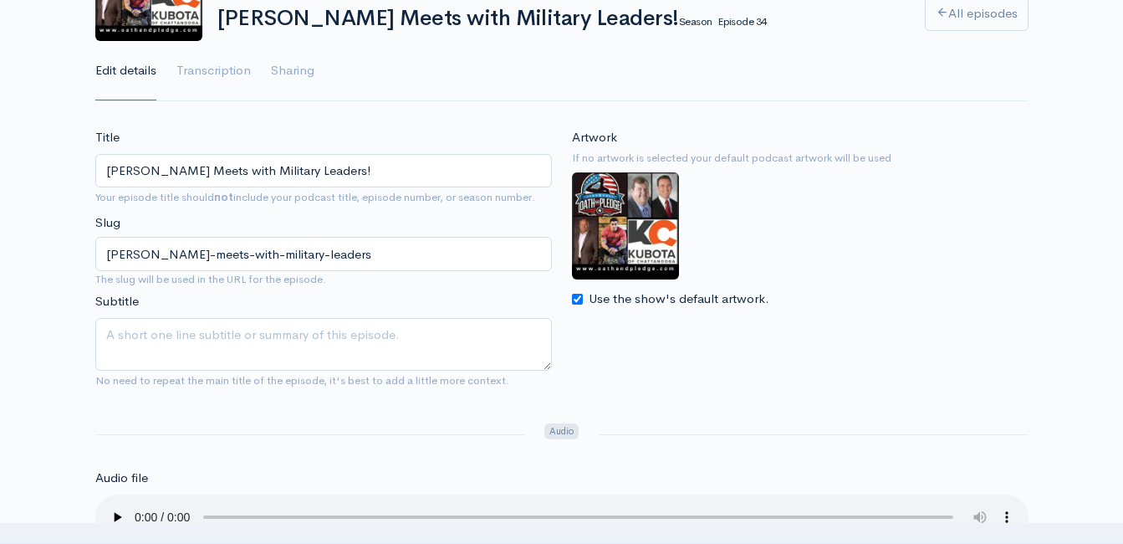
scroll to position [251, 0]
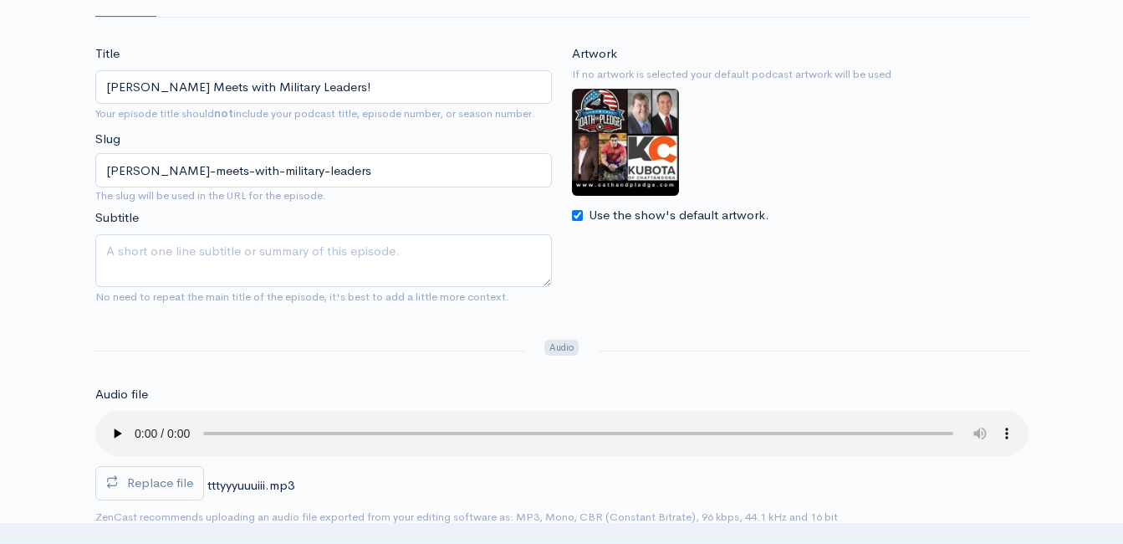
click at [290, 89] on input "[PERSON_NAME] Meets with Military Leaders!" at bounding box center [323, 87] width 457 height 34
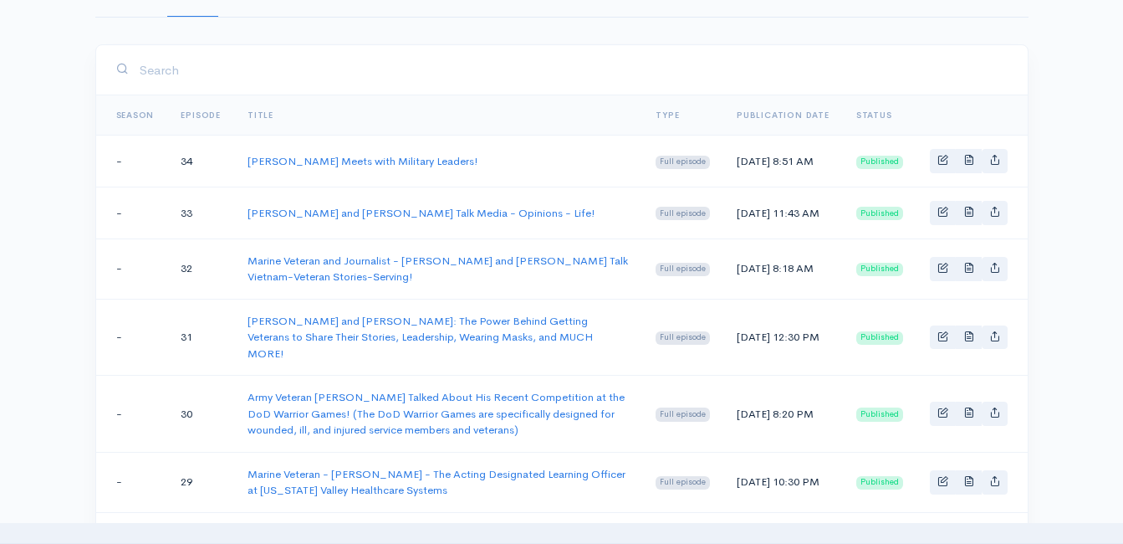
scroll to position [167, 0]
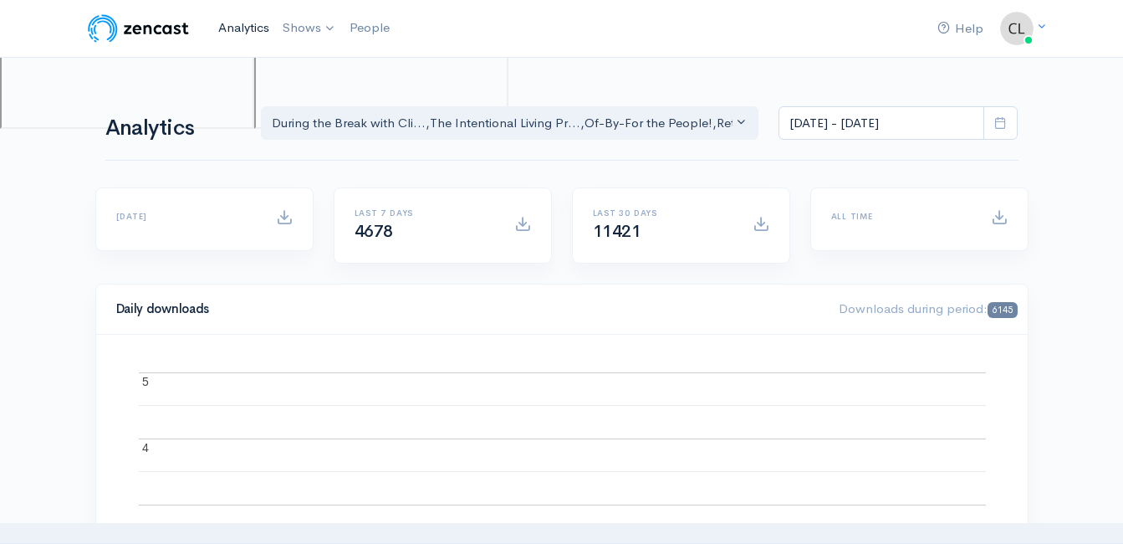
click at [249, 32] on link "Analytics" at bounding box center [244, 28] width 64 height 36
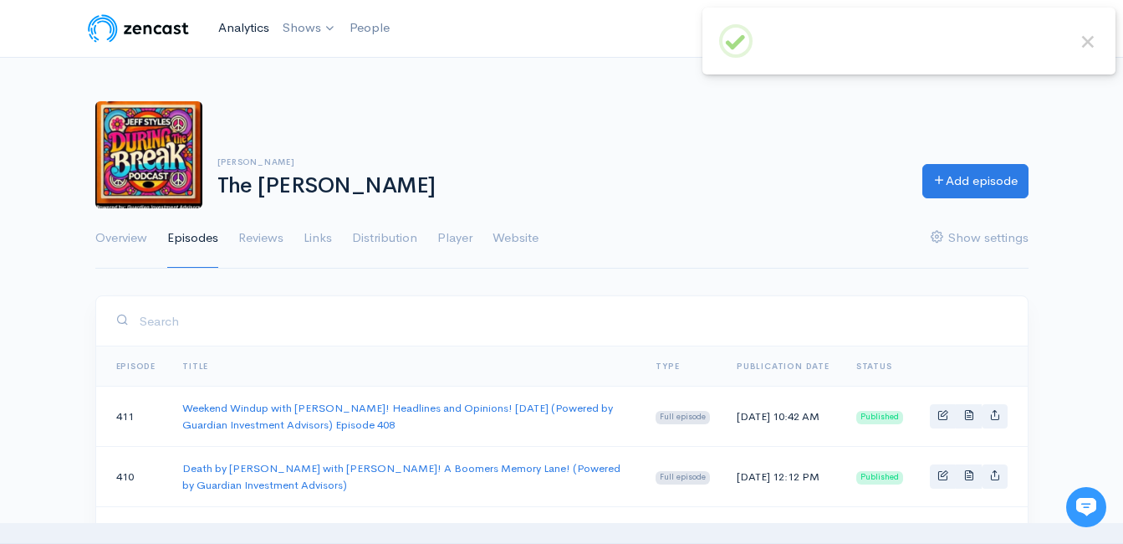
click at [255, 27] on link "Analytics" at bounding box center [244, 28] width 64 height 36
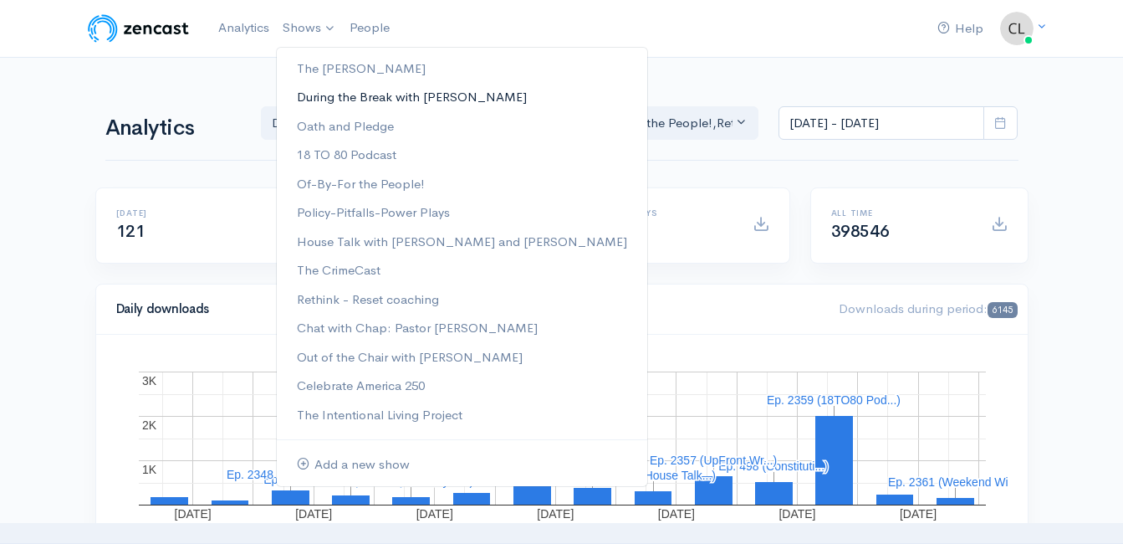
click at [317, 98] on link "During the Break with [PERSON_NAME]" at bounding box center [462, 97] width 371 height 29
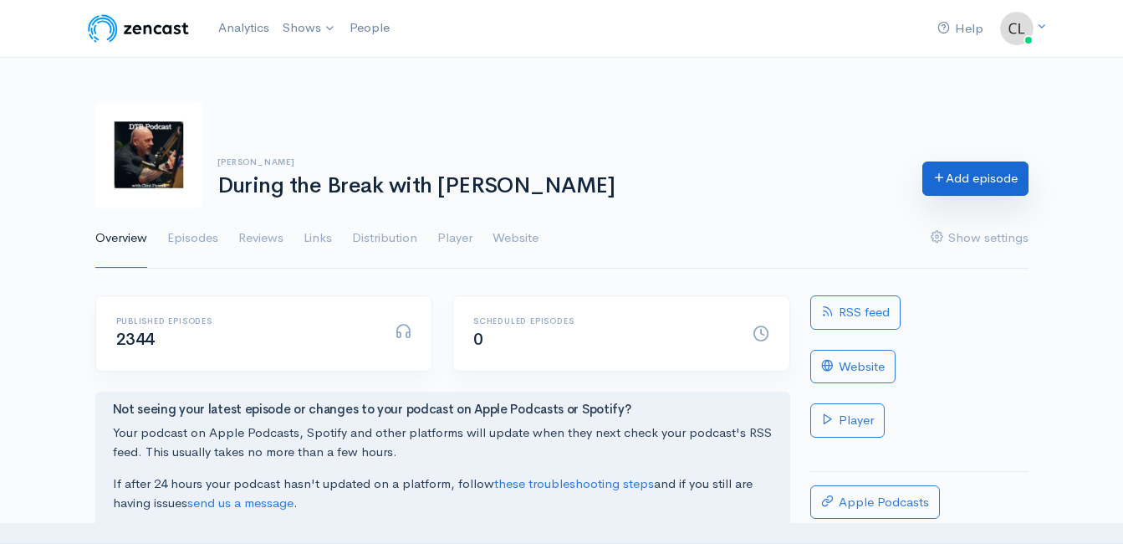
click at [978, 175] on link "Add episode" at bounding box center [976, 178] width 106 height 34
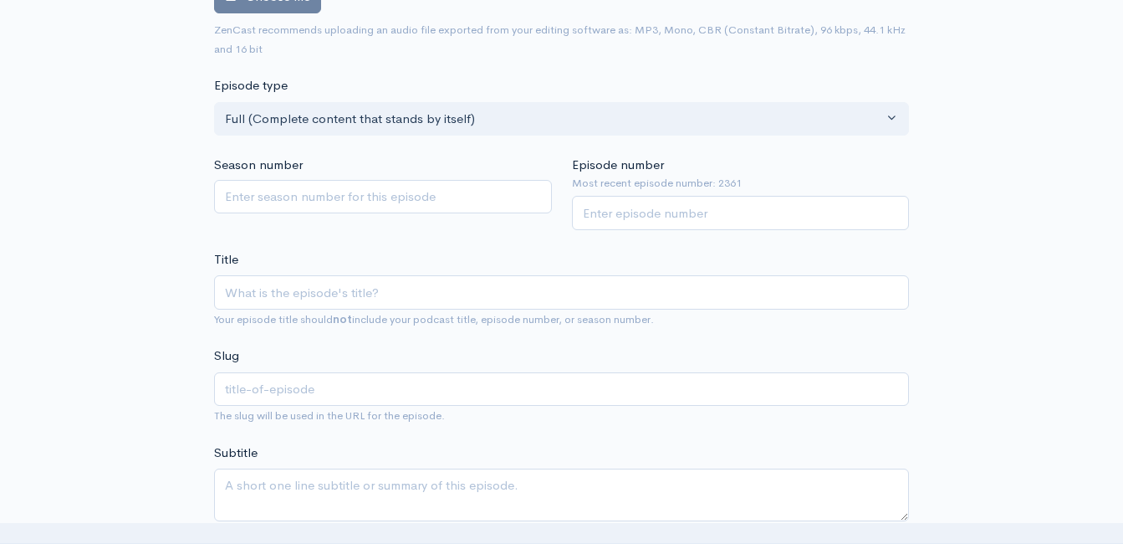
scroll to position [345, 0]
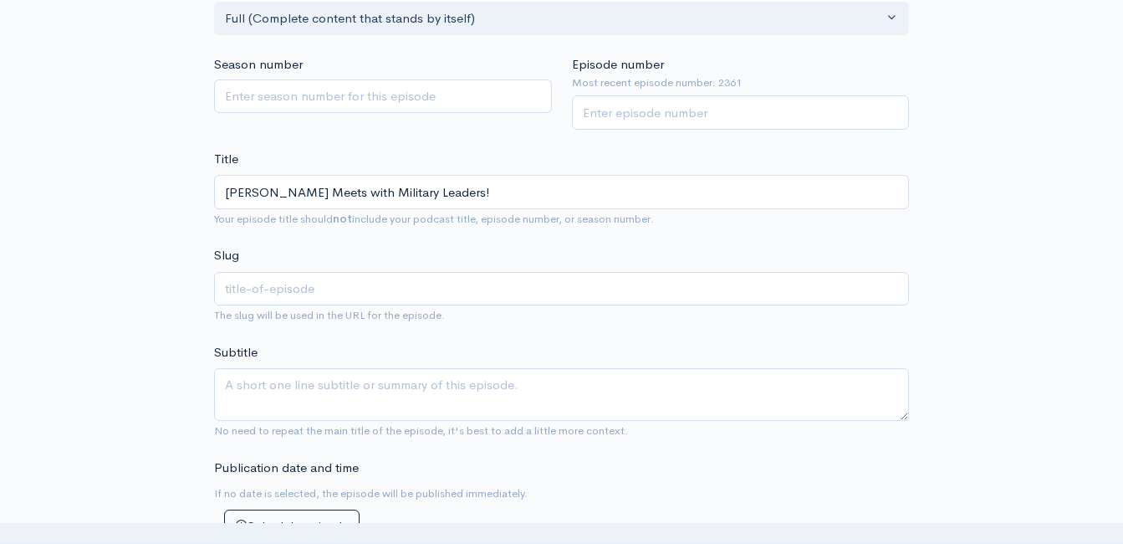
click at [226, 196] on input "[PERSON_NAME] Meets with Military Leaders!" at bounding box center [561, 192] width 695 height 34
type input "OHegseth Meets with Military Leaders!"
type input "ohegseth-meets-with-military-leaders"
type input "OaHegseth Meets with Military Leaders!"
type input "oahegseth-meets-with-military-leaders"
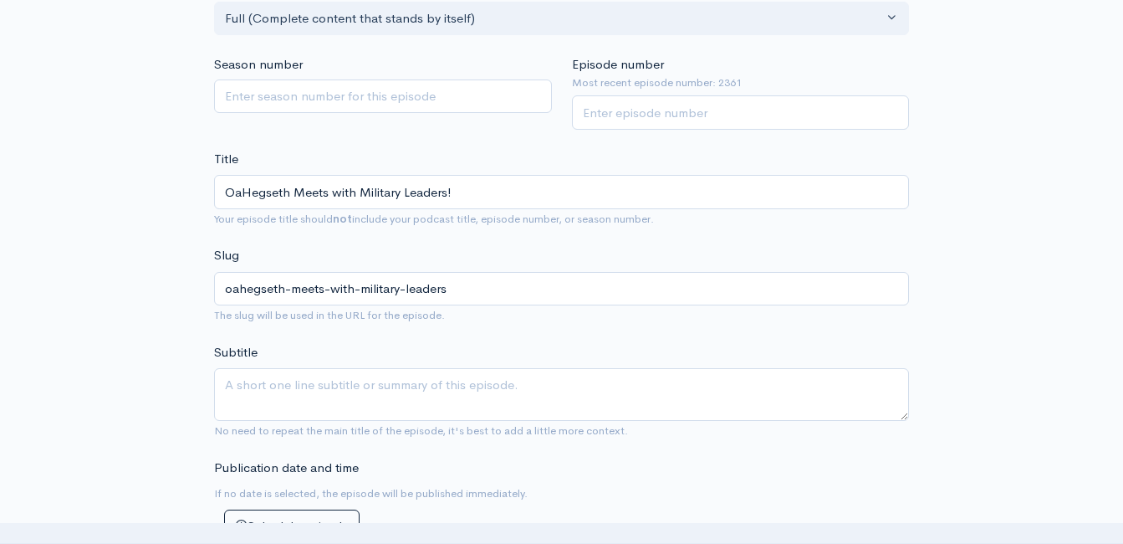
type input "OatHegseth Meets with Military Leaders!"
type input "oathegseth-meets-with-military-leaders"
type input "OathHegseth Meets with Military Leaders!"
type input "oathhegseth-meets-with-military-leaders"
type input "Oath aHegseth Meets with Military Leaders!"
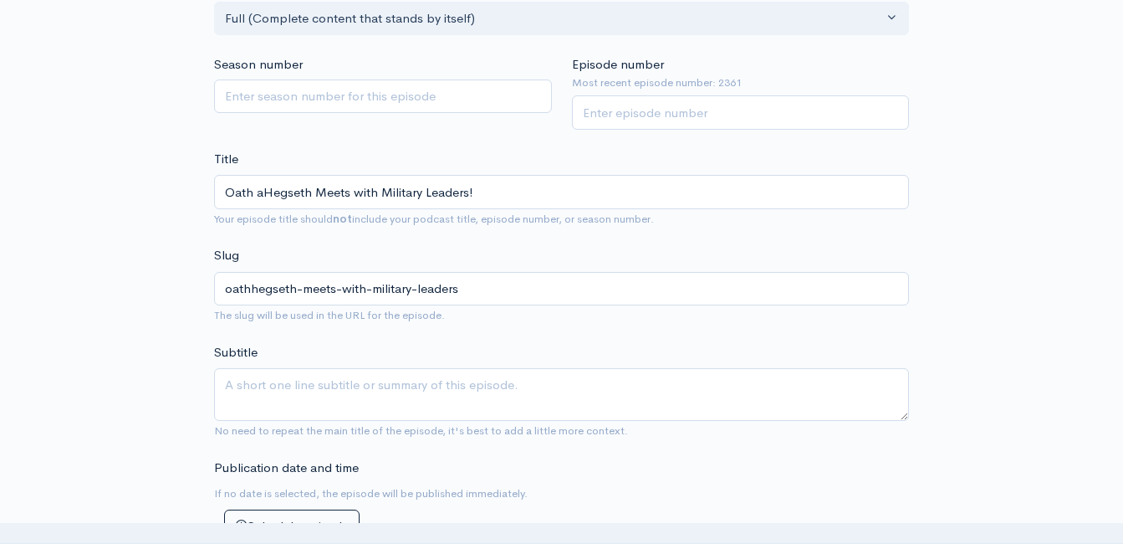
type input "oath-ahegseth-meets-with-military-leaders"
type input "Oath andHegseth Meets with Military Leaders!"
type input "oath-andhegseth-meets-with-military-leaders"
type input "Oath and [PERSON_NAME] Meets with Military Leaders!"
type input "oath-and-[PERSON_NAME]-meets-with-military-leaders"
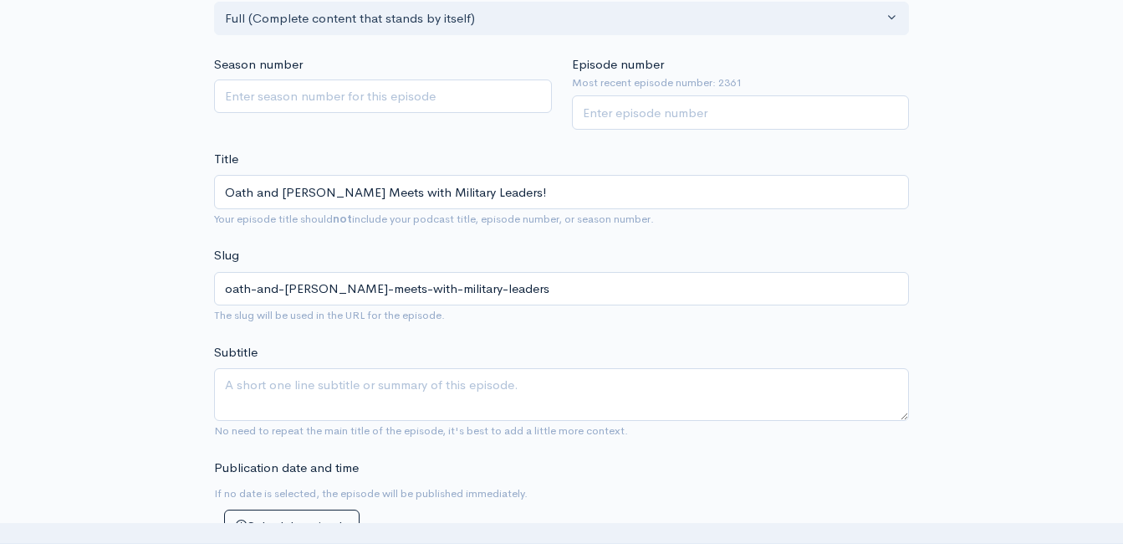
type input "Oath and PHegseth Meets with Military Leaders!"
type input "oath-and-phegseth-meets-with-military-leaders"
type input "Oath and PlHegseth Meets with Military Leaders!"
type input "oath-and-plhegseth-meets-with-military-leaders"
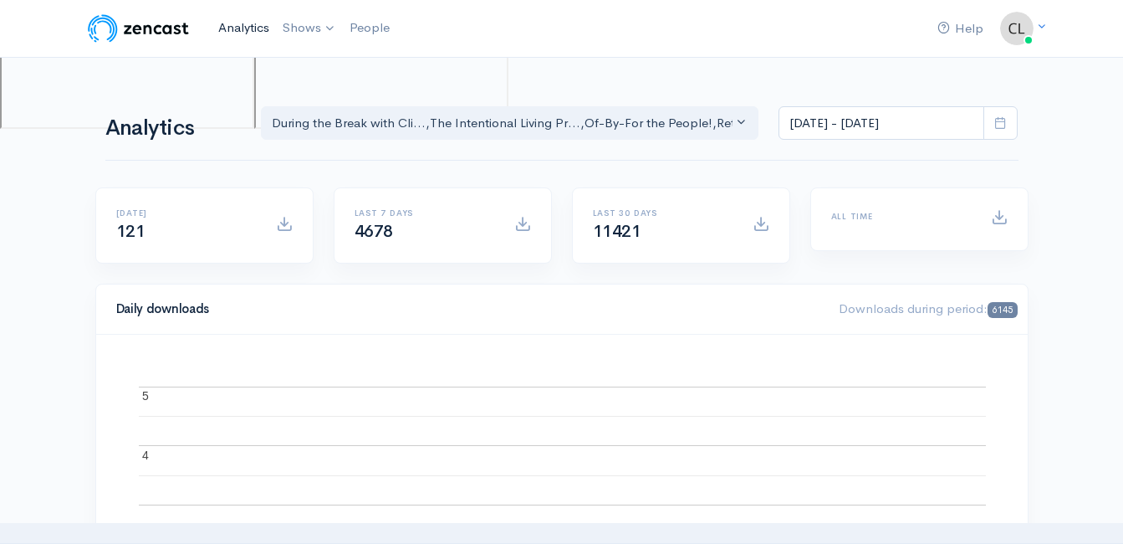
click at [243, 28] on link "Analytics" at bounding box center [244, 28] width 64 height 36
